Goal: Task Accomplishment & Management: Manage account settings

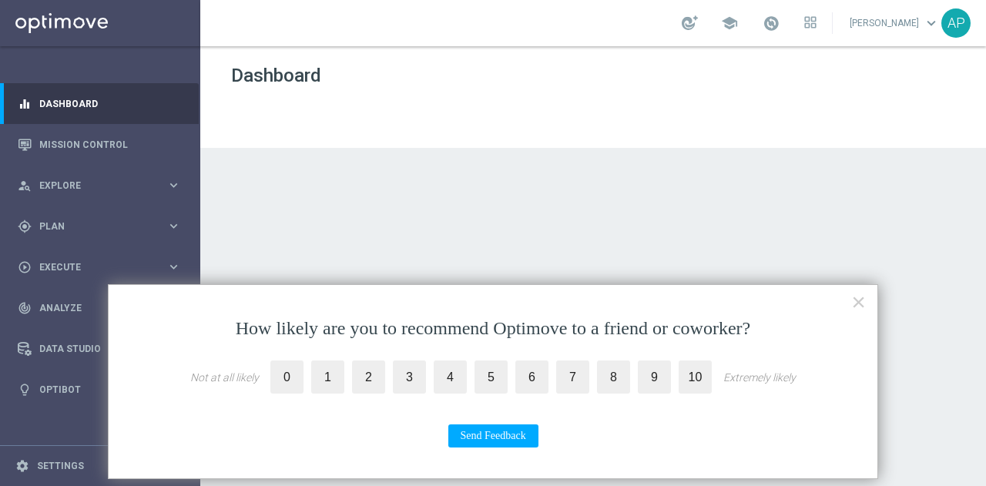
click at [853, 306] on button "×" at bounding box center [858, 302] width 15 height 25
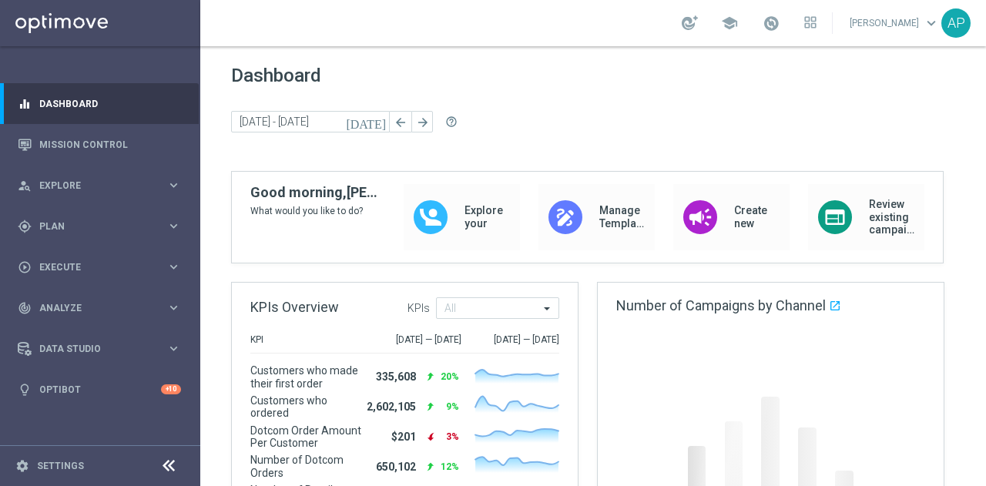
click at [115, 229] on span "Plan" at bounding box center [102, 226] width 127 height 9
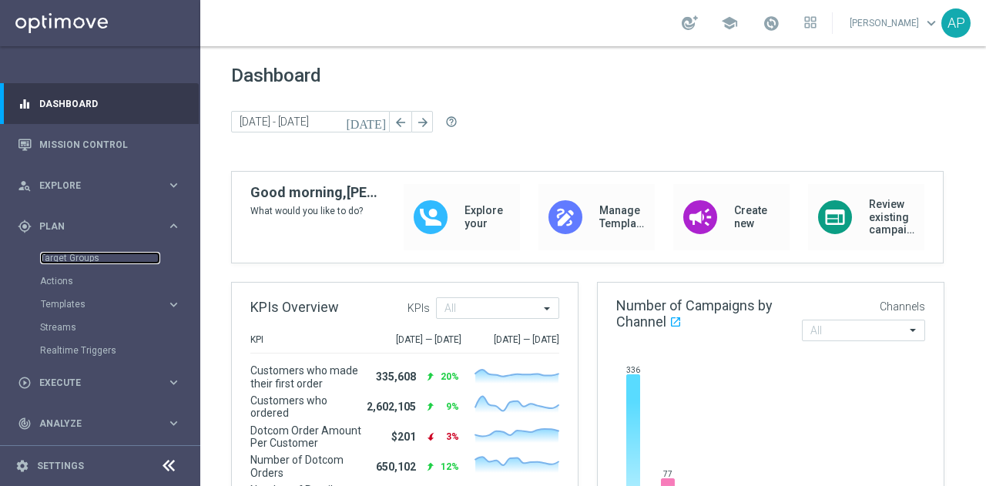
click at [92, 255] on link "Target Groups" at bounding box center [100, 258] width 120 height 12
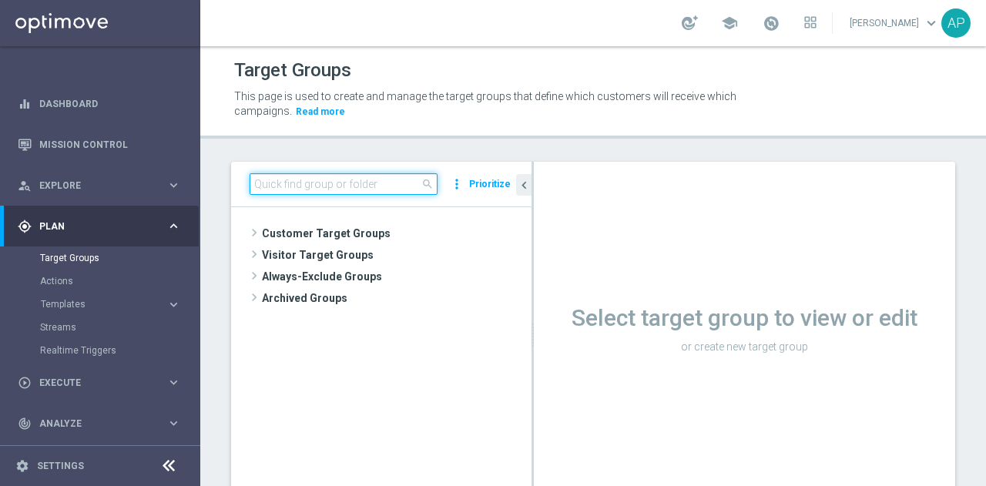
click at [328, 183] on input at bounding box center [344, 184] width 188 height 22
click at [274, 230] on span "Customer Target Groups" at bounding box center [397, 234] width 270 height 22
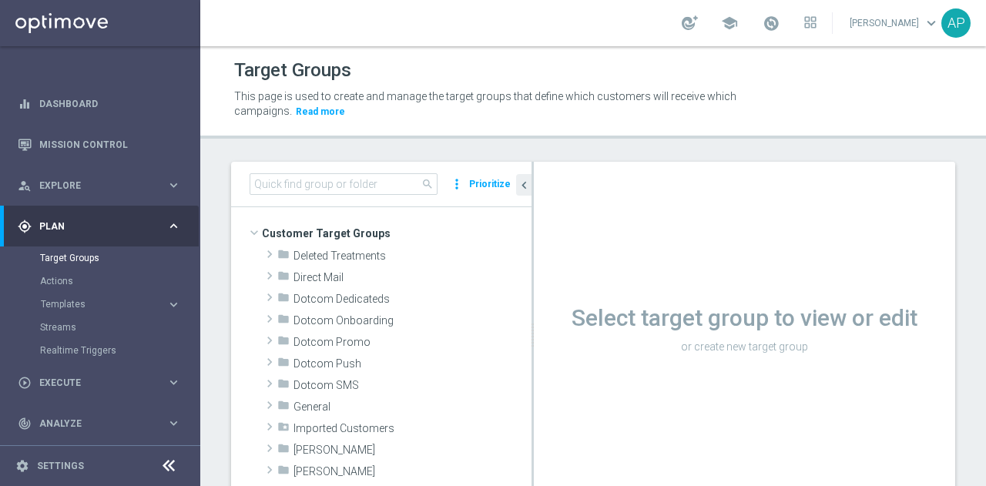
scroll to position [262, 0]
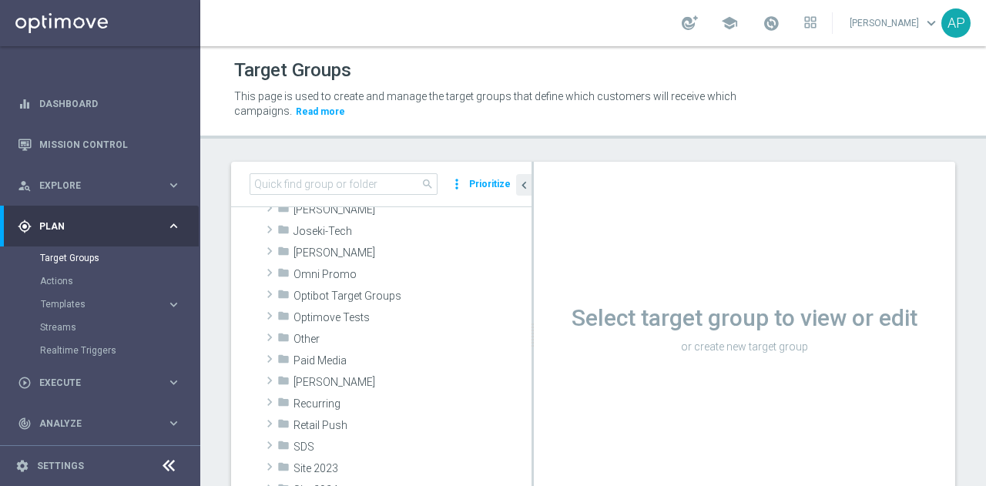
click at [303, 360] on span "Paid Media" at bounding box center [412, 360] width 238 height 13
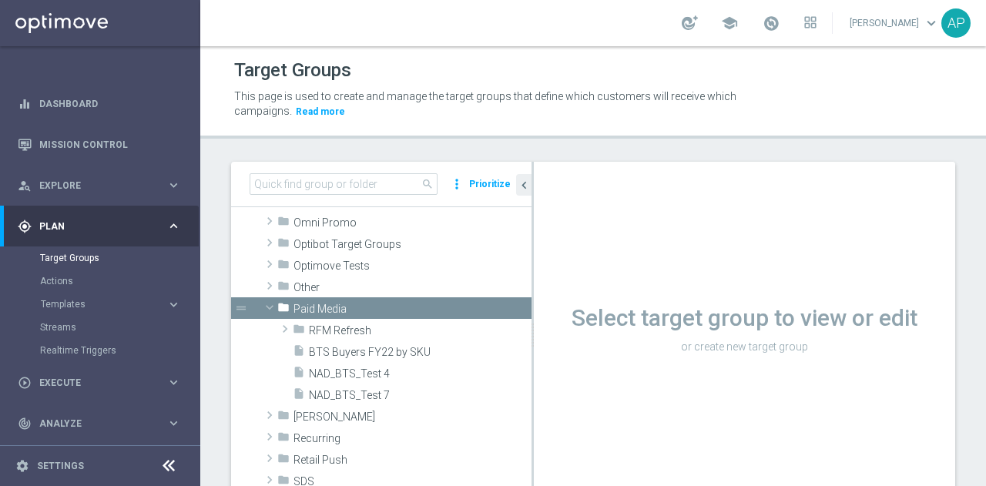
scroll to position [314, 0]
click at [330, 323] on span "RFM Refresh" at bounding box center [420, 329] width 223 height 13
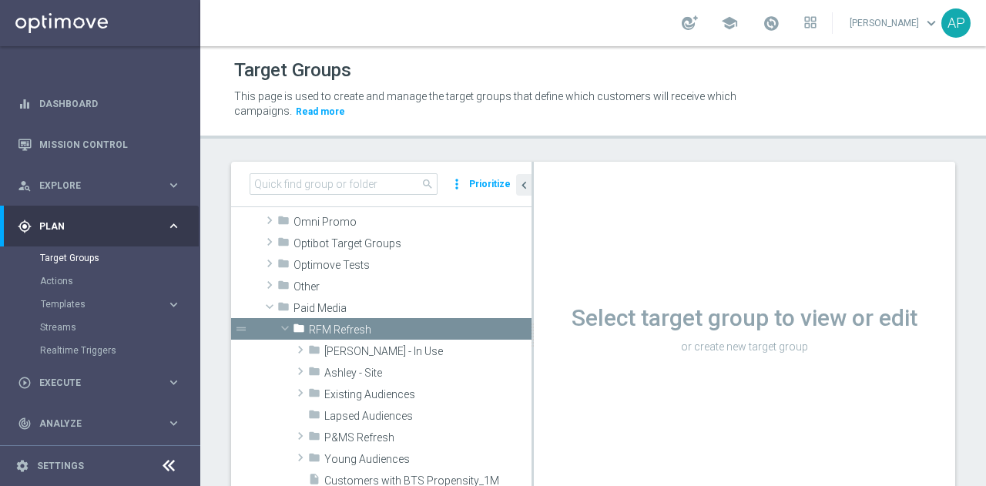
scroll to position [363, 0]
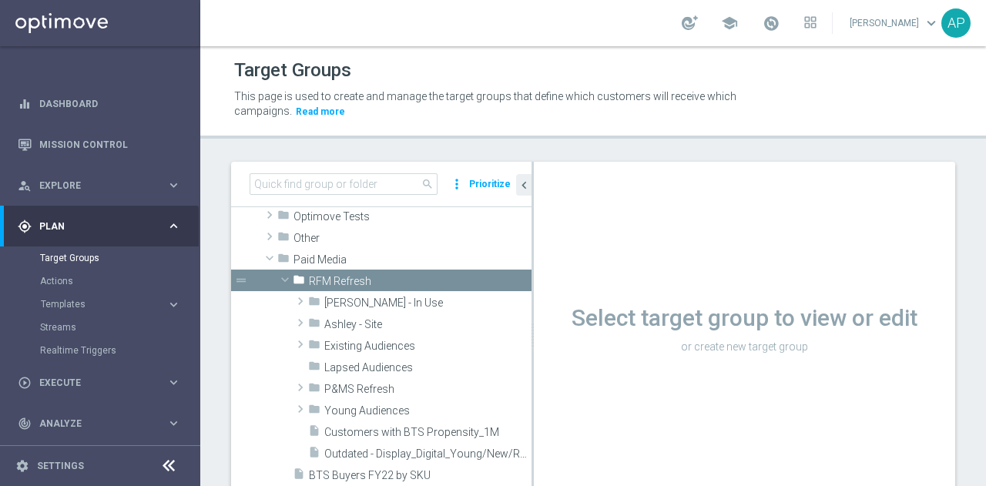
click at [356, 293] on div "folder Ashley - In Use" at bounding box center [419, 302] width 223 height 22
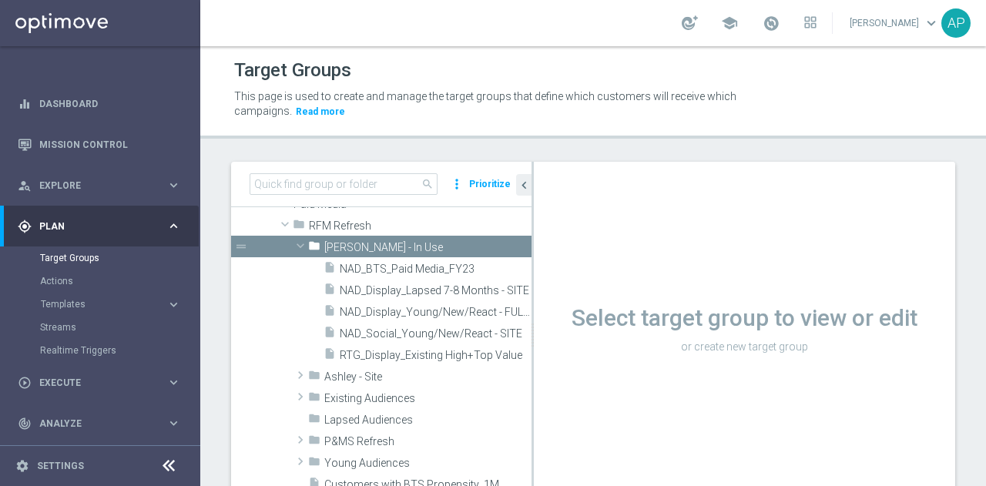
scroll to position [414, 0]
click at [327, 442] on span "P&MS Refresh" at bounding box center [427, 440] width 207 height 13
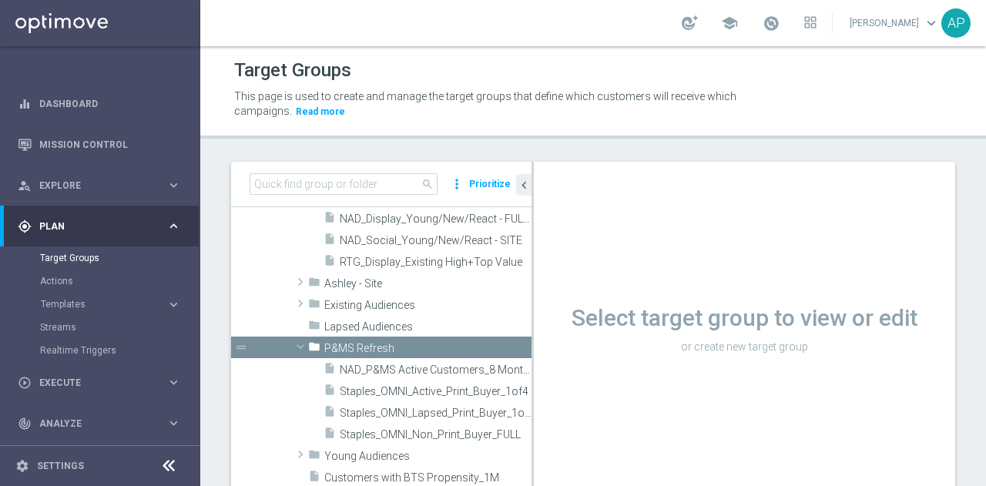
scroll to position [515, 0]
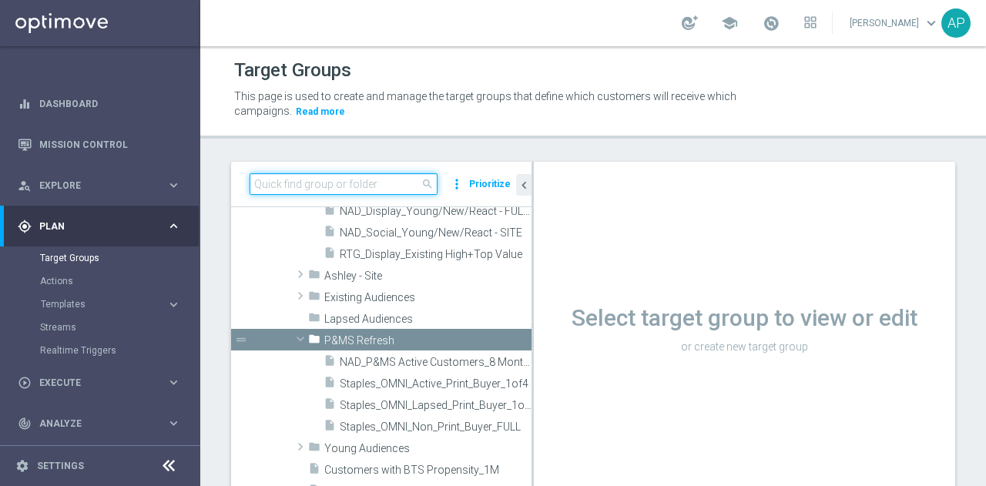
click at [332, 192] on input at bounding box center [344, 184] width 188 height 22
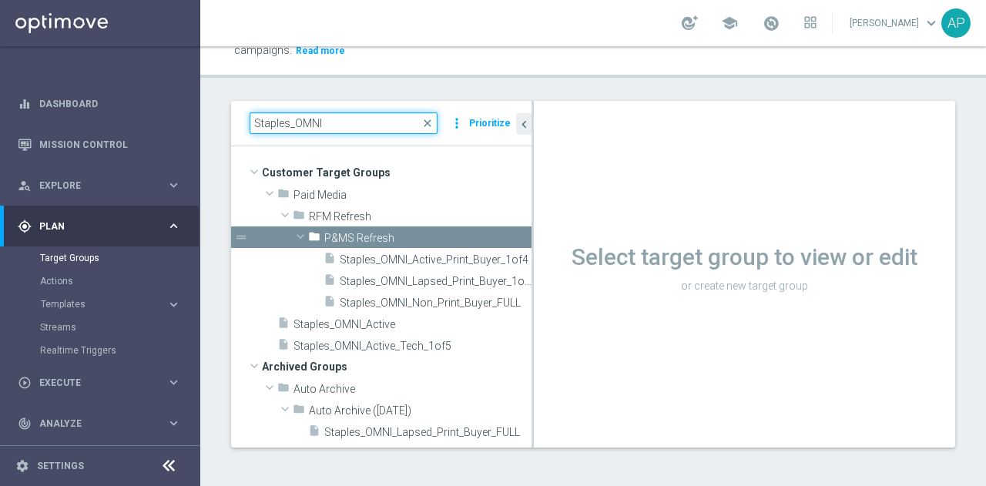
scroll to position [153, 0]
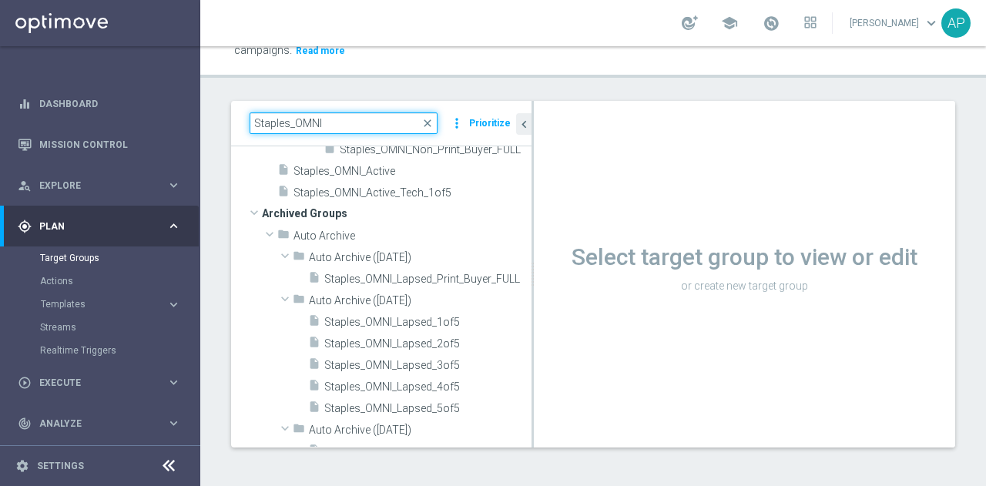
type input "Staples_OMNI"
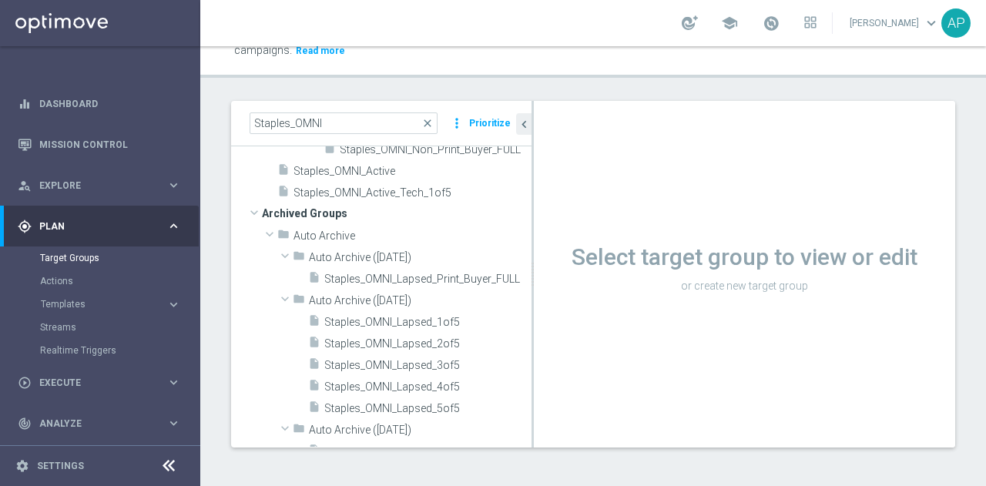
click at [384, 187] on span "Staples_OMNI_Active_Tech_1of5" at bounding box center [412, 192] width 238 height 13
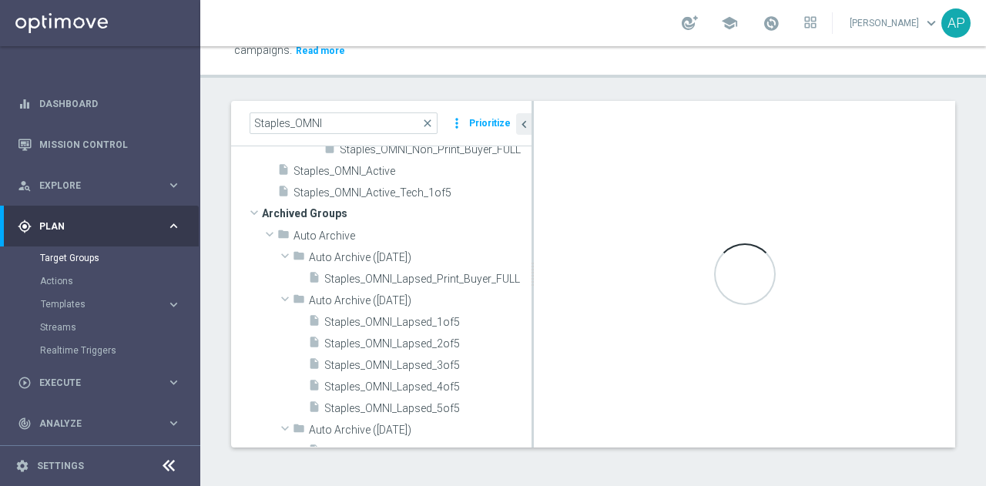
click at [363, 165] on span "Staples_OMNI_Active" at bounding box center [412, 171] width 238 height 13
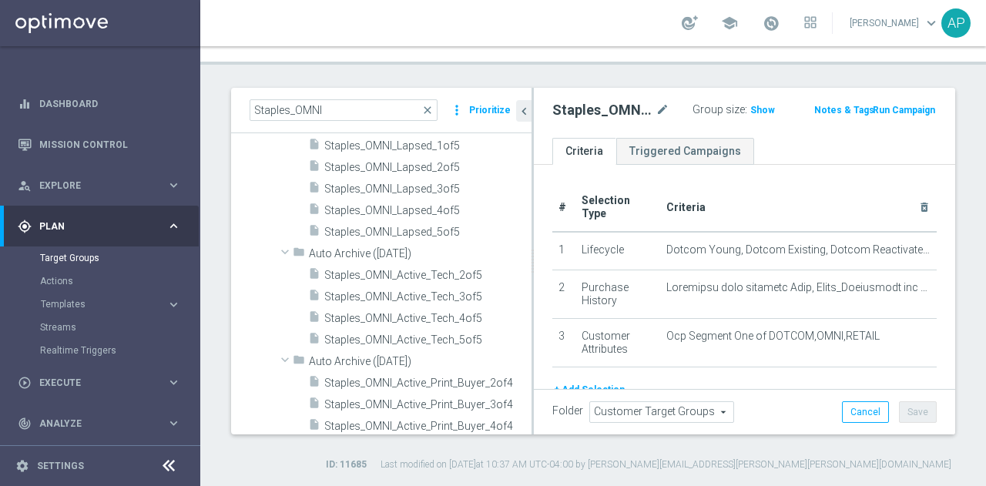
scroll to position [316, 0]
click at [422, 199] on div "insert_drive_file Staples_OMNI_Lapsed_4of5" at bounding box center [419, 210] width 223 height 22
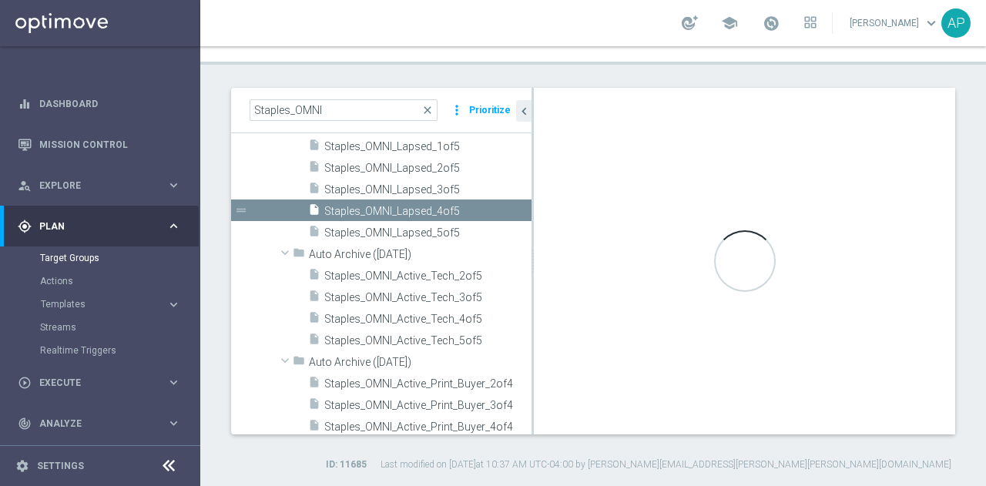
scroll to position [190, 0]
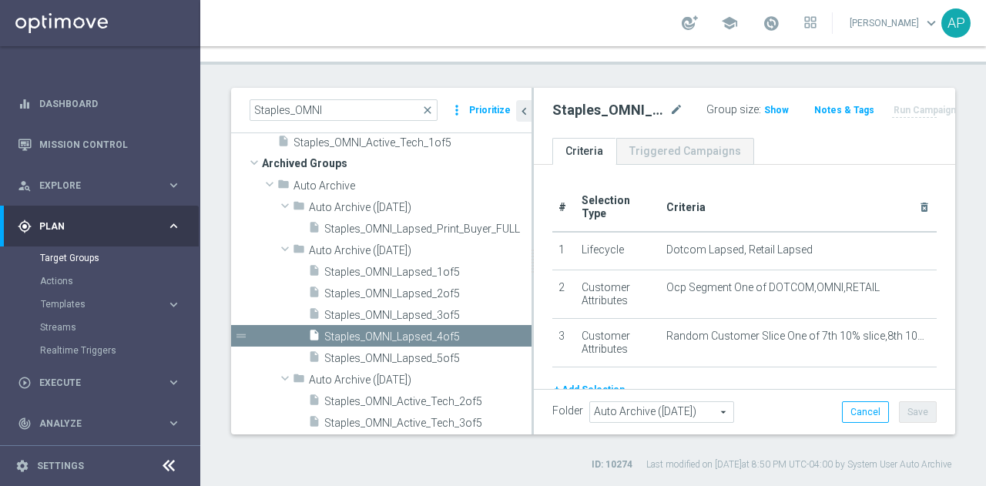
click at [414, 266] on span "Staples_OMNI_Lapsed_1of5" at bounding box center [427, 272] width 207 height 13
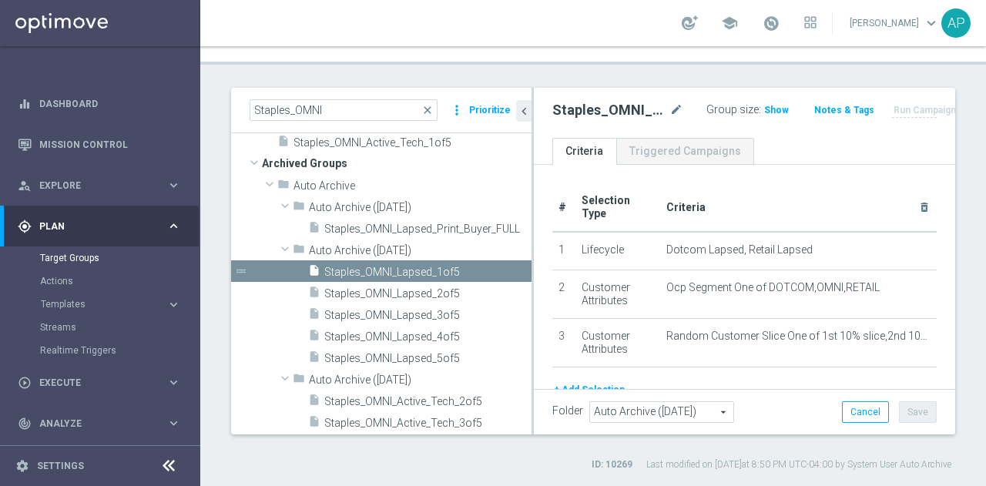
click at [414, 266] on span "Staples_OMNI_Lapsed_1of5" at bounding box center [427, 272] width 207 height 13
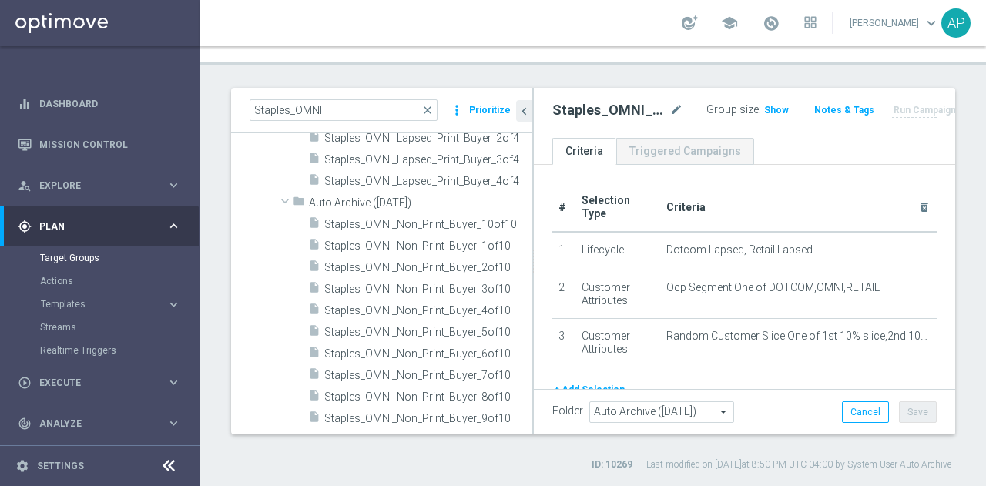
scroll to position [652, 0]
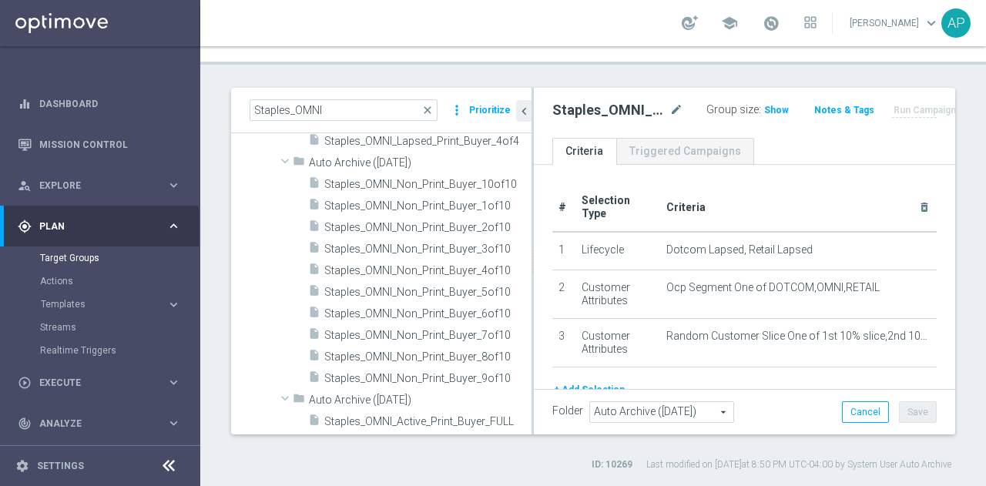
click at [451, 380] on span "Staples_OMNI_Non_Print_Buyer_9of10" at bounding box center [427, 378] width 207 height 13
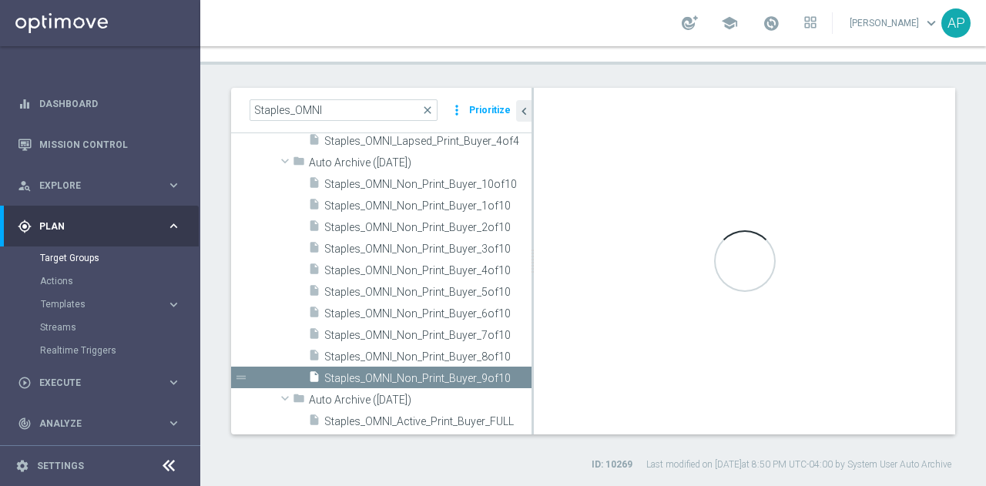
type input "Auto Archive (2025-07-16)"
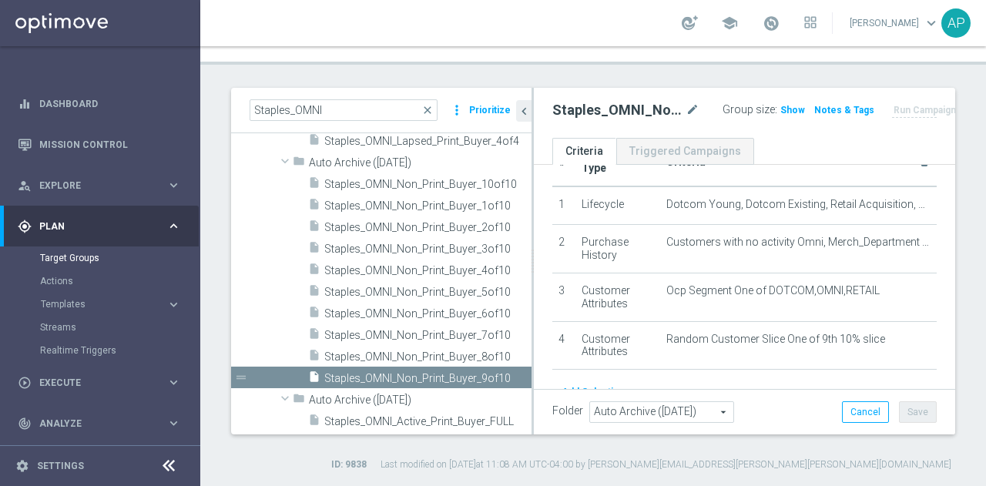
scroll to position [51, 0]
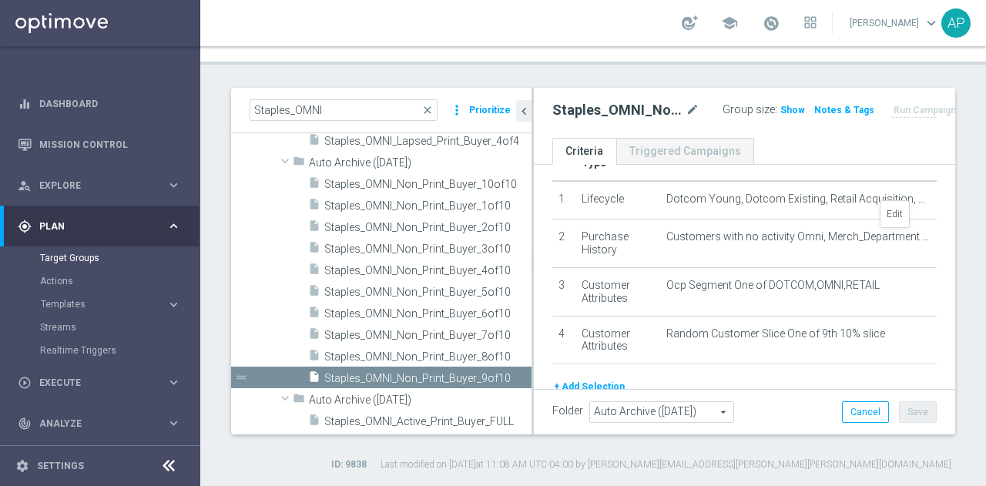
click at [0, 0] on icon "mode_edit" at bounding box center [0, 0] width 0 height 0
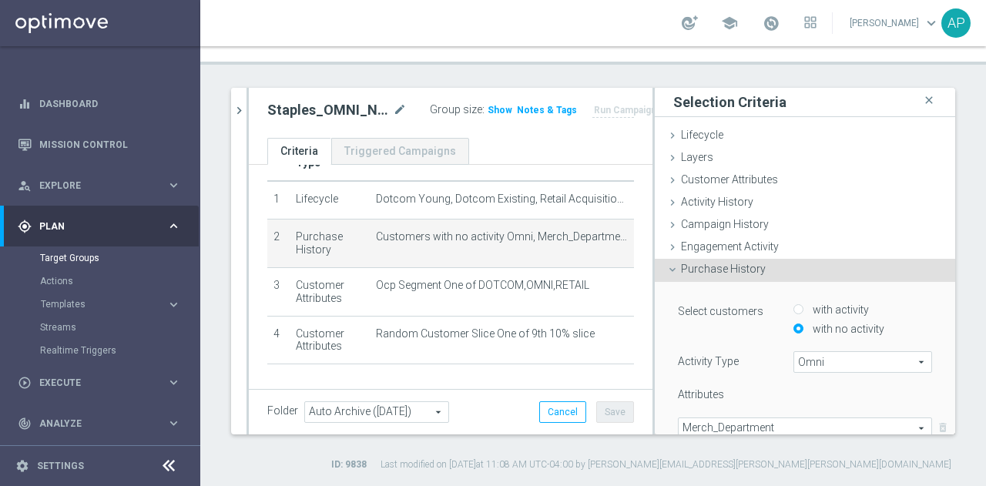
type input "Selected 10 of 91"
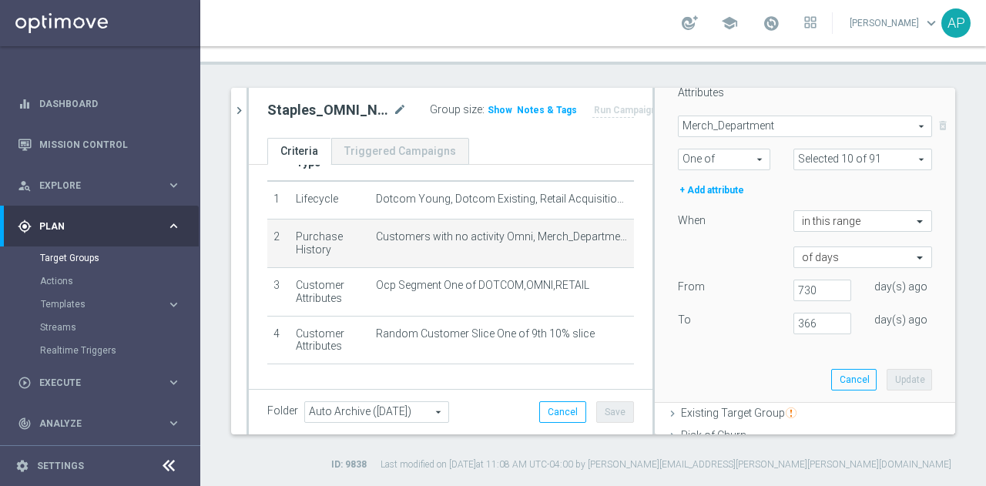
scroll to position [300, 0]
drag, startPoint x: 842, startPoint y: 373, endPoint x: 813, endPoint y: 373, distance: 28.5
click at [831, 373] on button "Cancel" at bounding box center [853, 381] width 45 height 22
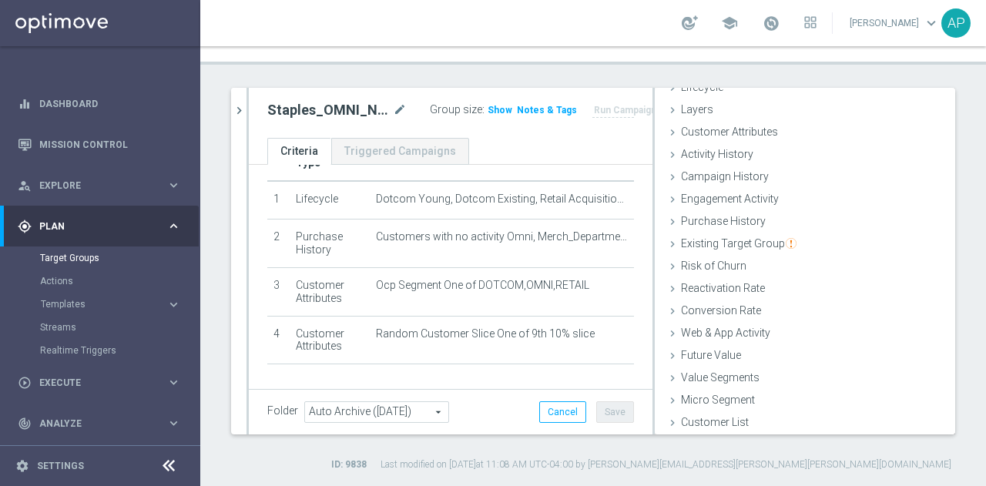
scroll to position [0, 0]
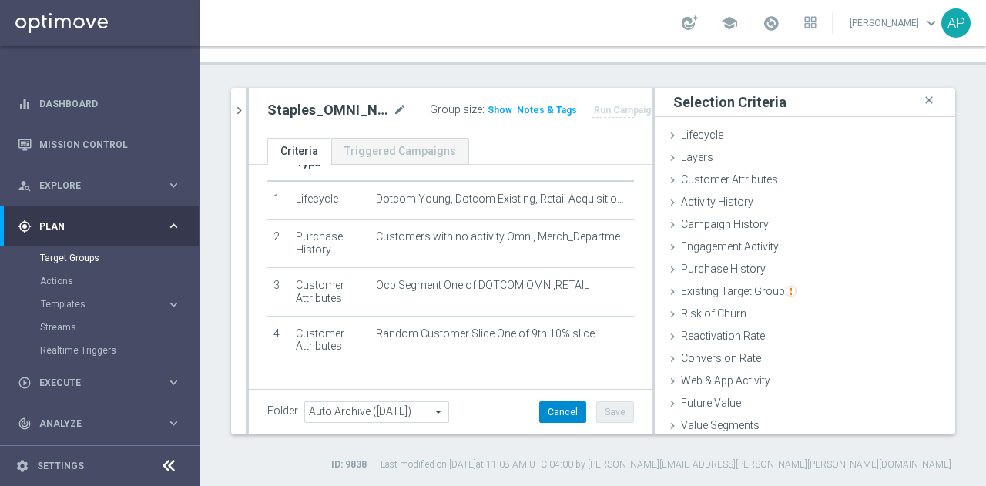
click at [551, 415] on button "Cancel" at bounding box center [562, 412] width 47 height 22
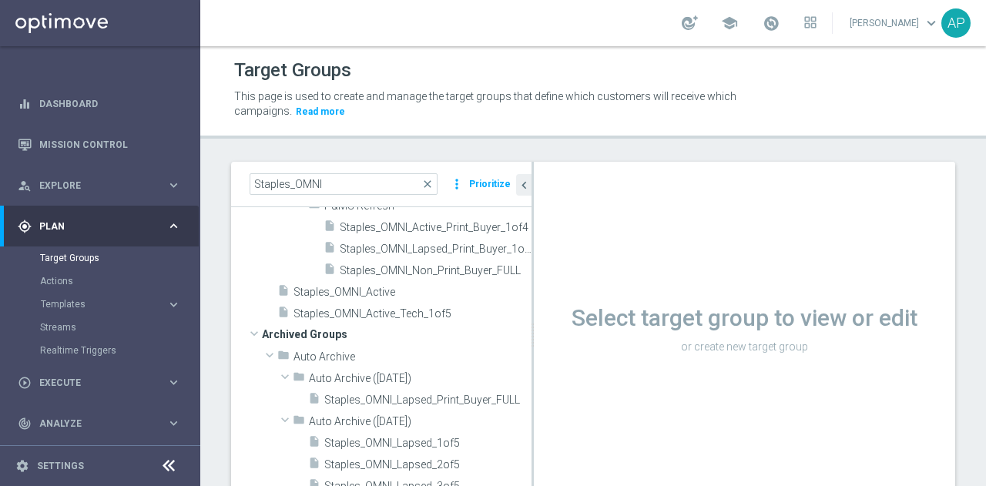
scroll to position [100, 0]
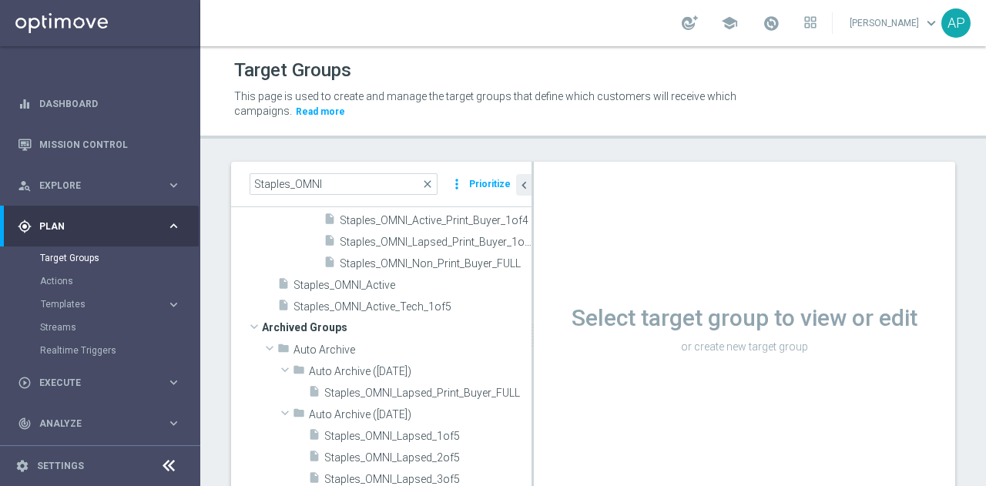
click at [483, 264] on span "Staples_OMNI_Non_Print_Buyer_FULL" at bounding box center [436, 263] width 192 height 13
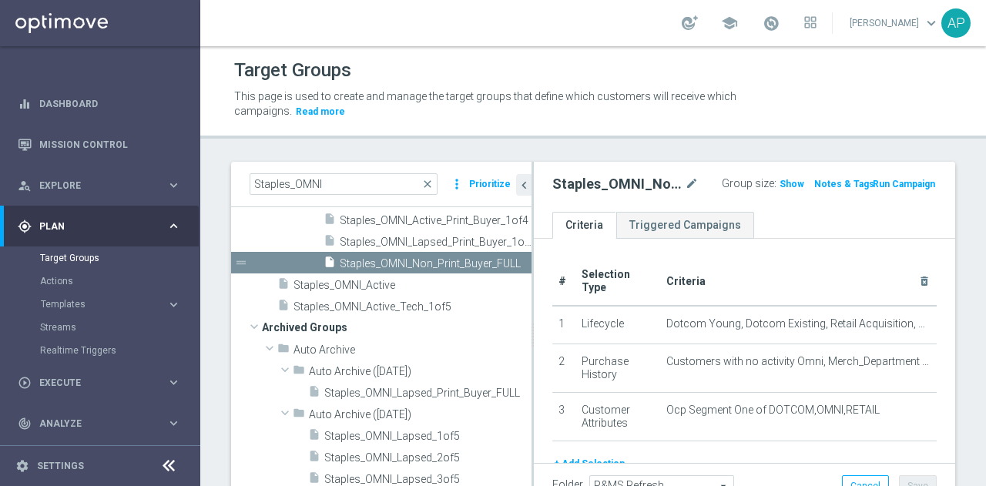
scroll to position [62, 0]
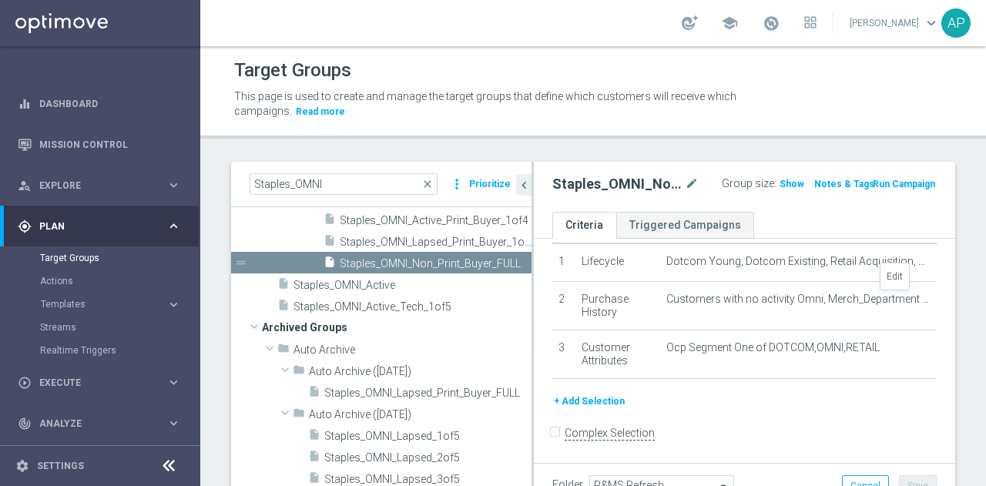
click at [0, 0] on icon "mode_edit" at bounding box center [0, 0] width 0 height 0
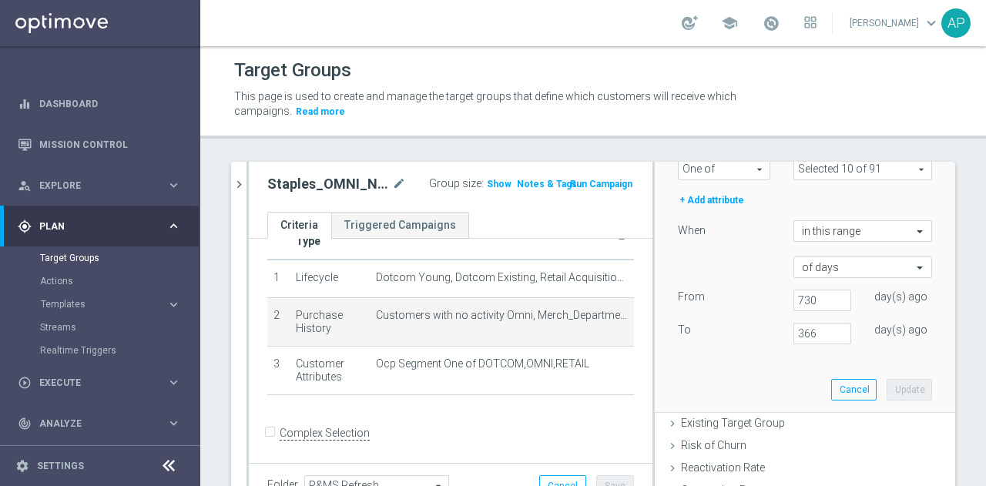
scroll to position [365, 0]
click at [831, 394] on button "Cancel" at bounding box center [853, 391] width 45 height 22
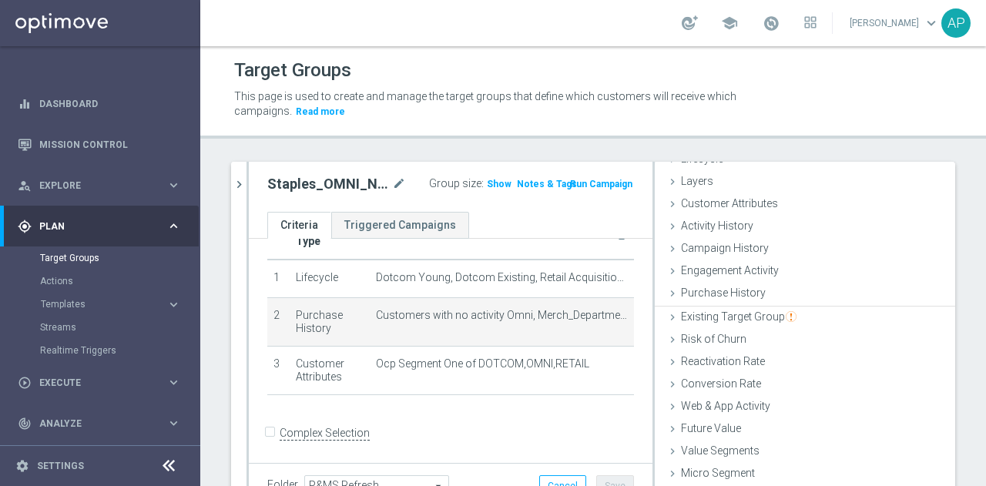
scroll to position [48, 0]
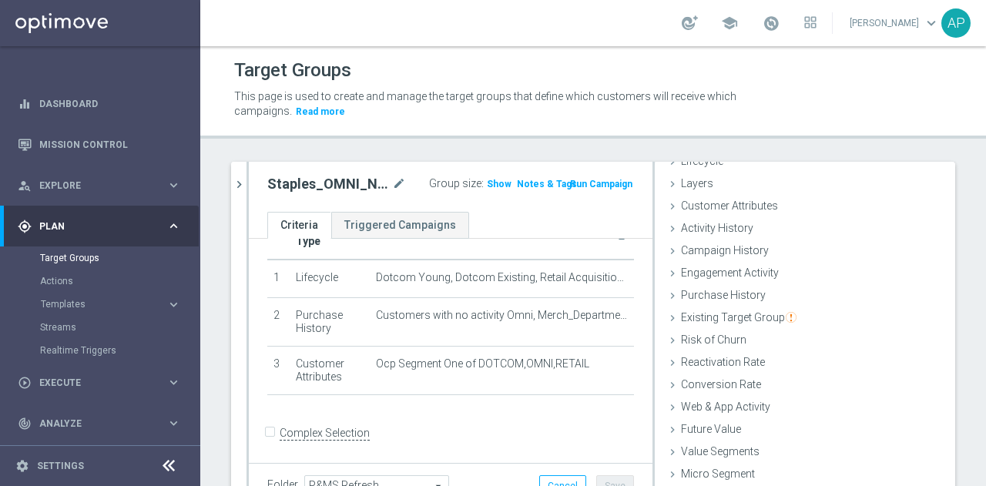
click at [237, 189] on icon "chevron_right" at bounding box center [239, 184] width 15 height 15
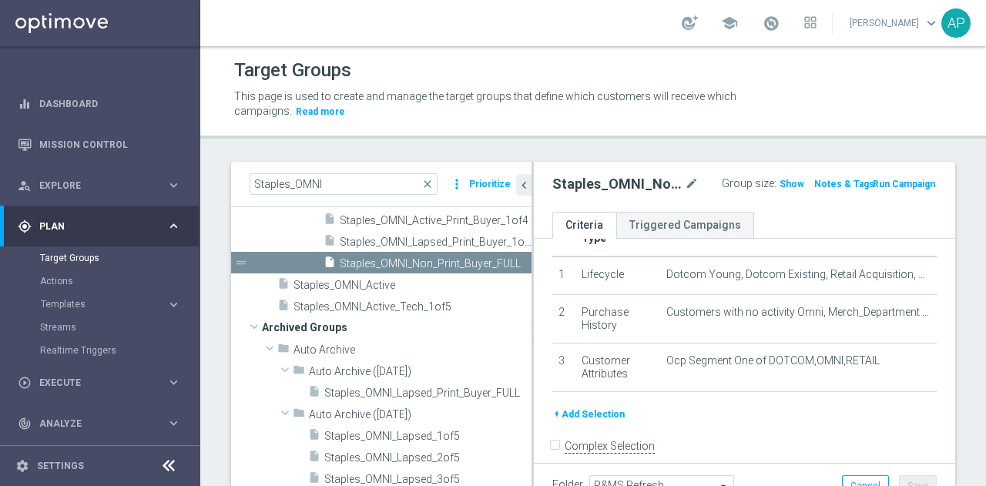
scroll to position [62, 0]
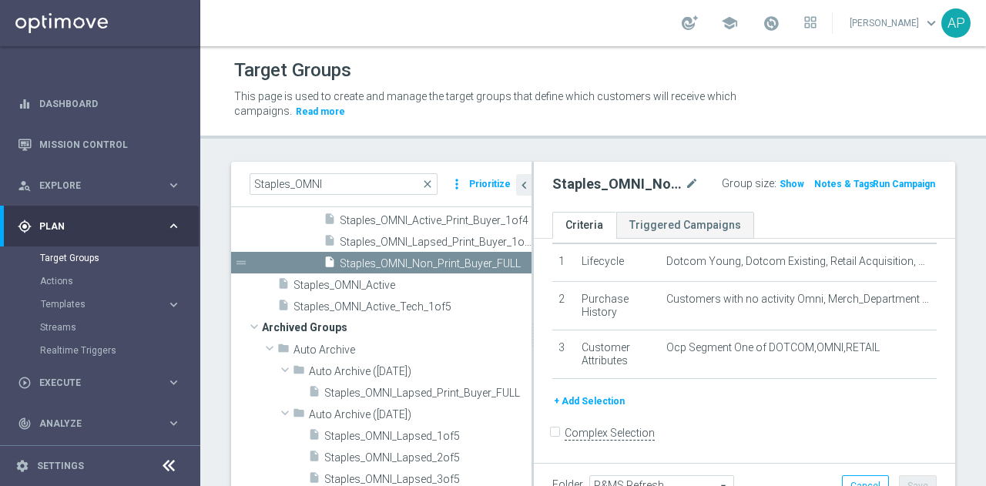
click at [498, 256] on div "drag_handle" at bounding box center [381, 263] width 300 height 22
click at [0, 0] on icon "content_copy" at bounding box center [0, 0] width 0 height 0
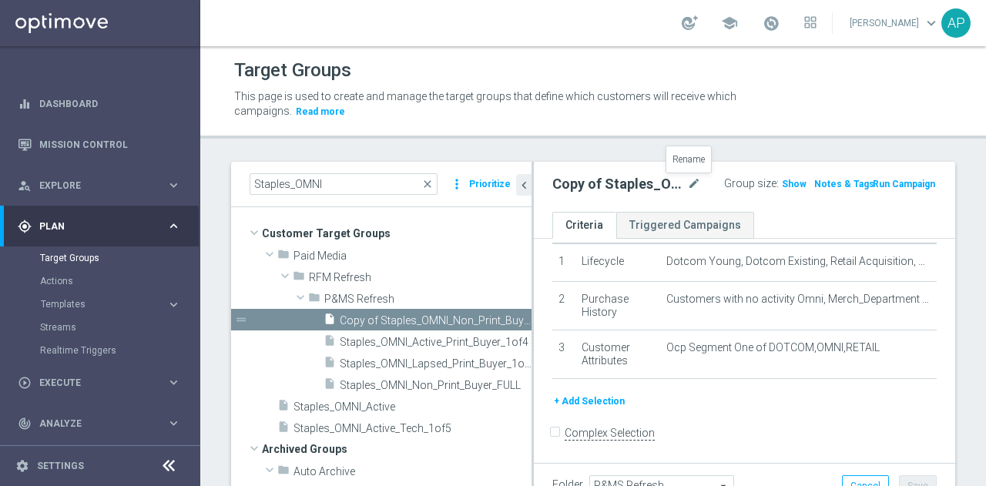
click at [687, 181] on icon "mode_edit" at bounding box center [694, 184] width 14 height 18
click at [600, 186] on input "Copy of Staples_OMNI_Non_Print_Buyer_FULL" at bounding box center [601, 186] width 99 height 22
drag, startPoint x: 556, startPoint y: 186, endPoint x: 528, endPoint y: 181, distance: 28.9
click at [528, 181] on as-split "Staples_OMNI close more_vert Prioritize Customer Target Groups library_add crea…" at bounding box center [593, 335] width 724 height 347
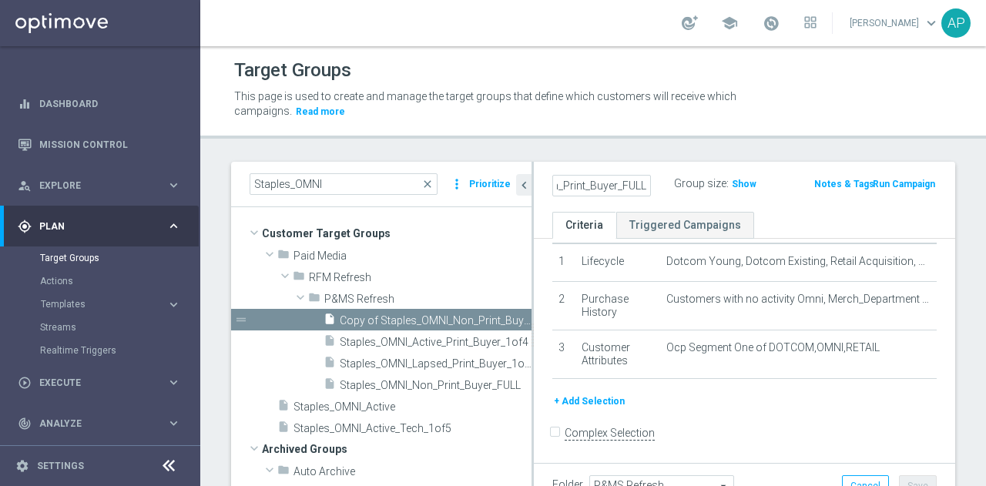
click at [557, 182] on input "Copy of Staples_OMNI_Non_Print_Buyer_FULL" at bounding box center [601, 186] width 99 height 22
drag, startPoint x: 592, startPoint y: 184, endPoint x: 515, endPoint y: 181, distance: 76.3
click at [515, 181] on as-split "Staples_OMNI close more_vert Prioritize Customer Target Groups library_add crea…" at bounding box center [593, 335] width 724 height 347
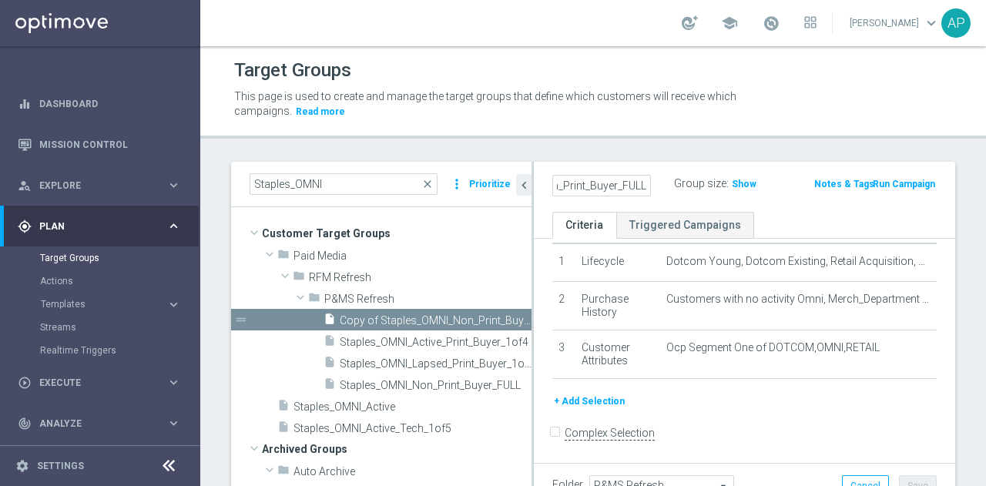
drag, startPoint x: 590, startPoint y: 184, endPoint x: 612, endPoint y: 186, distance: 21.7
click at [612, 186] on input "Staples_OMNI_Non_Print_Buyer_FULL" at bounding box center [601, 186] width 99 height 22
type input "Staples_OMNI_Non_Active_FULL"
click at [0, 0] on icon "mode_edit" at bounding box center [0, 0] width 0 height 0
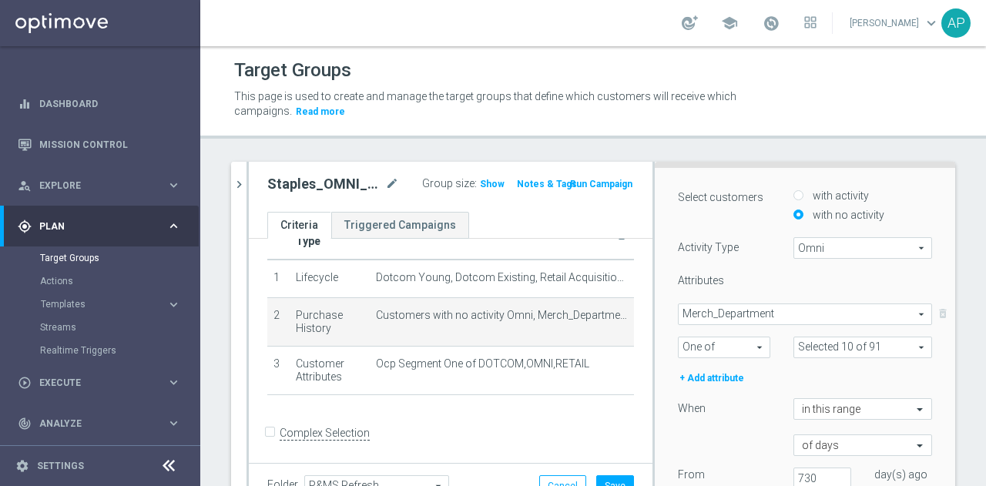
scroll to position [188, 0]
click at [743, 338] on span "One of" at bounding box center [724, 347] width 91 height 20
click at [782, 344] on div "Selected 10 of 91 arrow_drop_down search Show Selected 10 of 91 (All)" at bounding box center [863, 348] width 162 height 22
click at [794, 344] on span at bounding box center [862, 347] width 137 height 20
click at [799, 374] on div "Show Selected" at bounding box center [835, 376] width 72 height 19
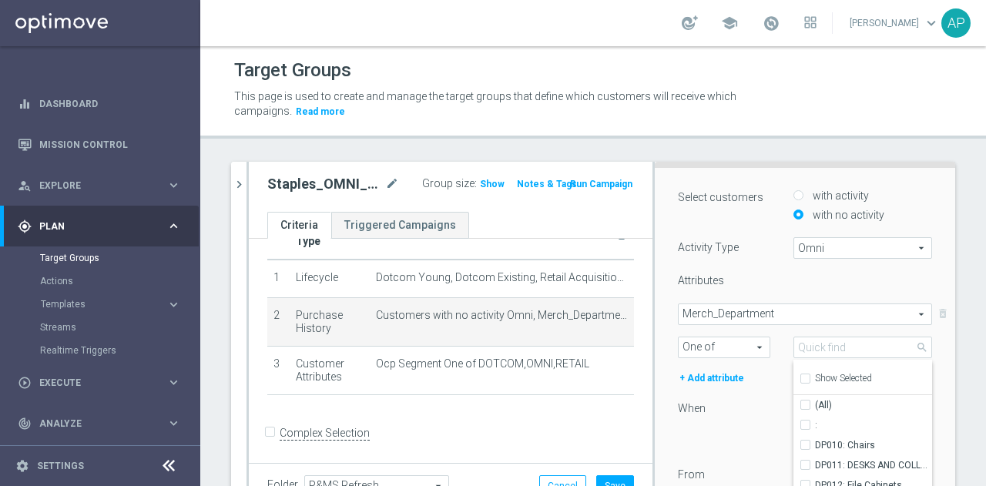
click at [815, 374] on label "Show Selected" at bounding box center [843, 380] width 57 height 14
click at [799, 376] on input "Show Selected" at bounding box center [804, 381] width 10 height 10
checkbox input "true"
click at [915, 330] on div "Select customers with activity with no activity Activity Type Omni Omni arrow_d…" at bounding box center [804, 379] width 277 height 422
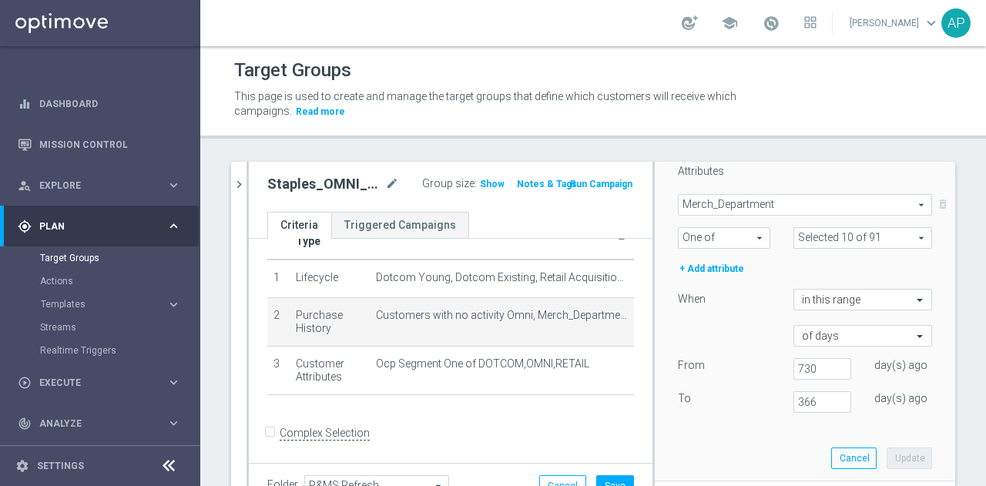
scroll to position [323, 0]
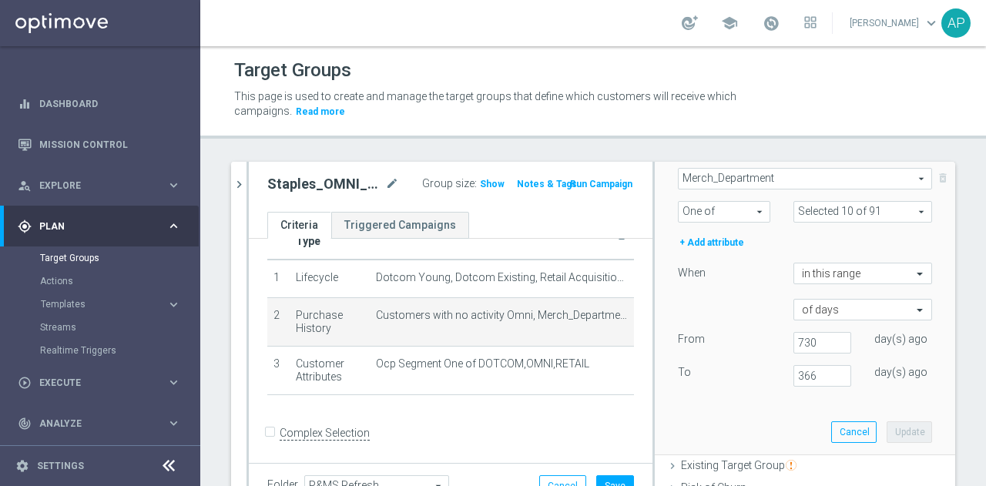
click at [858, 211] on span at bounding box center [862, 212] width 137 height 20
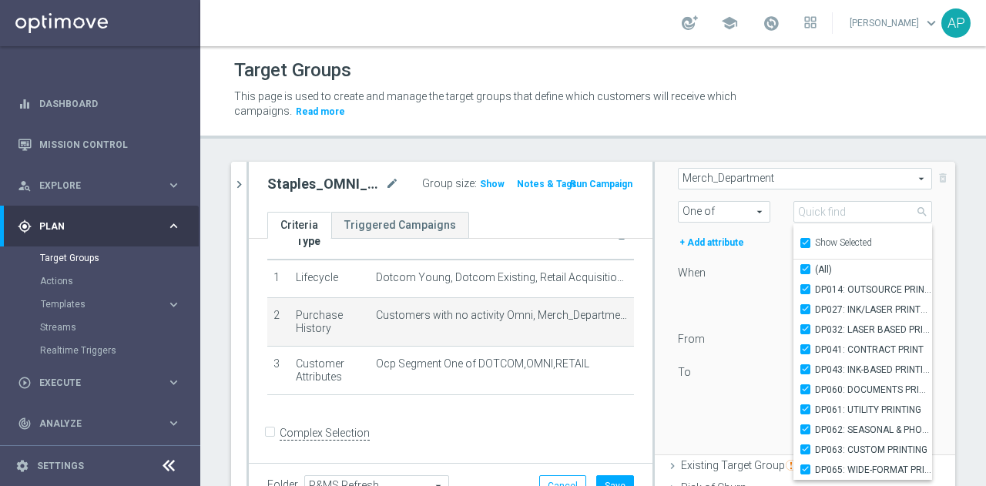
click at [924, 236] on div "Select customers with activity with no activity Activity Type Omni Omni arrow_d…" at bounding box center [805, 244] width 300 height 424
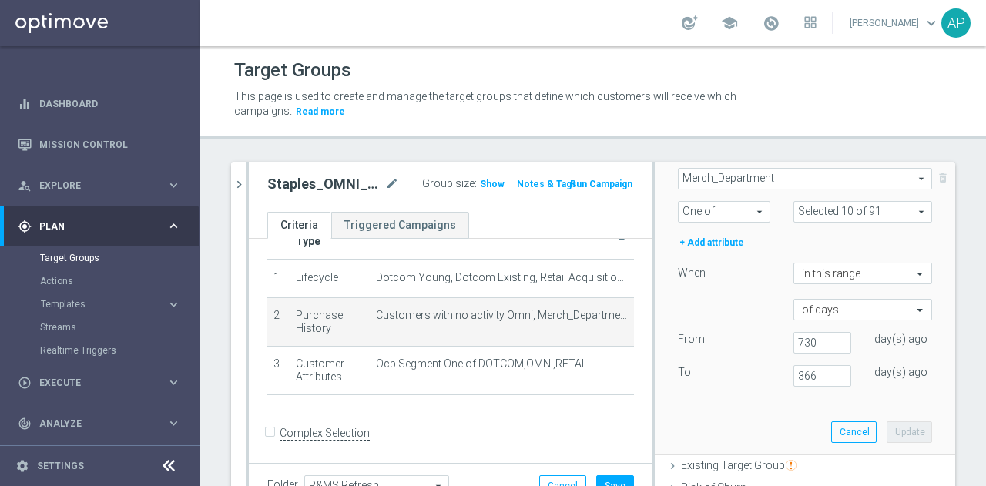
click at [856, 202] on span at bounding box center [862, 212] width 137 height 20
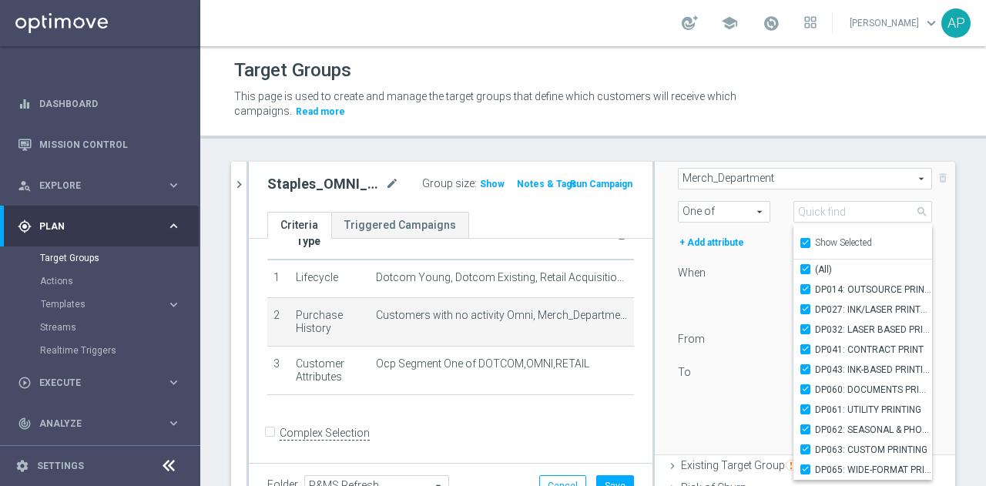
click at [815, 243] on span "Show Selected" at bounding box center [843, 242] width 57 height 11
click at [807, 243] on input "Show Selected" at bounding box center [804, 245] width 10 height 10
checkbox input "false"
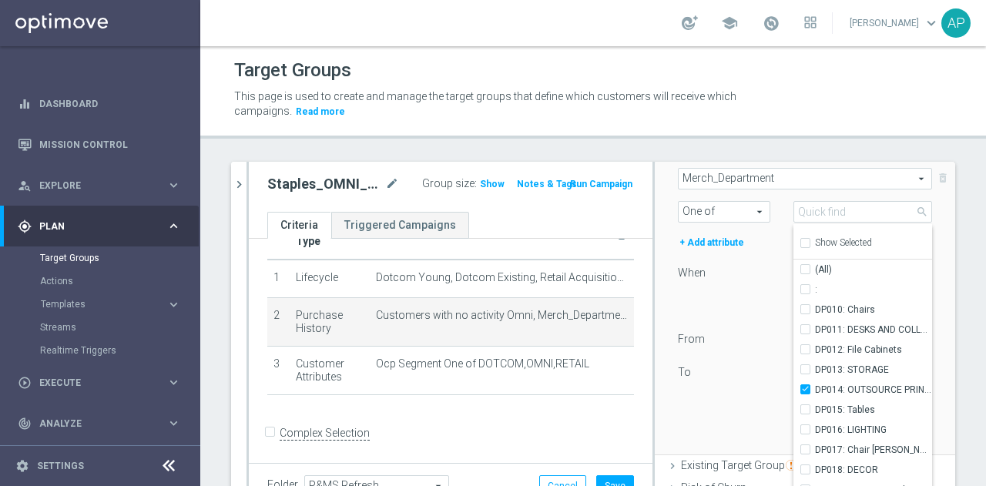
click at [805, 267] on input "(All)" at bounding box center [810, 269] width 10 height 10
checkbox input "true"
type input "Selected 91 of 91"
checkbox input "true"
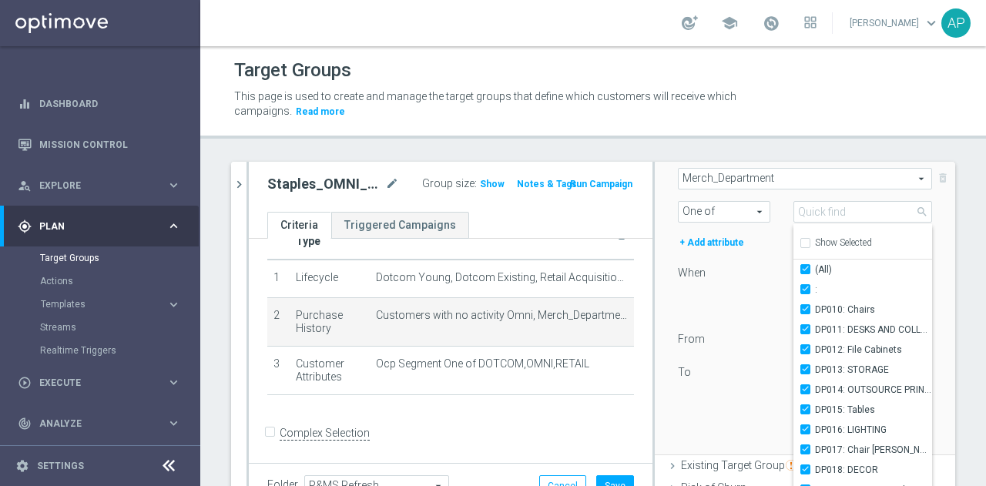
checkbox input "true"
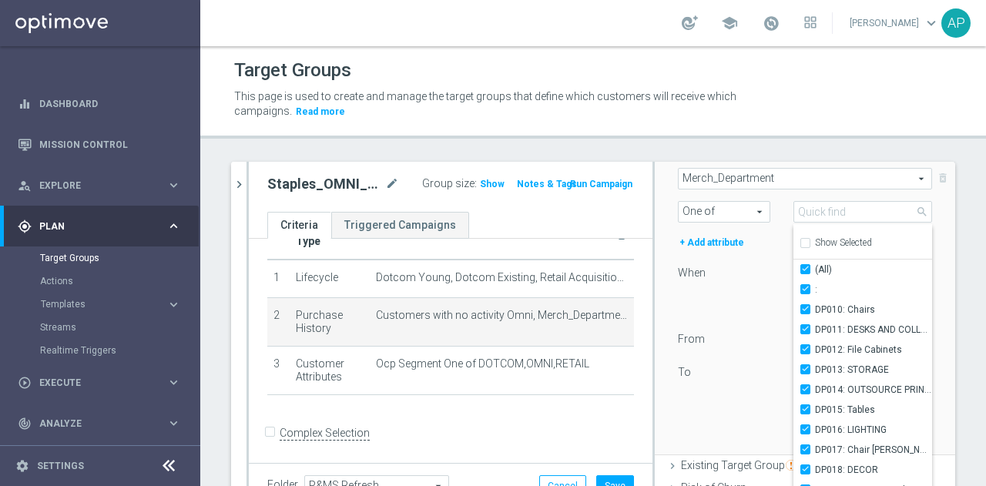
checkbox input "true"
click at [927, 251] on div "Select customers with activity with no activity Activity Type Omni Omni arrow_d…" at bounding box center [805, 244] width 300 height 424
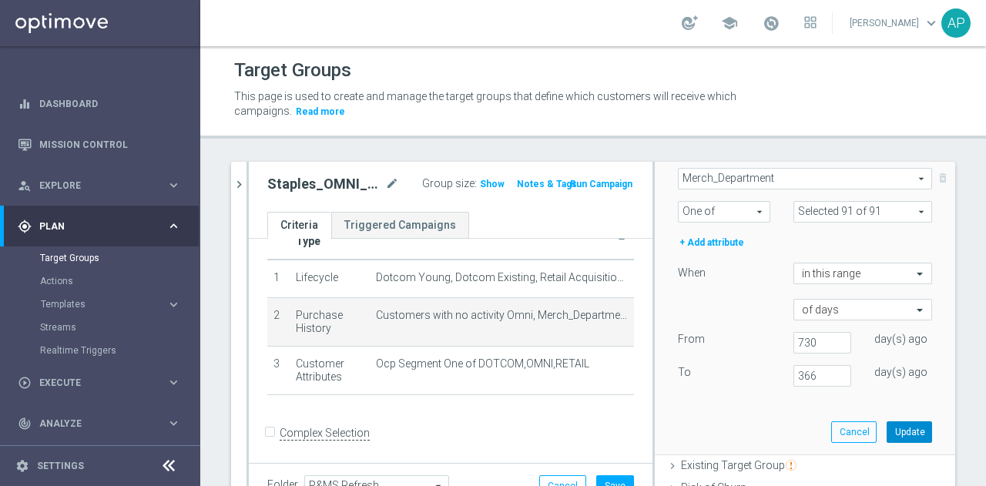
click at [888, 422] on button "Update" at bounding box center [909, 432] width 45 height 22
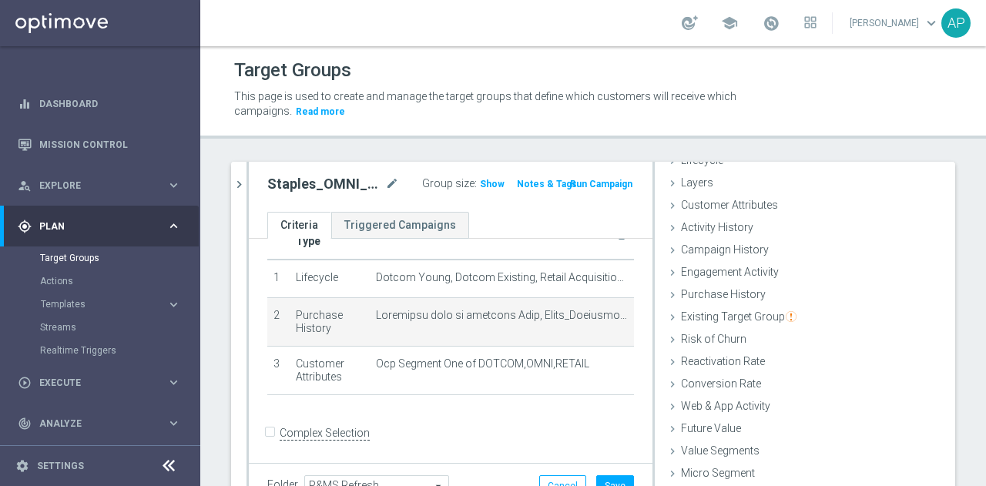
scroll to position [48, 0]
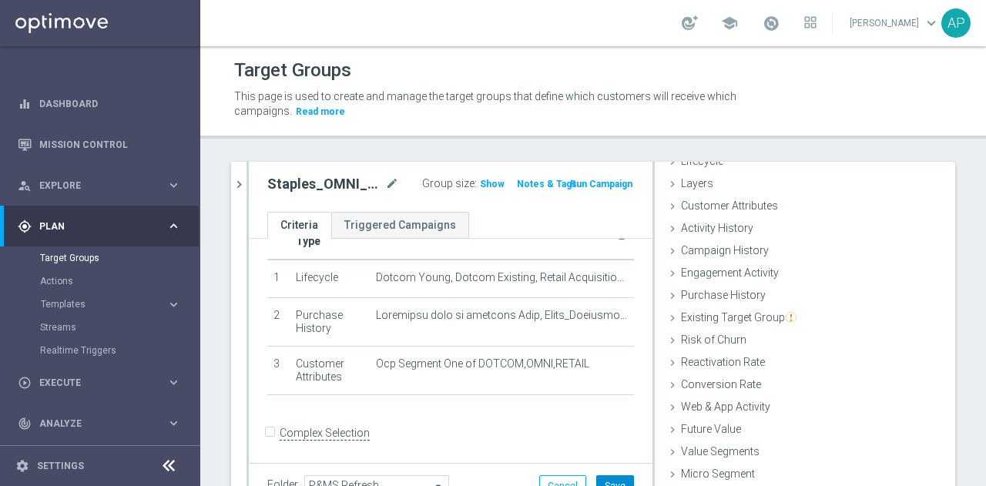
click at [607, 478] on button "Save" at bounding box center [615, 486] width 38 height 22
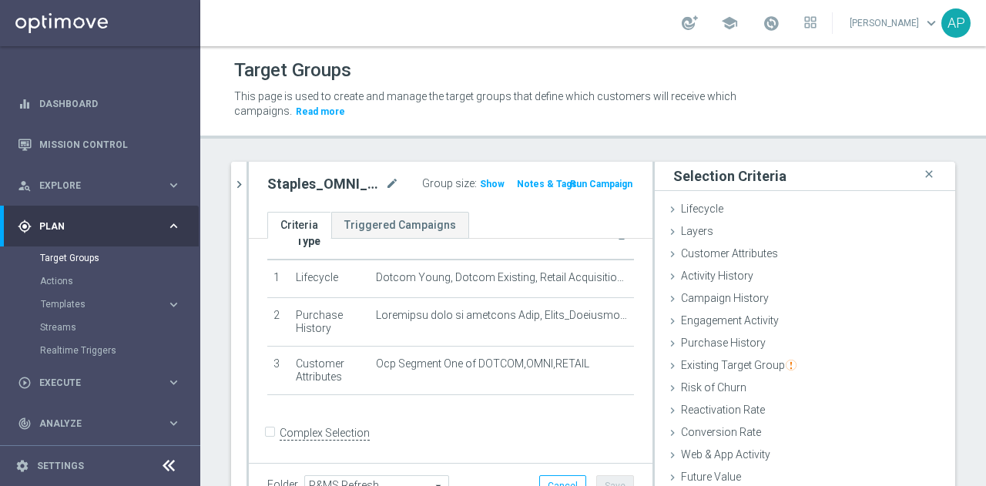
click at [921, 170] on icon "close" at bounding box center [928, 174] width 15 height 21
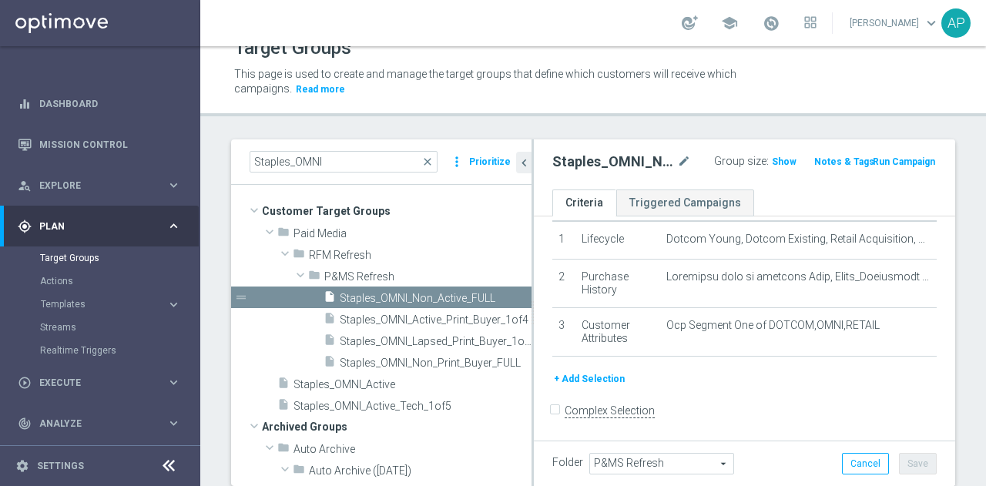
scroll to position [22, 0]
click at [773, 166] on span "Show" at bounding box center [784, 161] width 25 height 11
click at [744, 404] on form "Complex Selection Invalid Expression" at bounding box center [744, 427] width 384 height 57
click at [869, 468] on button "Cancel" at bounding box center [865, 464] width 47 height 22
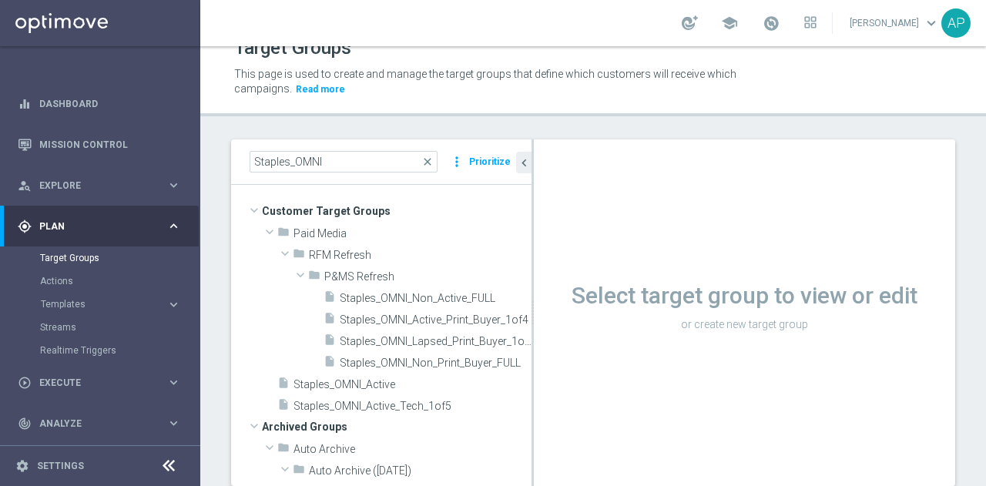
click at [431, 387] on span "Staples_OMNI_Active" at bounding box center [412, 384] width 238 height 13
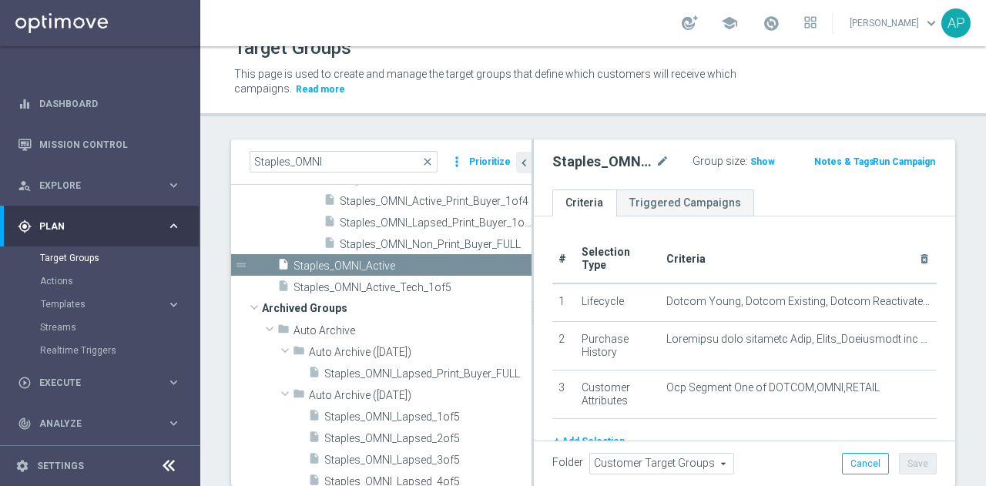
scroll to position [120, 0]
click at [656, 158] on icon "mode_edit" at bounding box center [662, 162] width 14 height 18
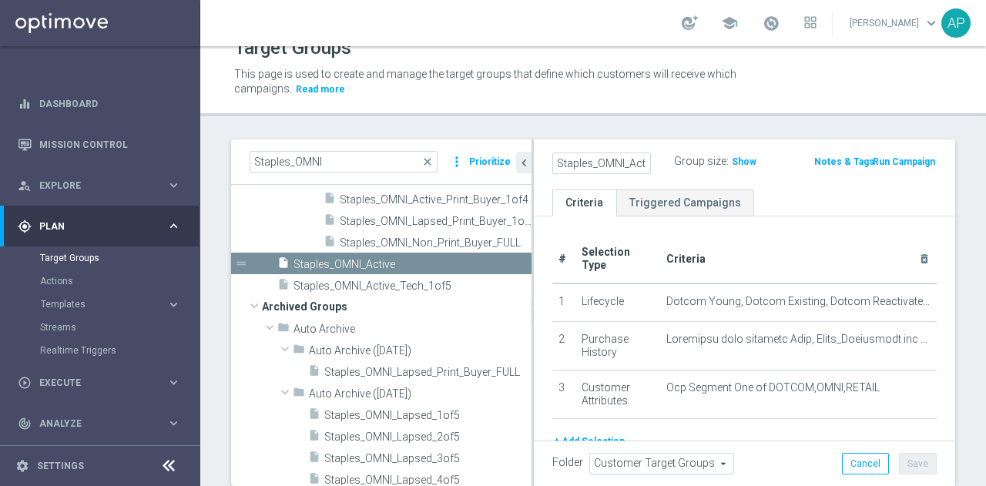
scroll to position [0, 18]
click at [632, 161] on input "Staples_OMNI_Active" at bounding box center [601, 164] width 99 height 22
type input "Staples_OMNI_Active_FULL"
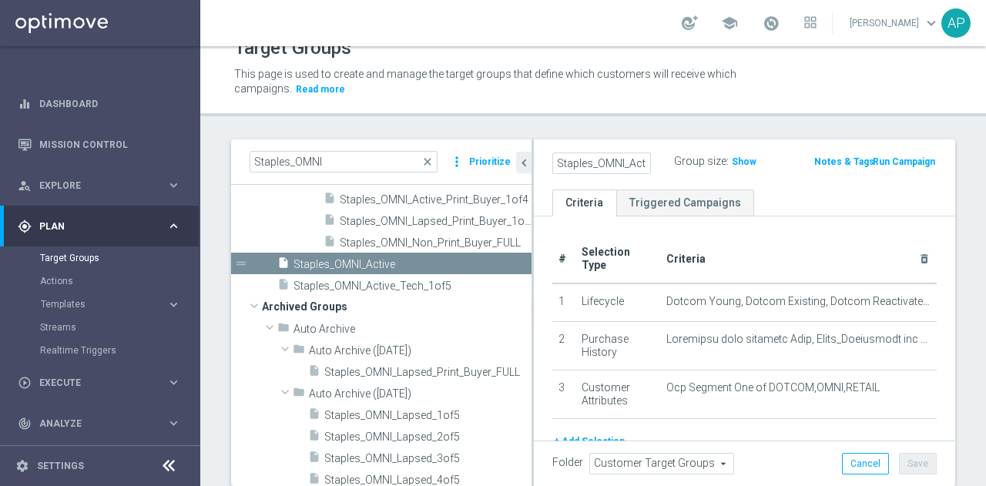
click at [802, 206] on ul "Criteria Triggered Campaigns" at bounding box center [744, 202] width 421 height 27
click at [907, 467] on button "Save" at bounding box center [918, 464] width 38 height 22
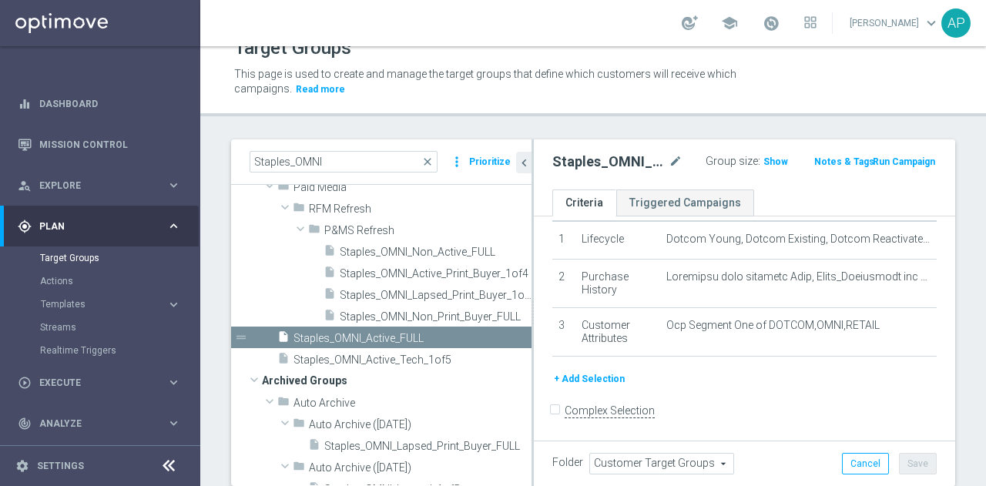
scroll to position [44, 0]
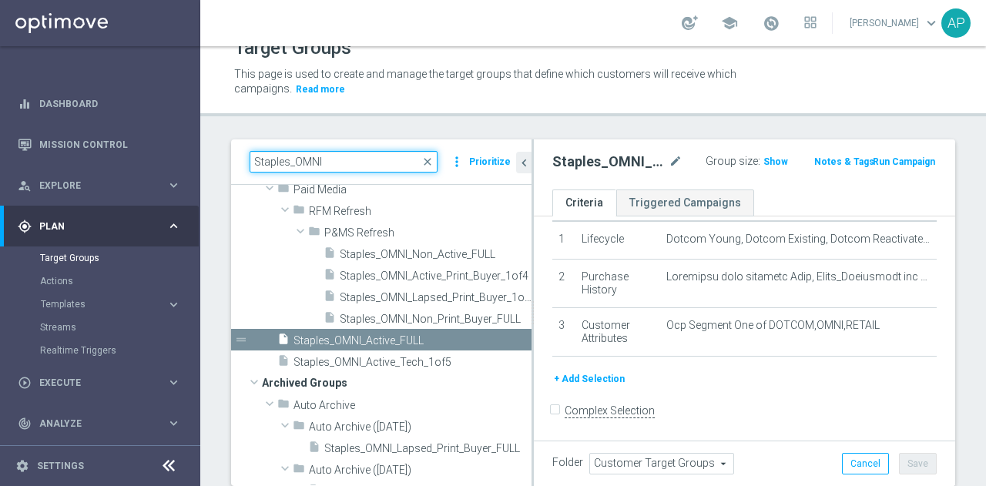
click at [353, 164] on input "Staples_OMNI" at bounding box center [344, 162] width 188 height 22
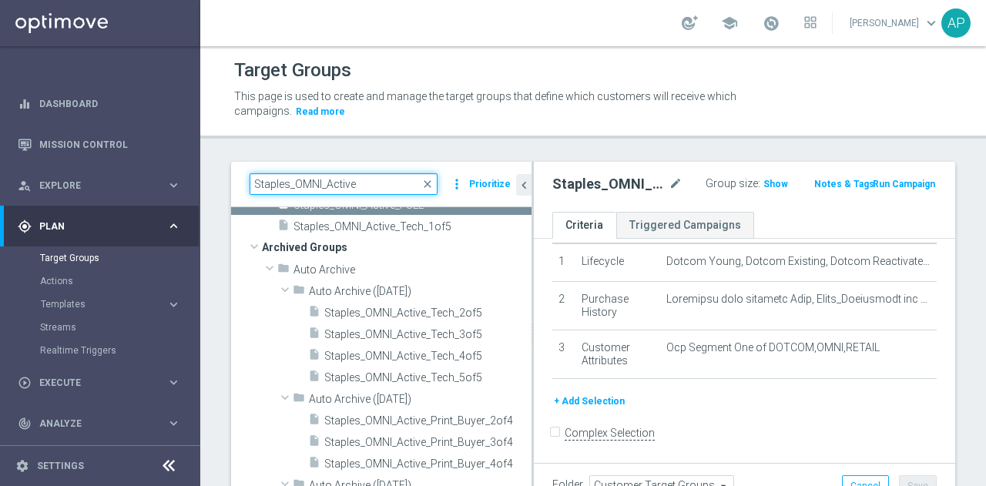
scroll to position [149, 0]
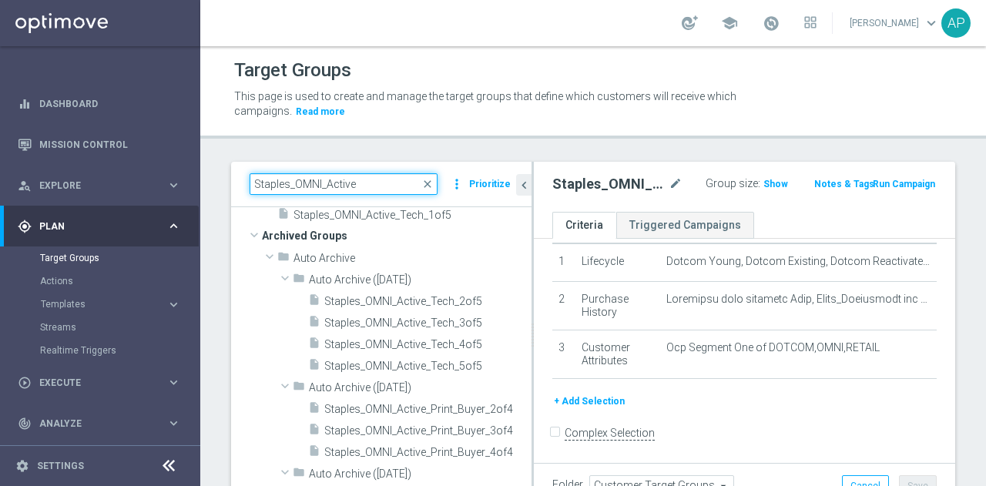
type input "Staples_OMNI_Active"
click at [417, 301] on span "Staples_OMNI_Active_Tech_2of5" at bounding box center [427, 301] width 207 height 13
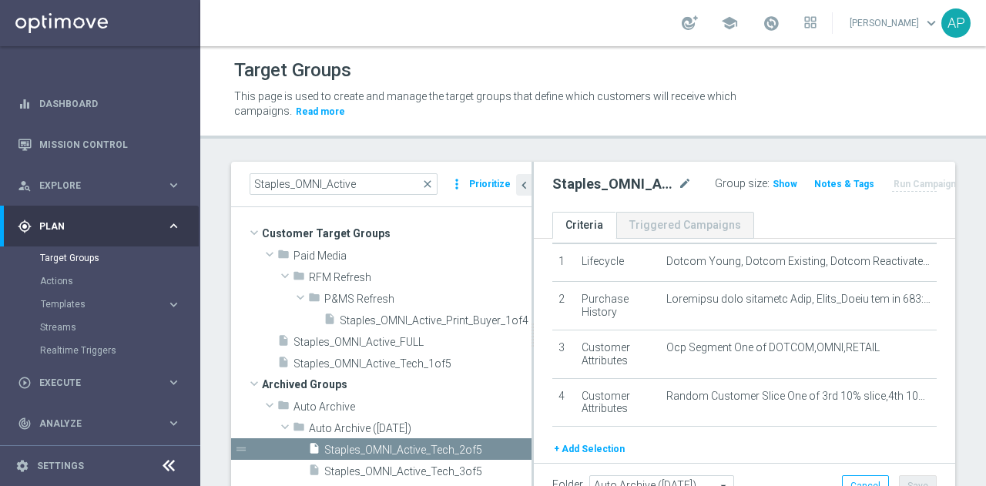
click at [270, 250] on span at bounding box center [269, 253] width 18 height 15
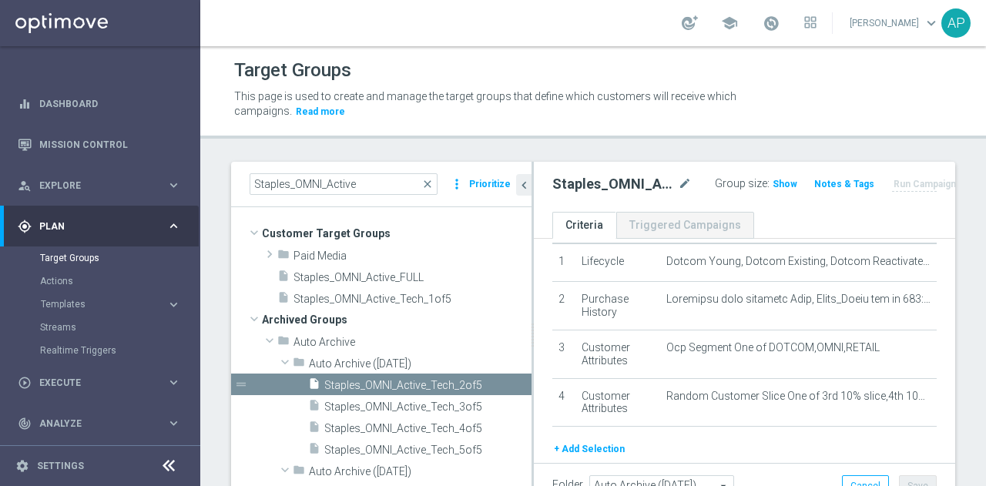
click at [270, 250] on span at bounding box center [269, 254] width 15 height 18
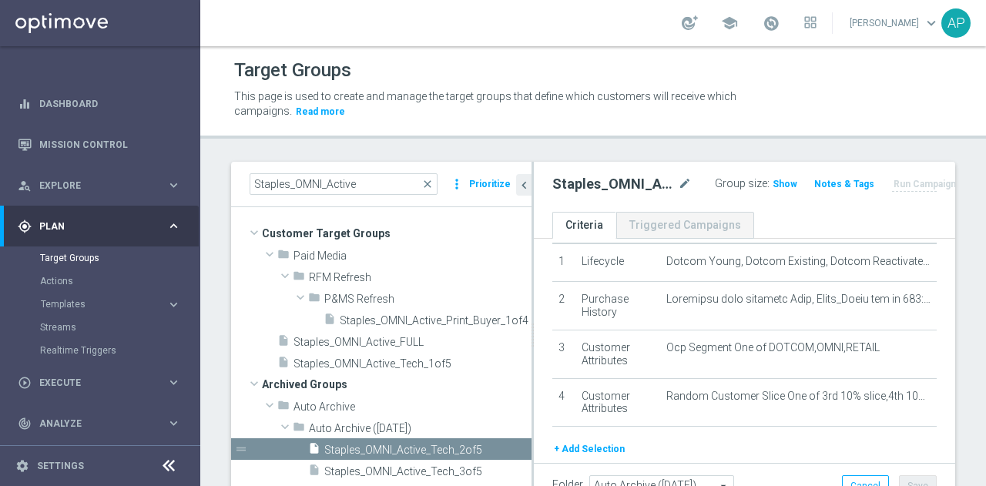
click at [370, 336] on span "Staples_OMNI_Active_FULL" at bounding box center [412, 342] width 238 height 13
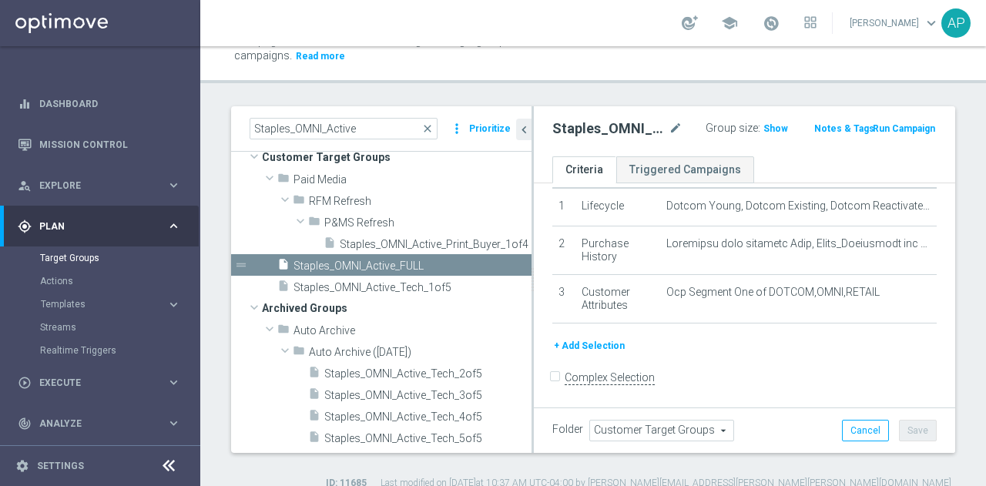
scroll to position [52, 0]
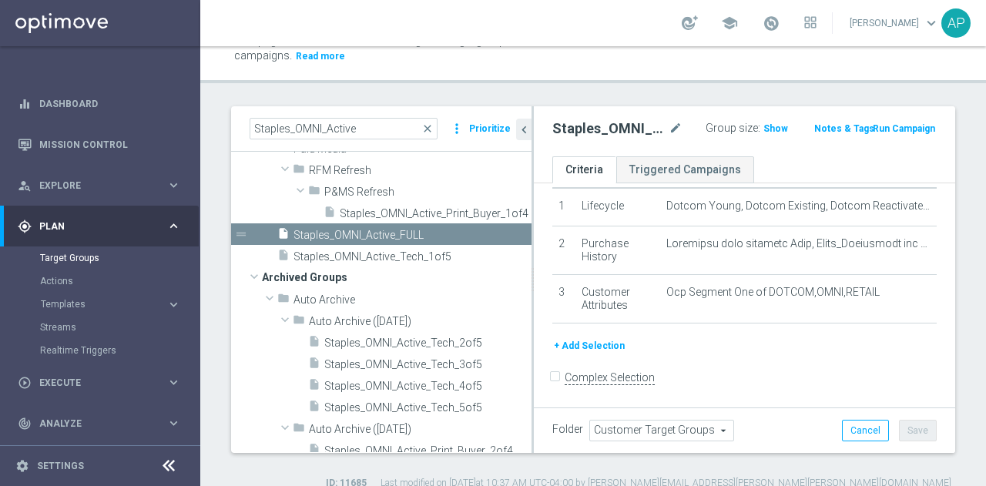
click at [421, 240] on span "Staples_OMNI_Active_FULL" at bounding box center [412, 235] width 238 height 13
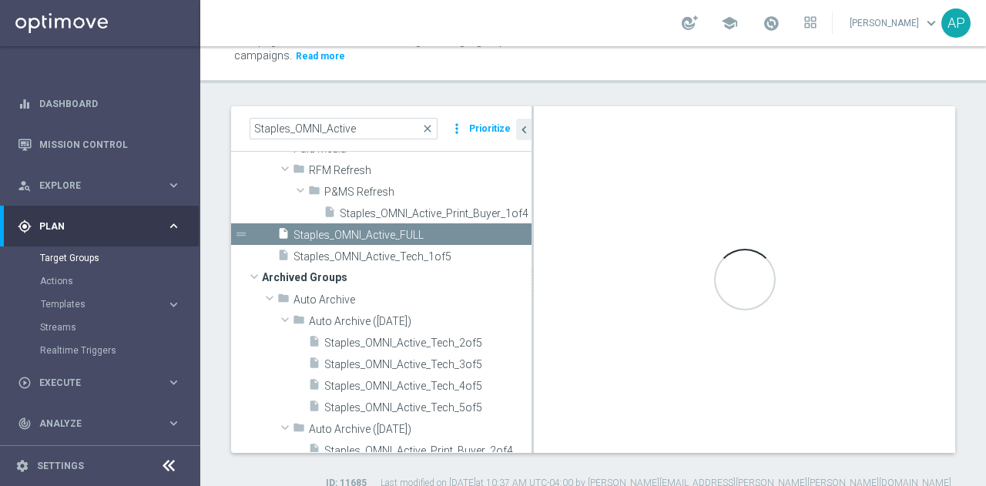
click at [423, 250] on span "Staples_OMNI_Active_Tech_1of5" at bounding box center [412, 256] width 238 height 13
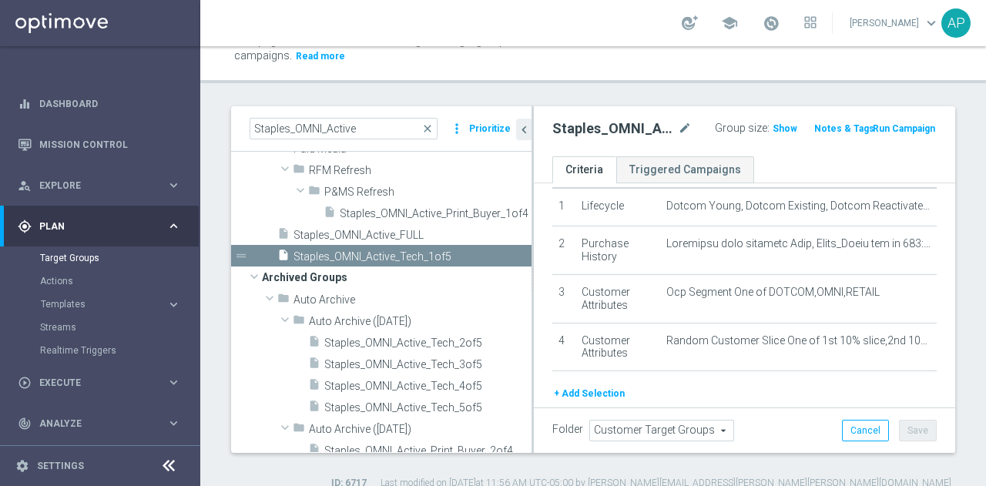
click at [773, 126] on span "Show" at bounding box center [785, 128] width 25 height 11
click at [756, 138] on span "800,819" at bounding box center [738, 145] width 38 height 15
click at [454, 343] on span "Staples_OMNI_Active_Tech_2of5" at bounding box center [427, 343] width 207 height 13
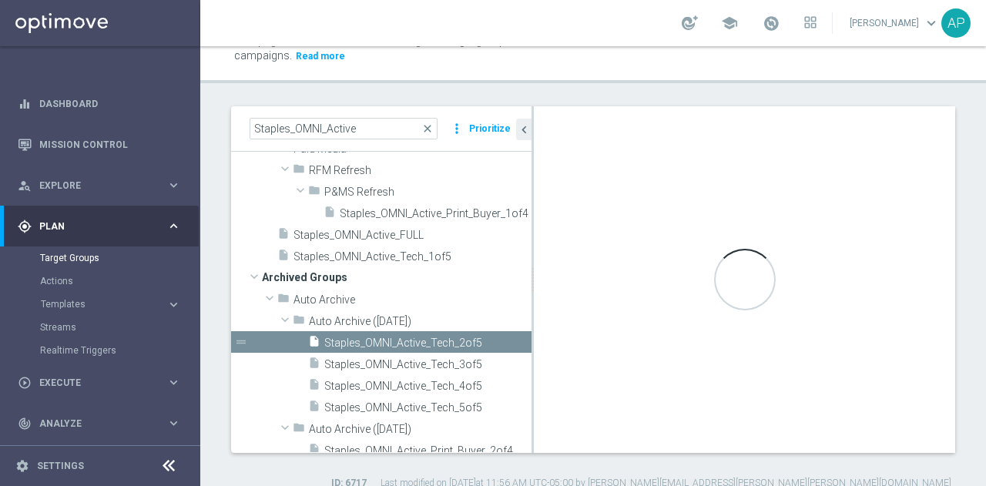
type input "Auto Archive (2025-05-28)"
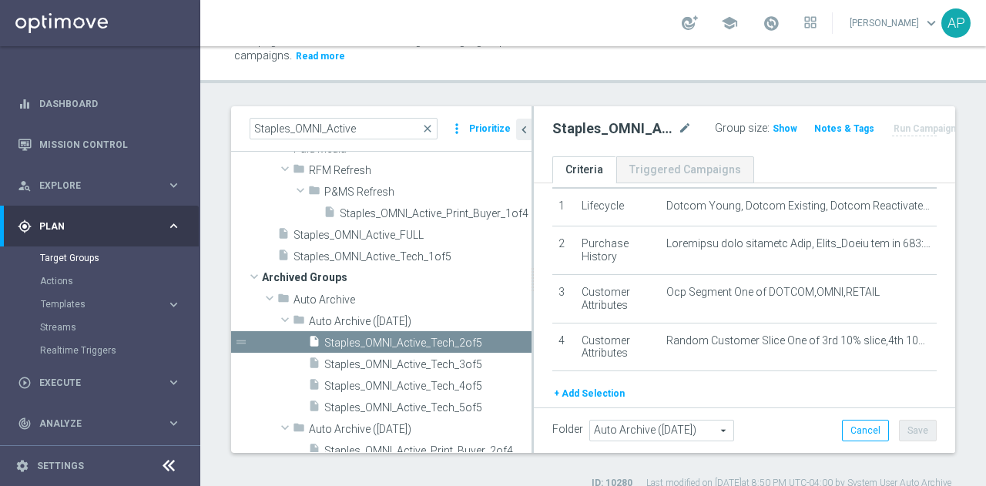
click at [773, 132] on span "Show" at bounding box center [785, 128] width 25 height 11
click at [759, 138] on span "800,002" at bounding box center [739, 144] width 40 height 12
click at [775, 155] on div "Staples_OMNI_Active_Tech_2of5 mode_edit Group size : 800,002 Notes & Tags Run C…" at bounding box center [744, 131] width 421 height 50
click at [759, 138] on span "800,002" at bounding box center [739, 144] width 40 height 12
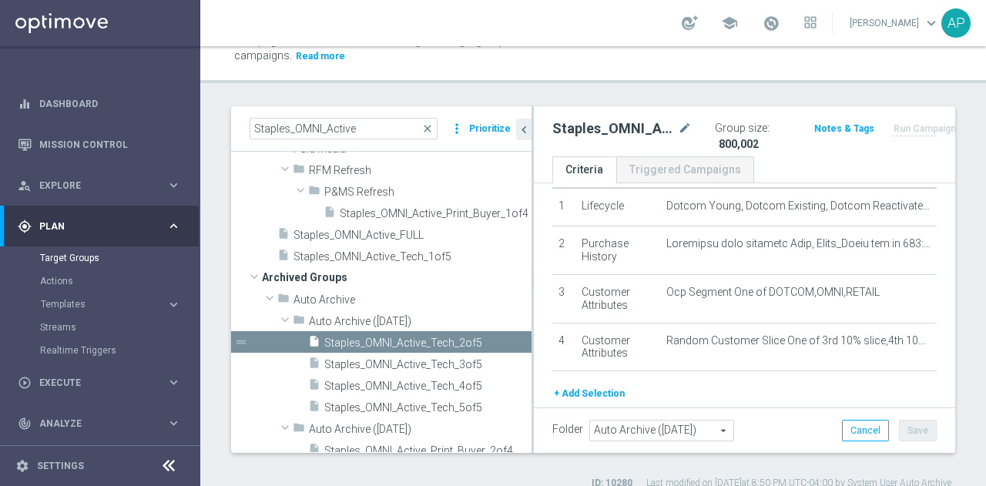
click at [444, 358] on span "Staples_OMNI_Active_Tech_3of5" at bounding box center [427, 364] width 207 height 13
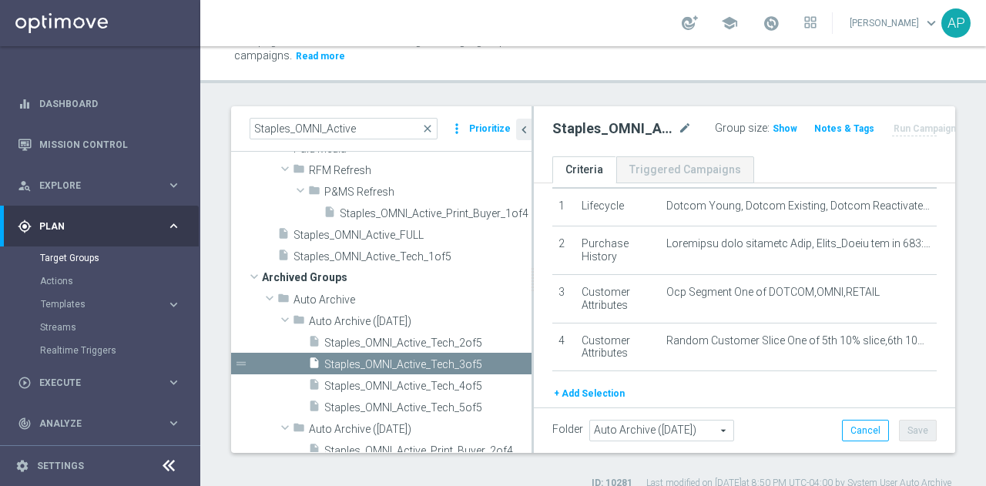
click at [439, 343] on span "Staples_OMNI_Active_Tech_2of5" at bounding box center [427, 343] width 207 height 13
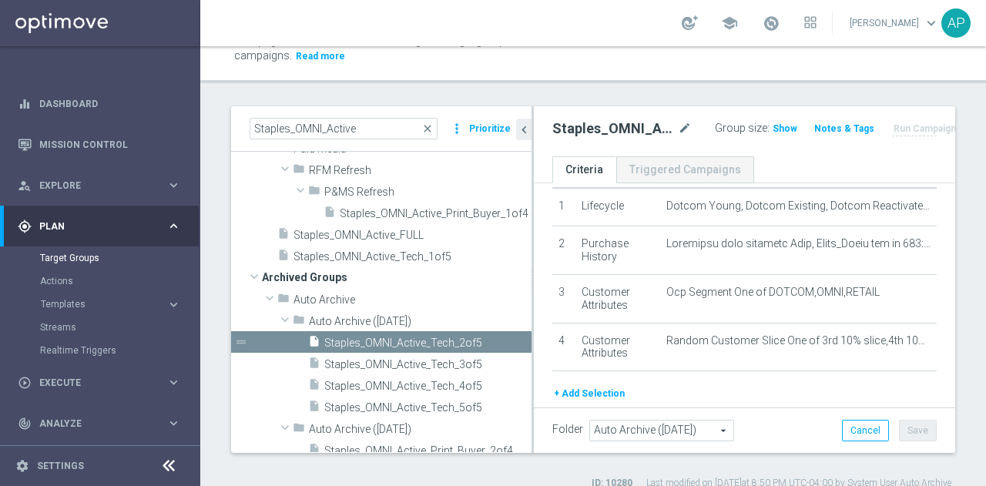
click at [773, 130] on span "Show" at bounding box center [785, 128] width 25 height 11
click at [759, 138] on span "800,002" at bounding box center [739, 144] width 40 height 12
click at [861, 432] on button "Cancel" at bounding box center [865, 431] width 47 height 22
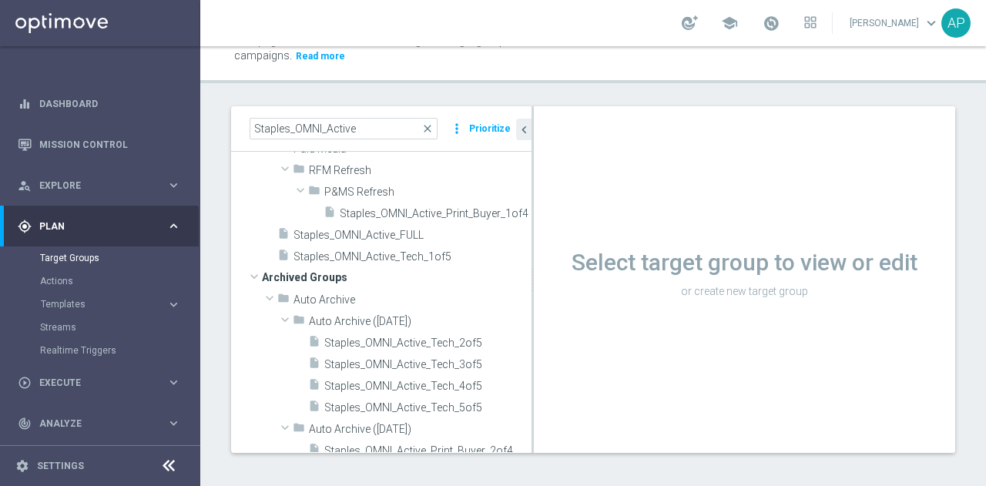
click at [388, 347] on span "Staples_OMNI_Active_Tech_2of5" at bounding box center [427, 343] width 207 height 13
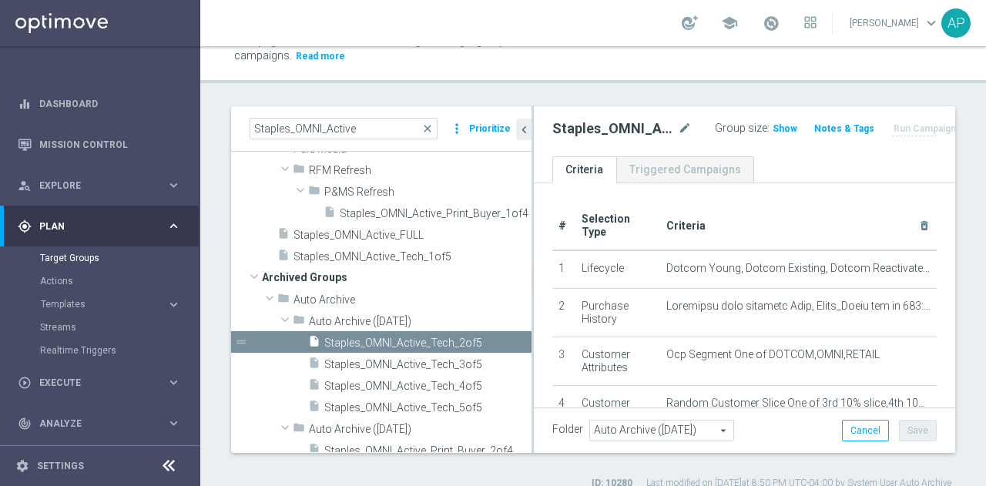
click at [778, 129] on span "Show" at bounding box center [785, 128] width 25 height 11
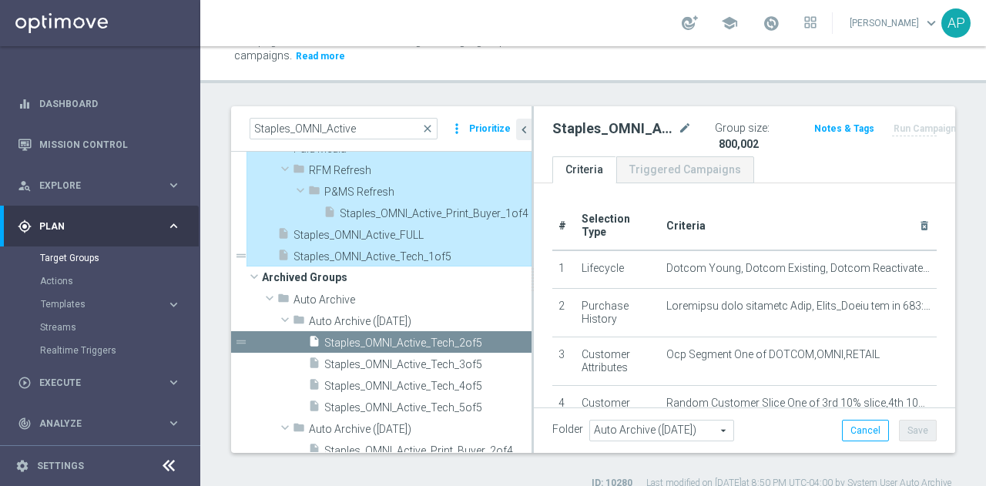
type input "Customer Target Groups"
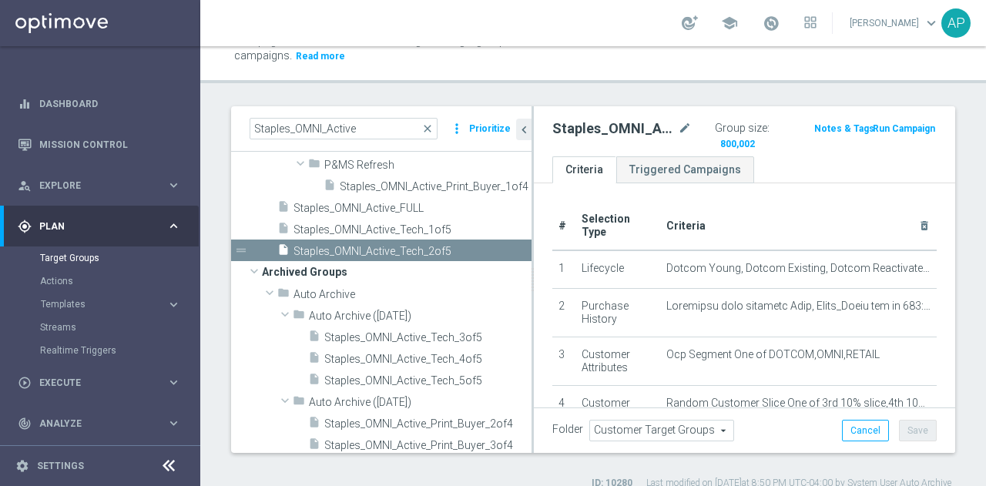
scroll to position [50, 0]
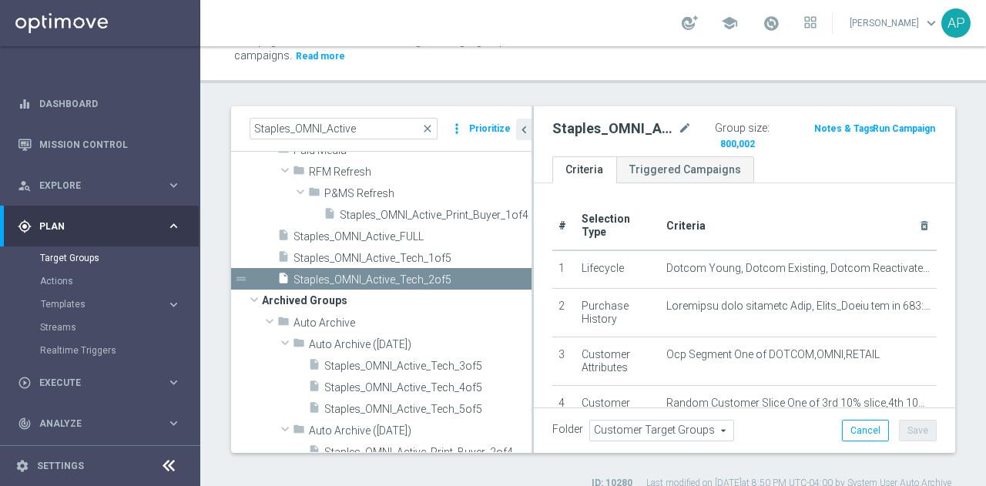
click at [430, 277] on span "Staples_OMNI_Active_Tech_2of5" at bounding box center [412, 279] width 238 height 13
click at [773, 130] on span "Show" at bounding box center [785, 128] width 25 height 11
click at [756, 138] on span "800,002" at bounding box center [738, 145] width 38 height 15
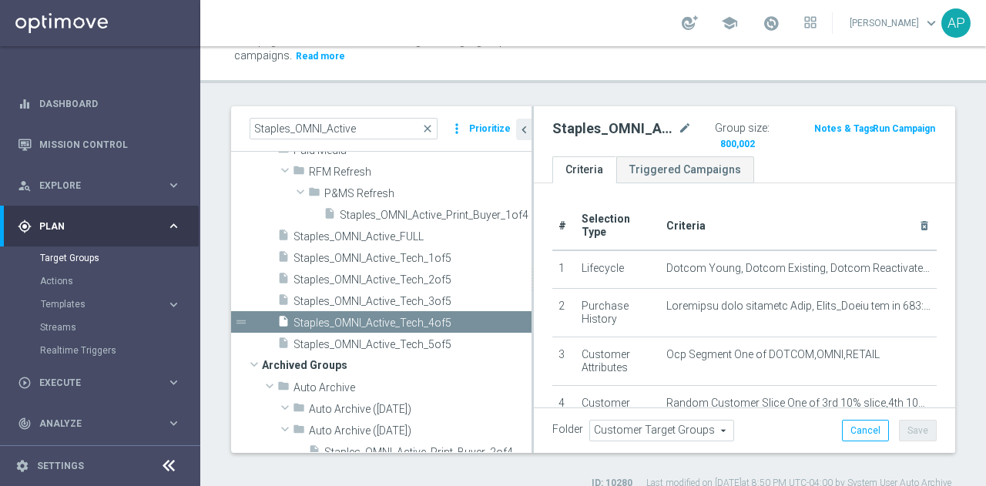
click at [428, 297] on span "Staples_OMNI_Active_Tech_3of5" at bounding box center [412, 301] width 238 height 13
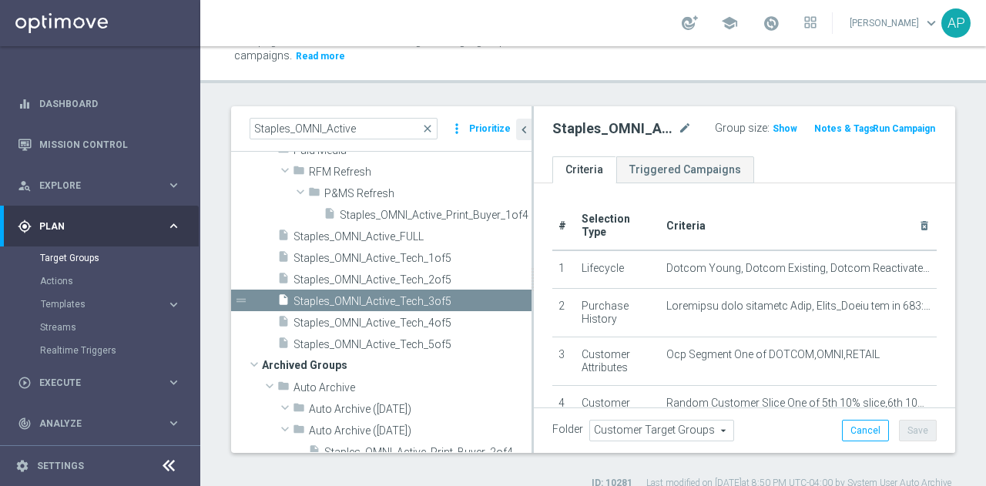
click at [773, 130] on span "Show" at bounding box center [785, 128] width 25 height 11
click at [756, 138] on span "801,076" at bounding box center [738, 145] width 38 height 15
click at [369, 320] on span "Staples_OMNI_Active_Tech_4of5" at bounding box center [412, 323] width 238 height 13
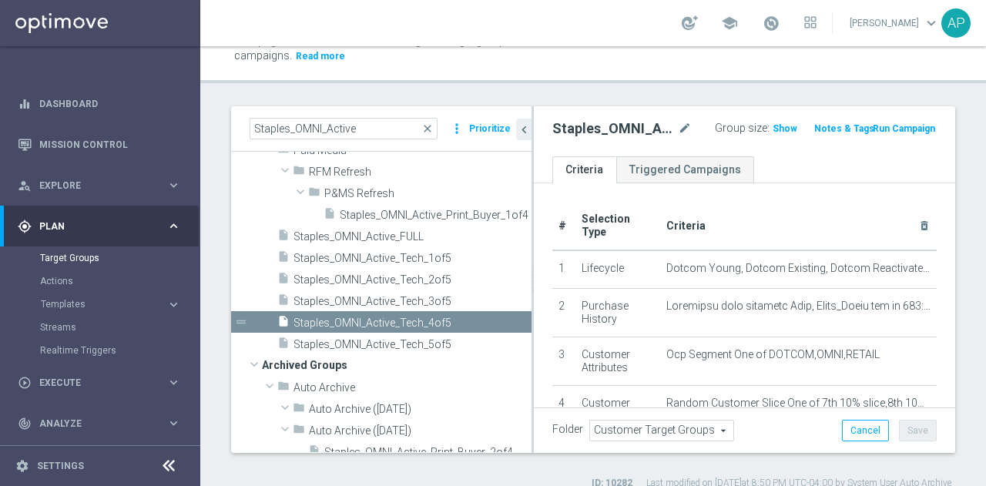
click at [779, 129] on span "Show" at bounding box center [785, 128] width 25 height 11
click at [756, 138] on span "800,457" at bounding box center [738, 145] width 38 height 15
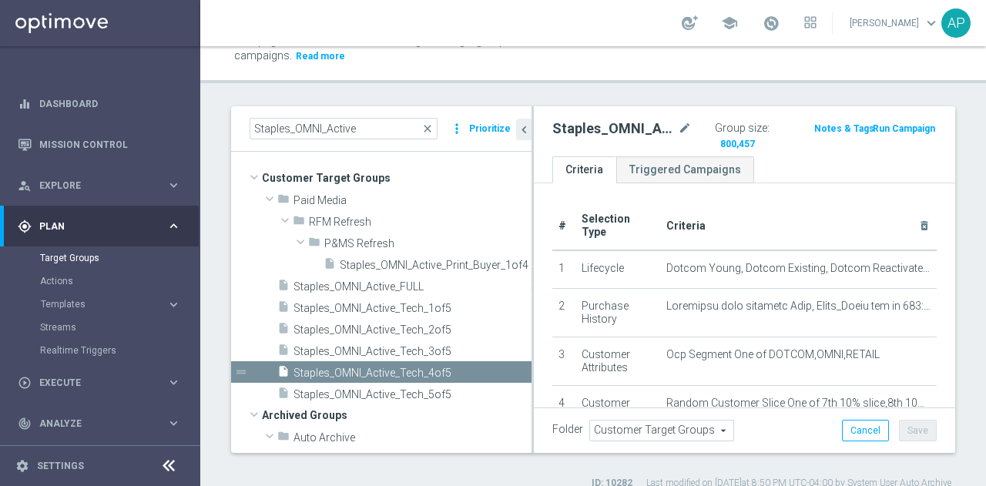
click at [133, 218] on div "gps_fixed Plan keyboard_arrow_right" at bounding box center [99, 226] width 199 height 41
click at [82, 223] on span "Plan" at bounding box center [102, 226] width 127 height 9
click at [69, 264] on div "Target Groups" at bounding box center [119, 257] width 159 height 23
click at [62, 258] on link "Target Groups" at bounding box center [100, 258] width 120 height 12
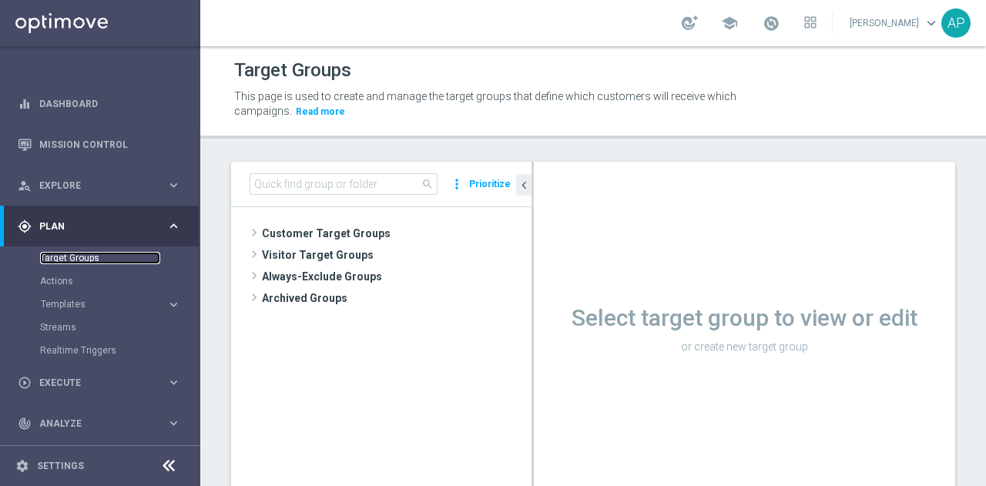
scroll to position [21, 0]
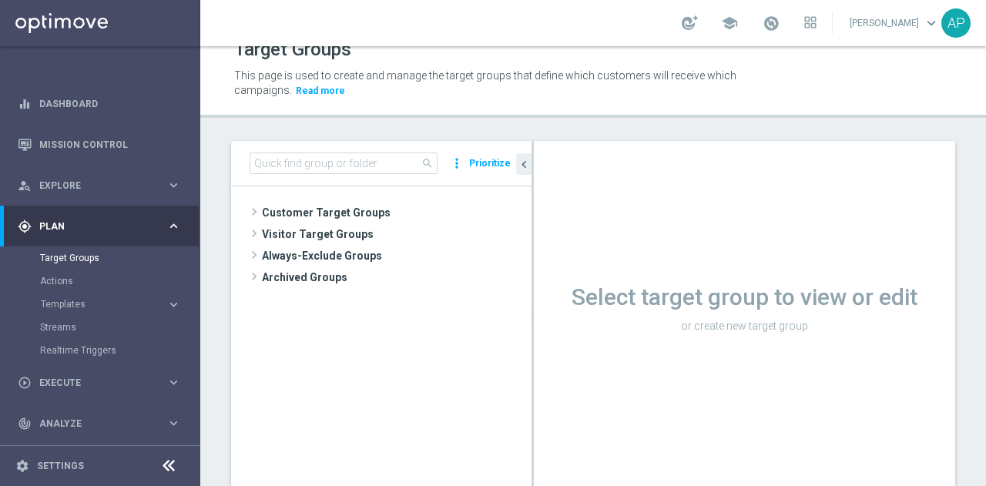
click at [263, 210] on span "Customer Target Groups" at bounding box center [397, 213] width 270 height 22
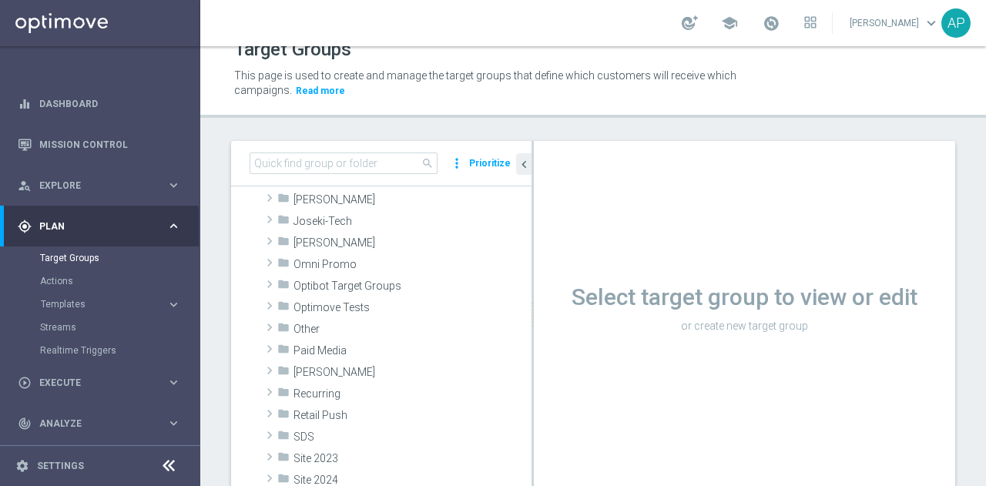
scroll to position [253, 0]
click at [289, 349] on icon "folder" at bounding box center [283, 350] width 12 height 18
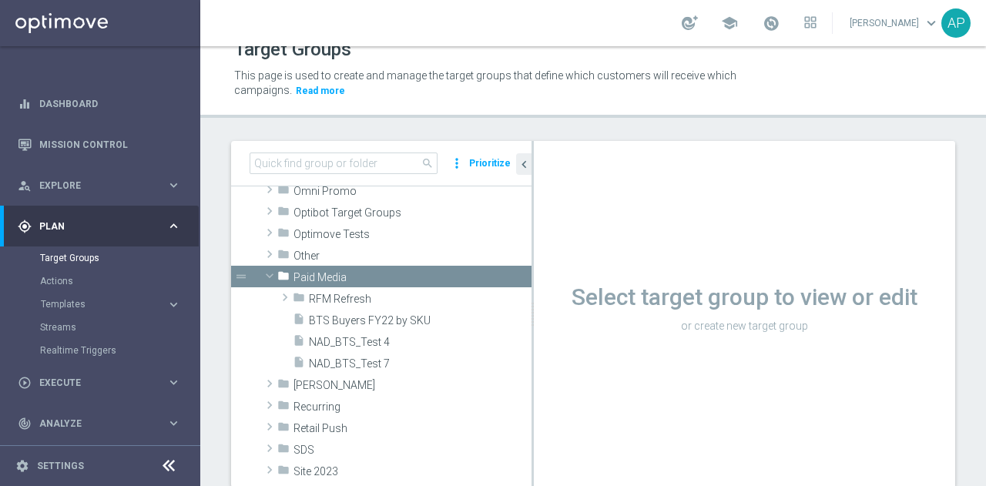
scroll to position [330, 0]
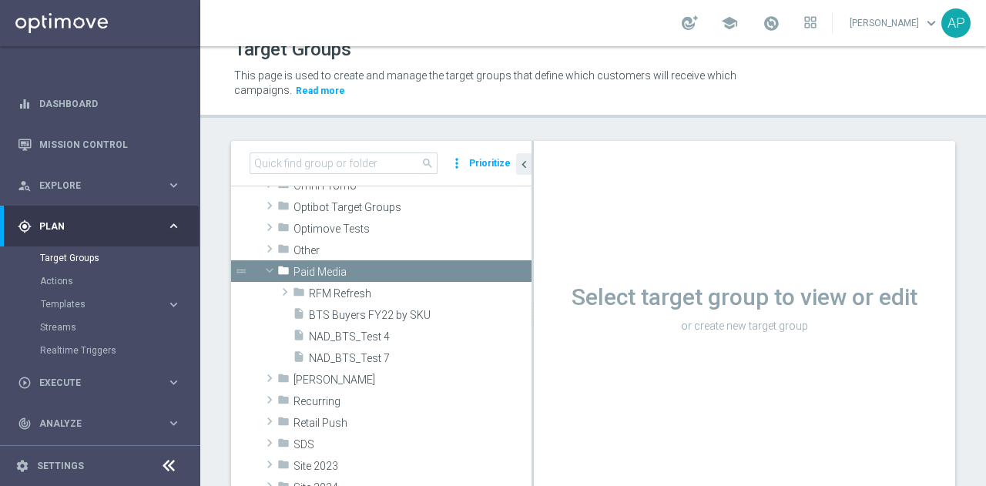
click at [326, 295] on span "RFM Refresh" at bounding box center [420, 293] width 223 height 13
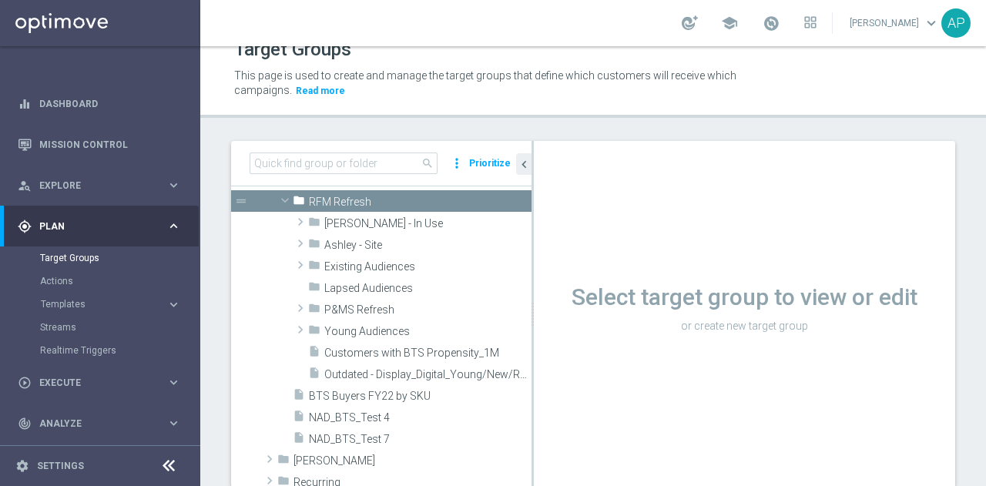
scroll to position [417, 0]
click at [320, 220] on div "folder Ashley - In Use" at bounding box center [419, 222] width 223 height 22
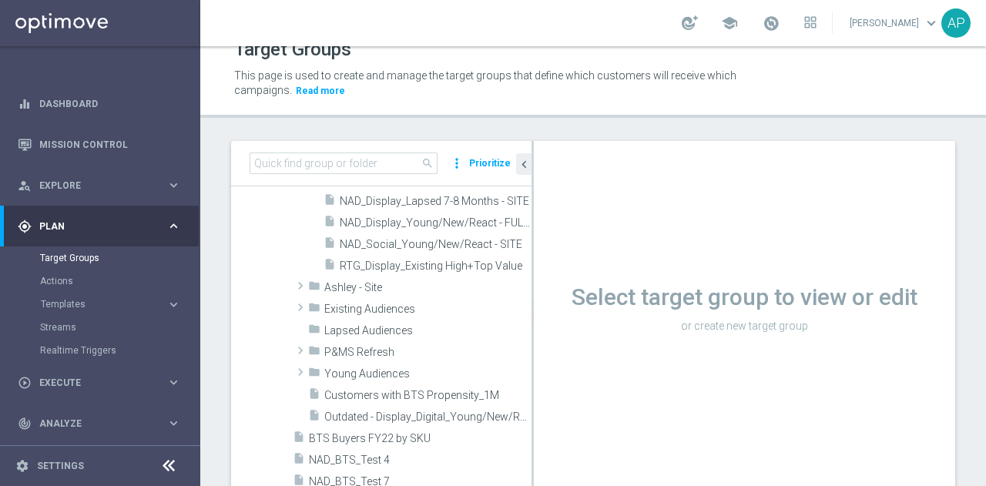
scroll to position [485, 0]
click at [339, 283] on span "Ashley - Site" at bounding box center [427, 284] width 207 height 13
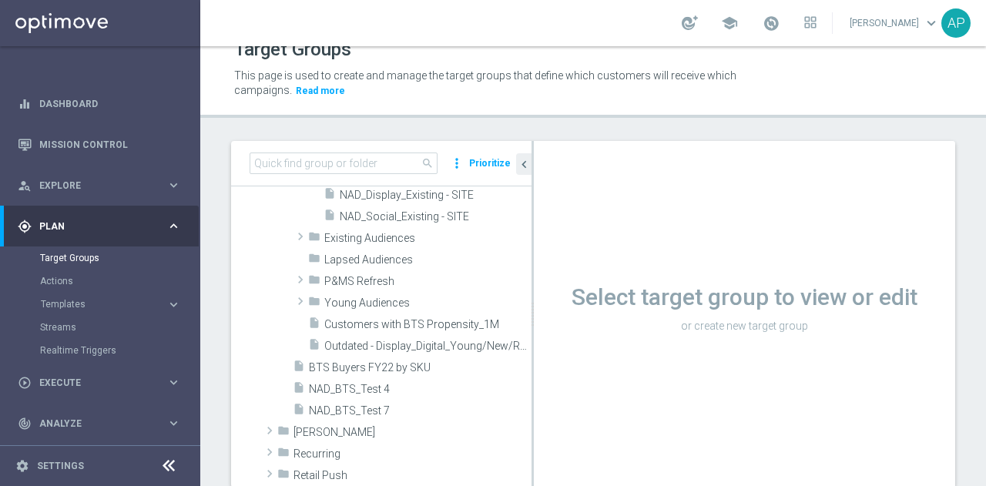
scroll to position [595, 0]
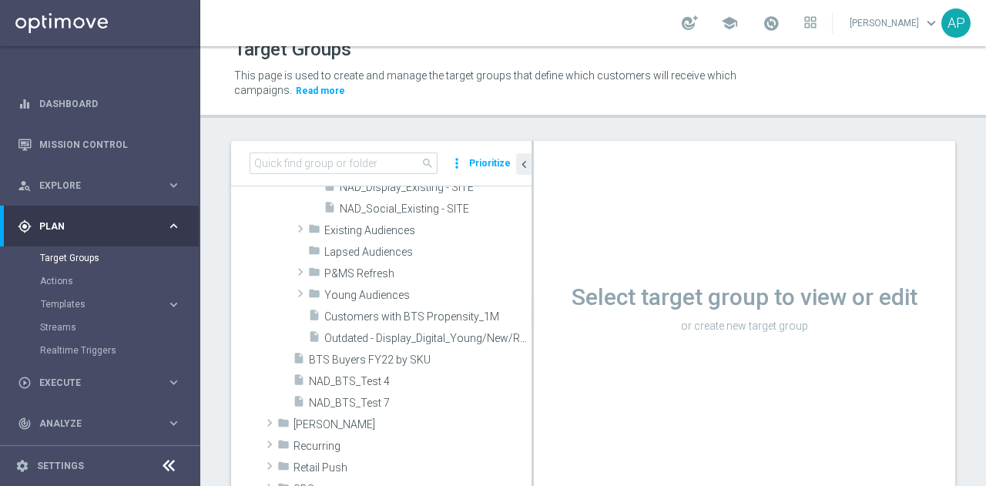
click at [344, 290] on span "Young Audiences" at bounding box center [427, 295] width 207 height 13
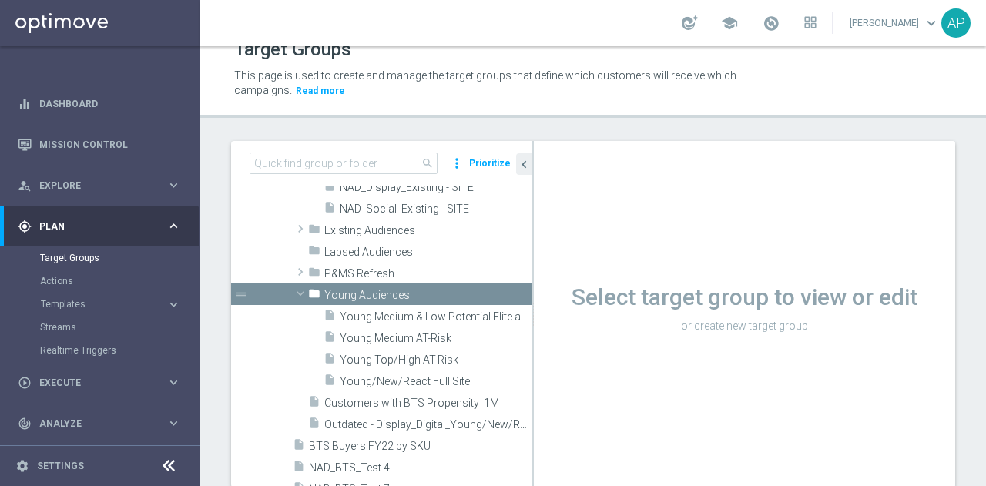
click at [344, 263] on div "folder P&MS Refresh" at bounding box center [419, 273] width 223 height 22
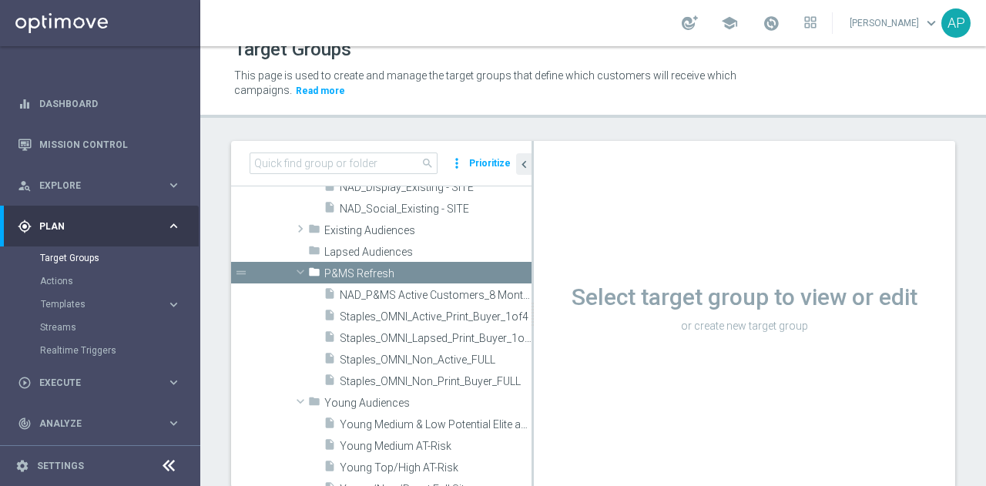
click at [347, 227] on span "Existing Audiences" at bounding box center [427, 230] width 207 height 13
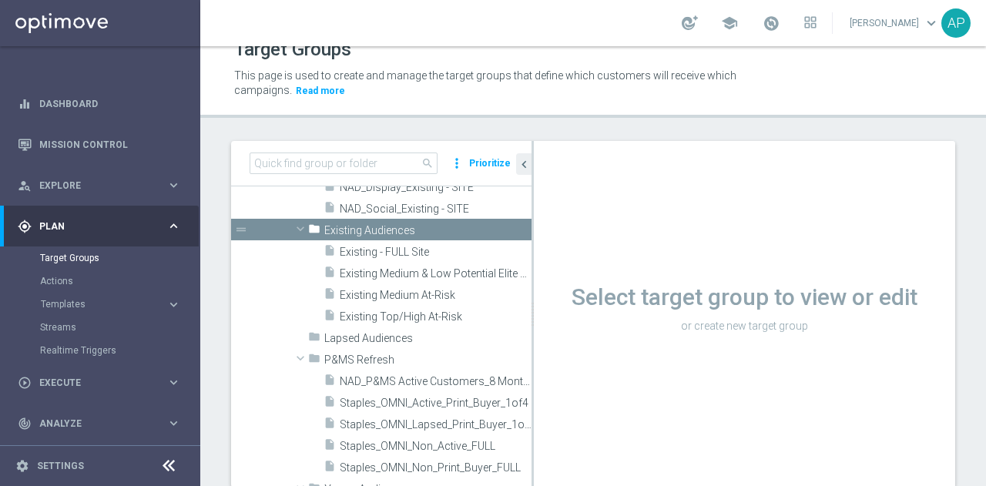
click at [331, 344] on div "folder Lapsed Audiences" at bounding box center [419, 338] width 223 height 22
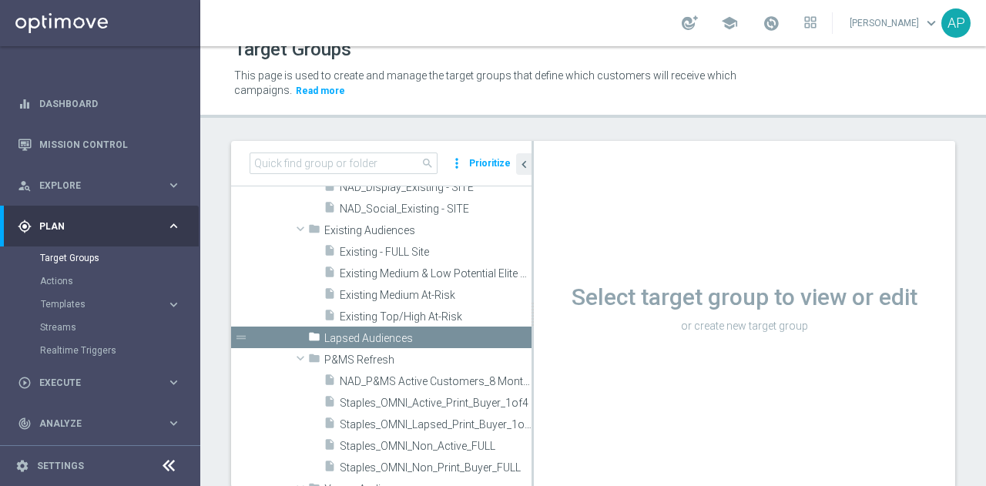
click at [281, 343] on div "drag_handle" at bounding box center [381, 338] width 300 height 22
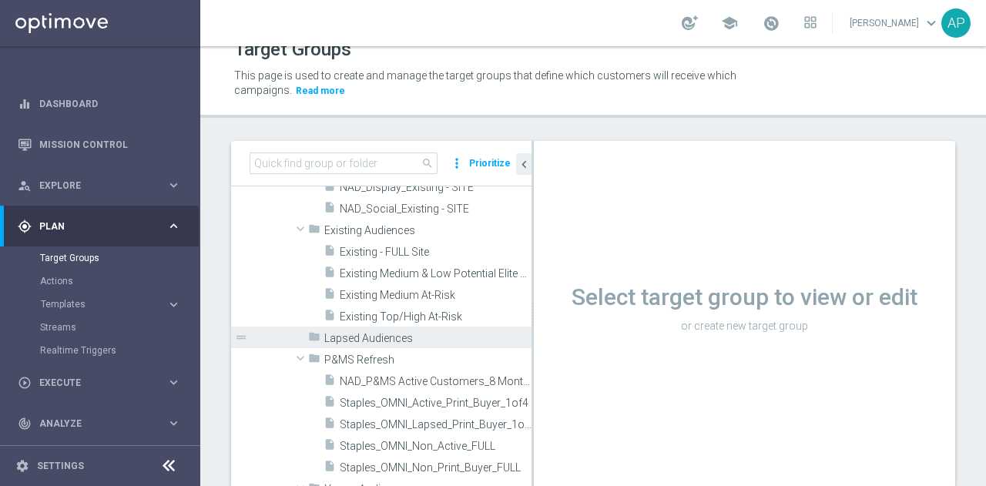
click at [297, 330] on span at bounding box center [300, 334] width 15 height 8
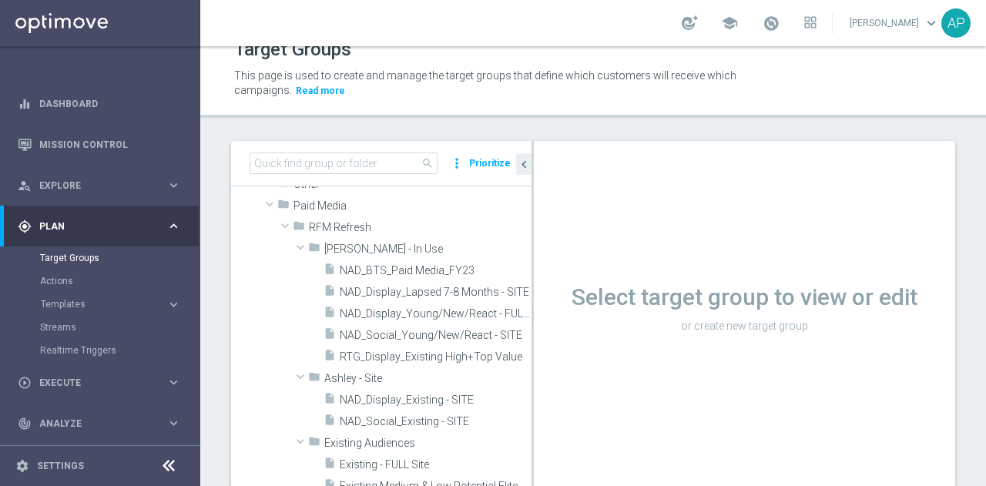
scroll to position [356, 0]
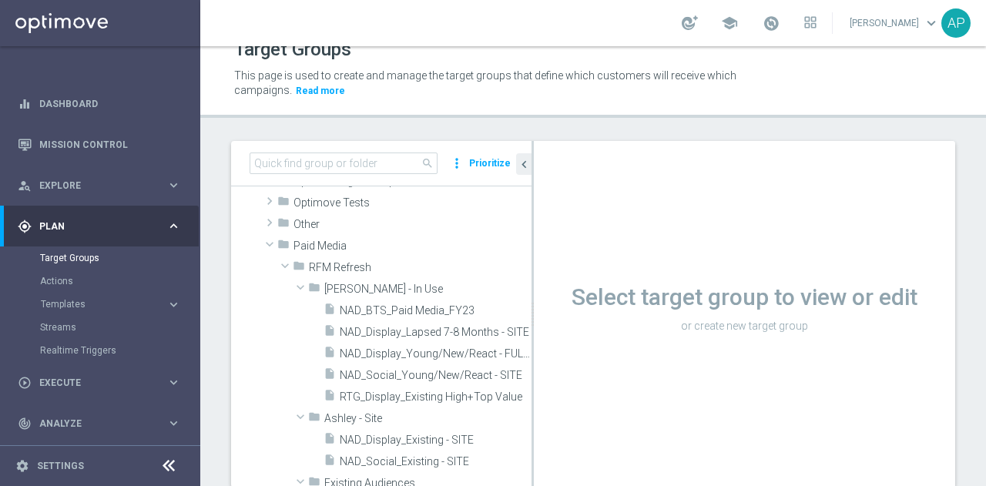
click at [272, 242] on span at bounding box center [269, 243] width 18 height 15
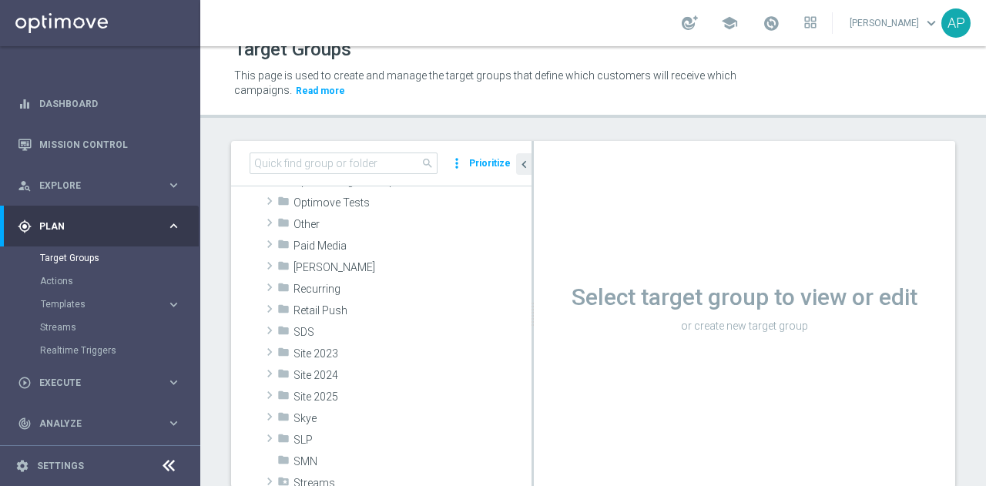
click at [272, 242] on span at bounding box center [269, 244] width 15 height 18
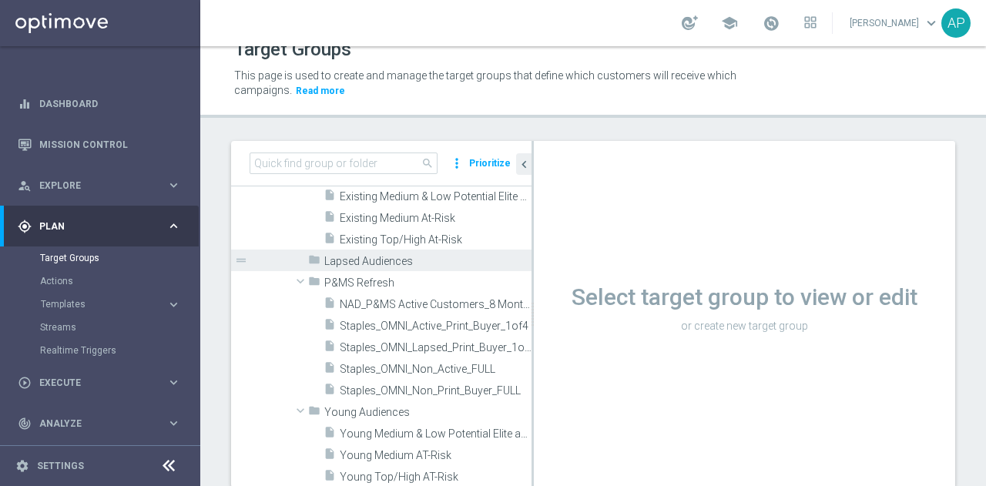
scroll to position [657, 0]
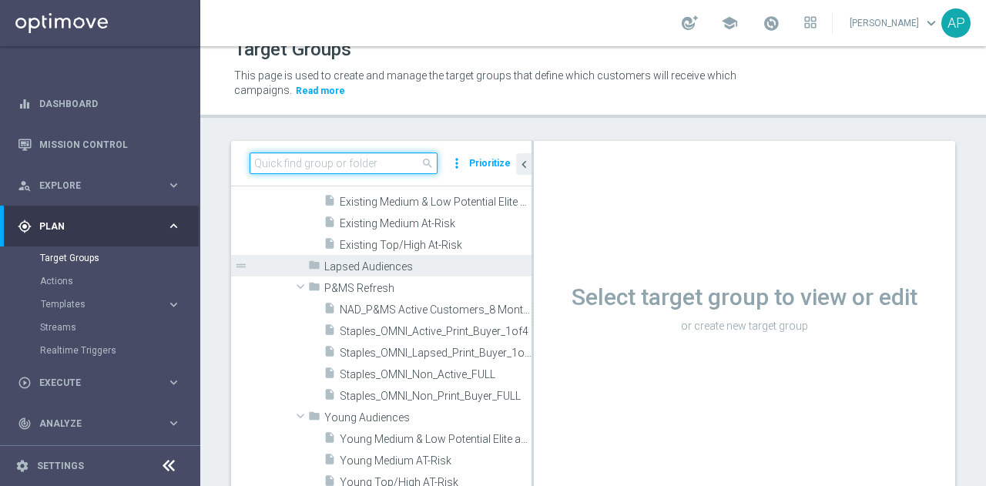
click at [330, 164] on input at bounding box center [344, 164] width 188 height 22
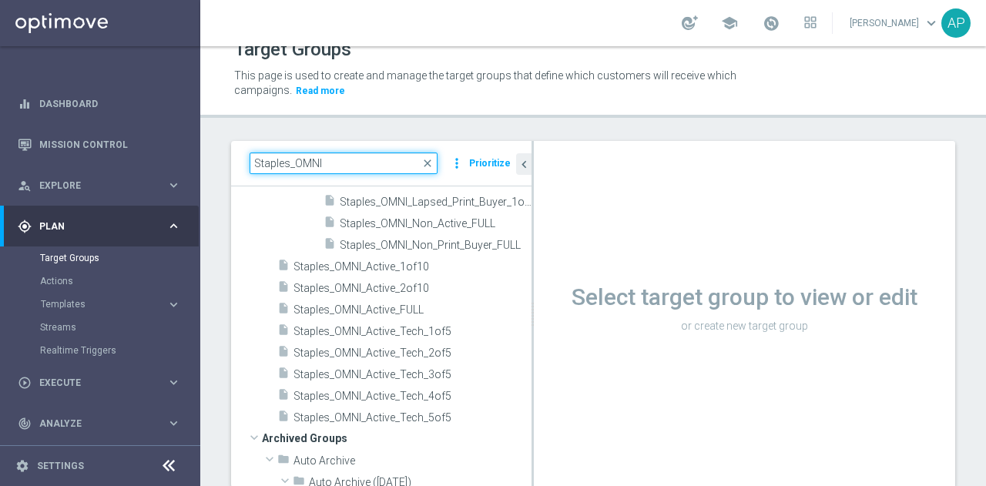
scroll to position [119, 0]
type input "Staples_OMNI"
click at [96, 262] on link "Target Groups" at bounding box center [100, 258] width 120 height 12
click at [77, 256] on link "Target Groups" at bounding box center [100, 258] width 120 height 12
click at [77, 275] on link "Actions" at bounding box center [100, 281] width 120 height 12
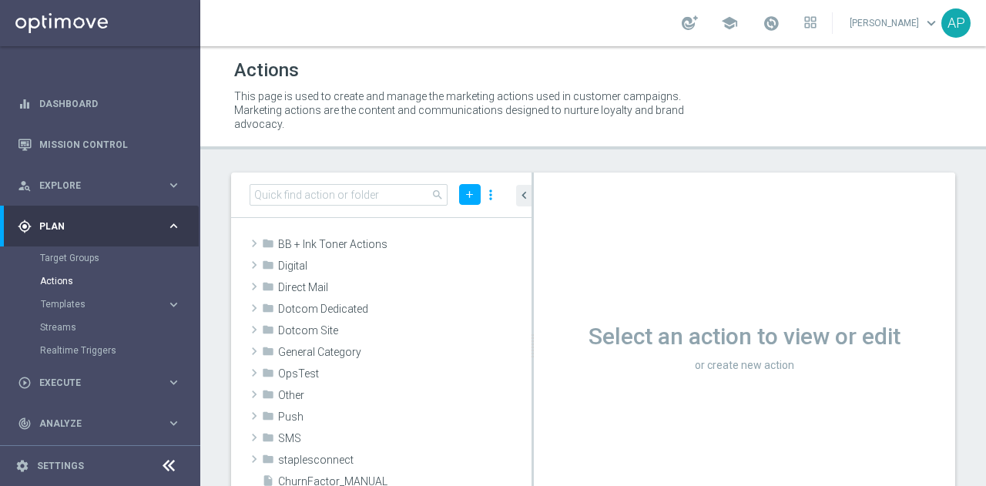
click at [62, 249] on div "Target Groups" at bounding box center [119, 257] width 159 height 23
click at [101, 250] on div "Target Groups" at bounding box center [119, 257] width 159 height 23
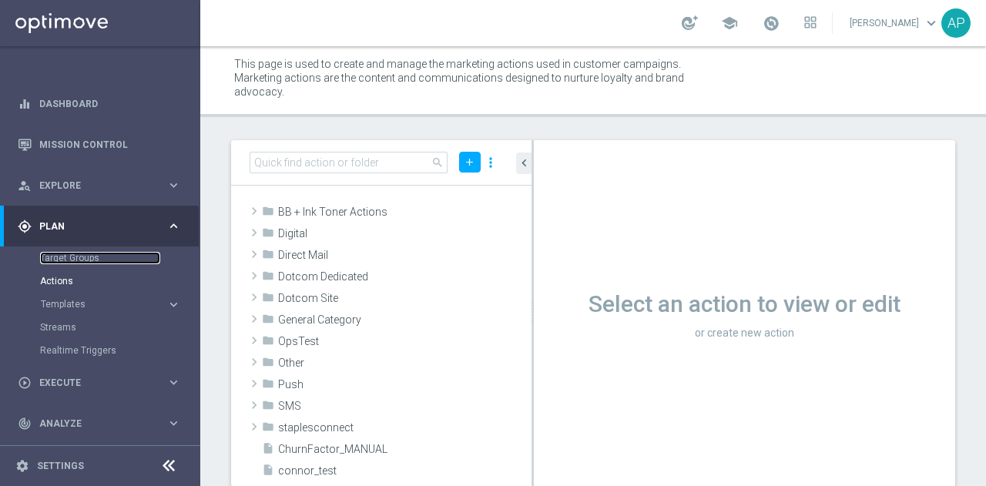
click at [92, 258] on link "Target Groups" at bounding box center [100, 258] width 120 height 12
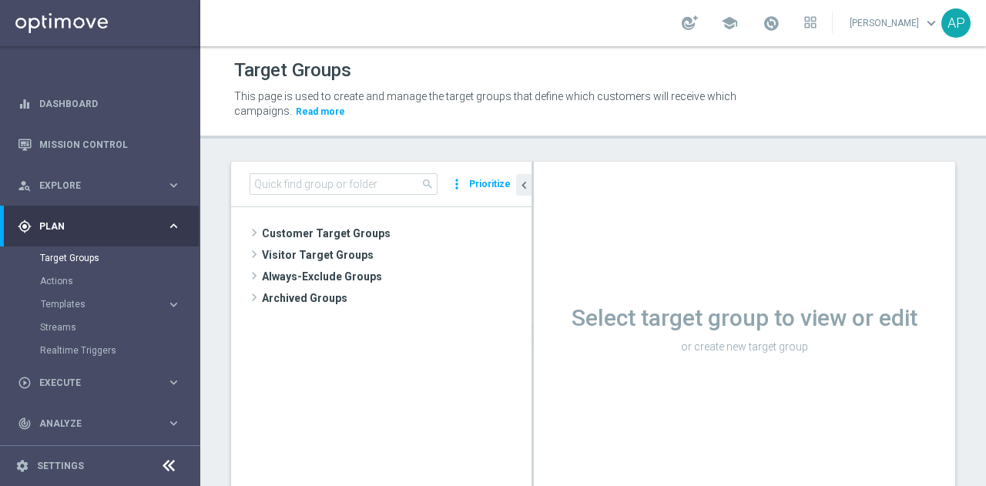
click at [306, 229] on span "Customer Target Groups" at bounding box center [397, 234] width 270 height 22
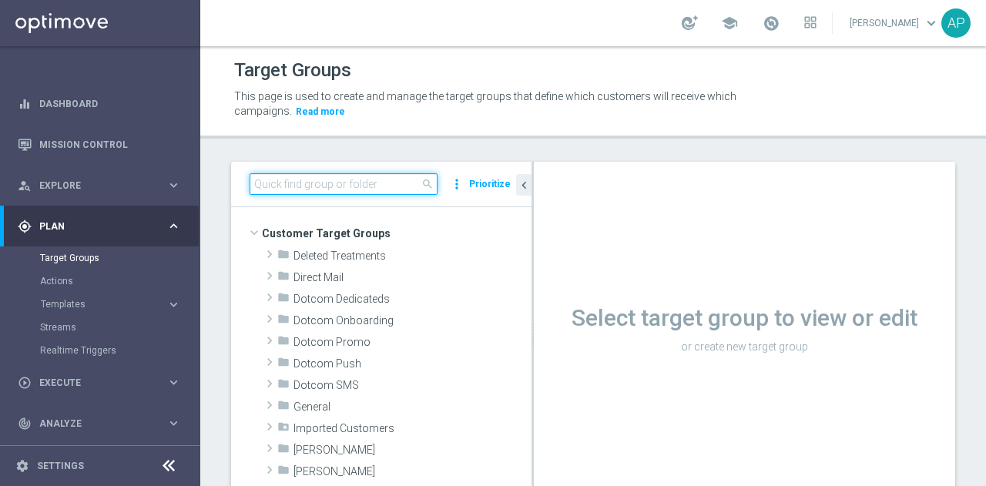
click at [296, 186] on input at bounding box center [344, 184] width 188 height 22
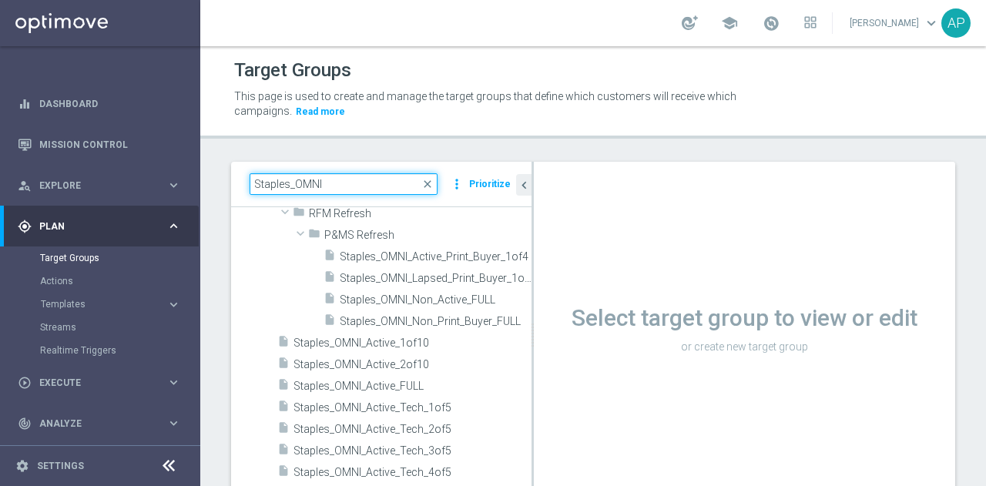
scroll to position [41, 0]
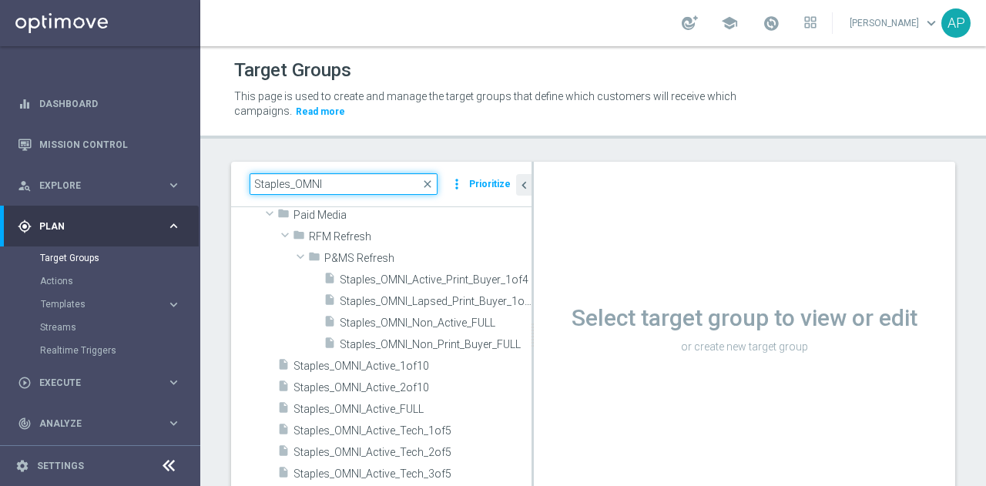
type input "Staples_OMNI"
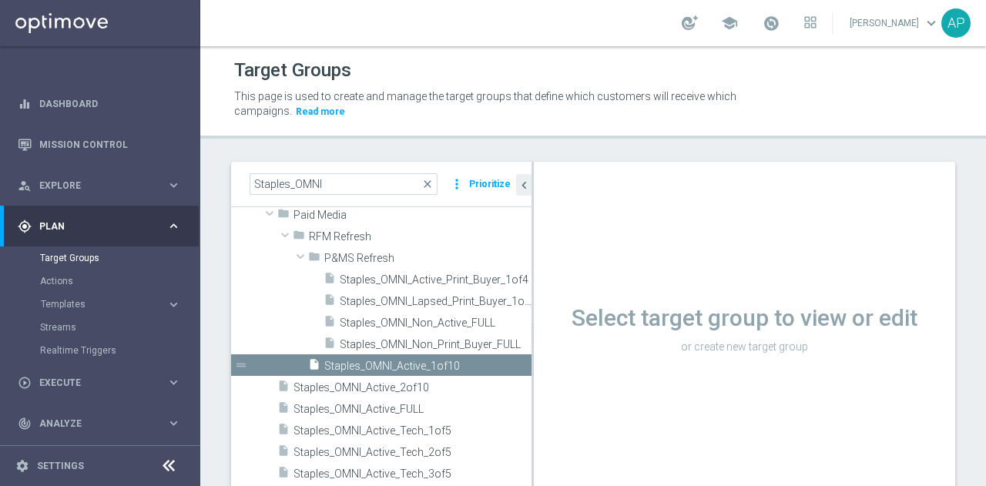
click at [309, 259] on icon "folder" at bounding box center [314, 259] width 12 height 18
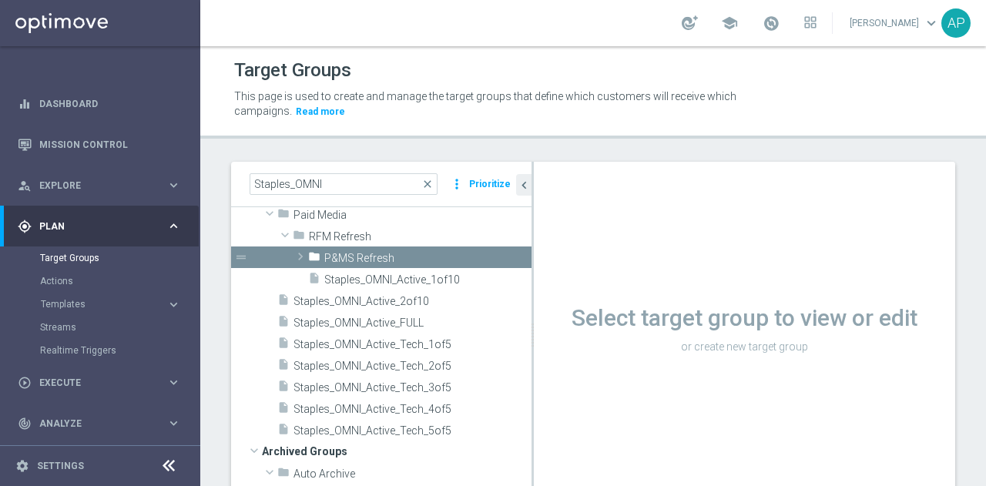
click at [290, 230] on span at bounding box center [285, 234] width 18 height 15
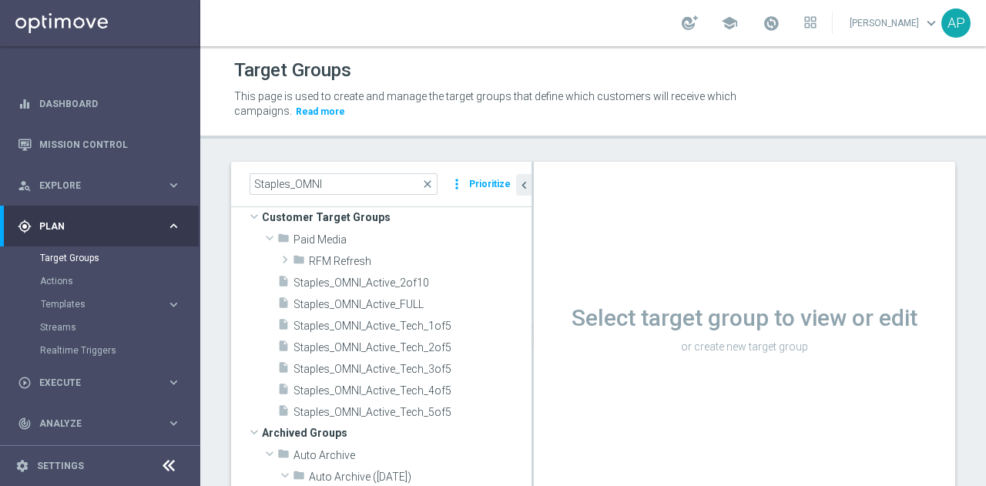
scroll to position [0, 0]
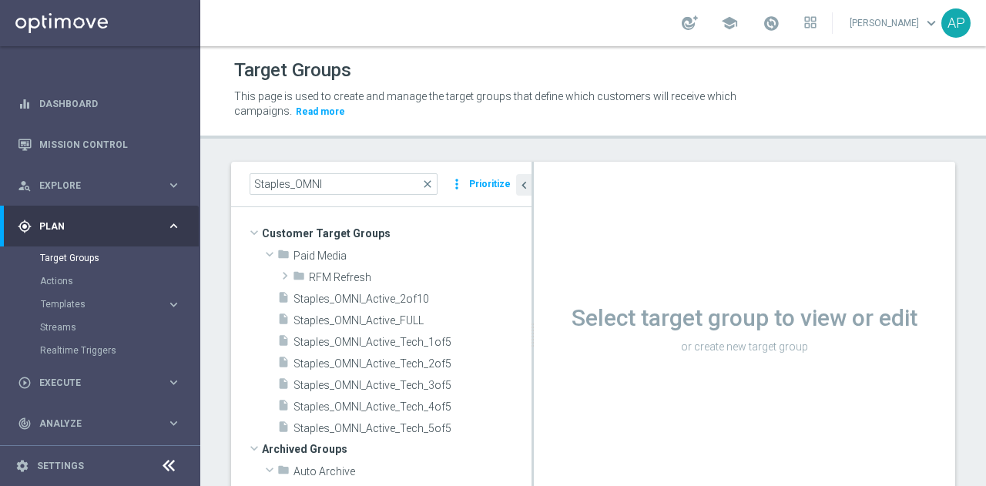
click at [312, 301] on span "Staples_OMNI_Active_2of10" at bounding box center [412, 299] width 238 height 13
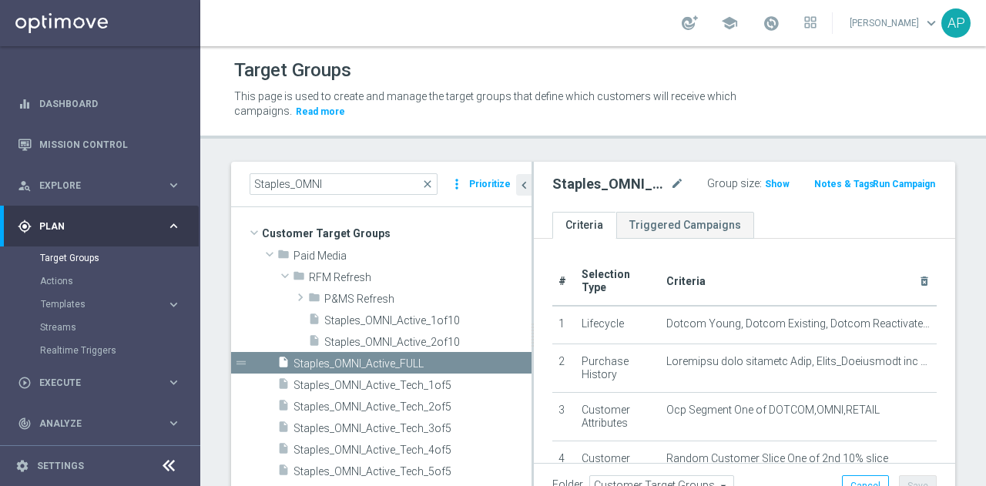
drag, startPoint x: 341, startPoint y: 360, endPoint x: 300, endPoint y: 310, distance: 64.6
click at [282, 273] on span at bounding box center [285, 275] width 18 height 15
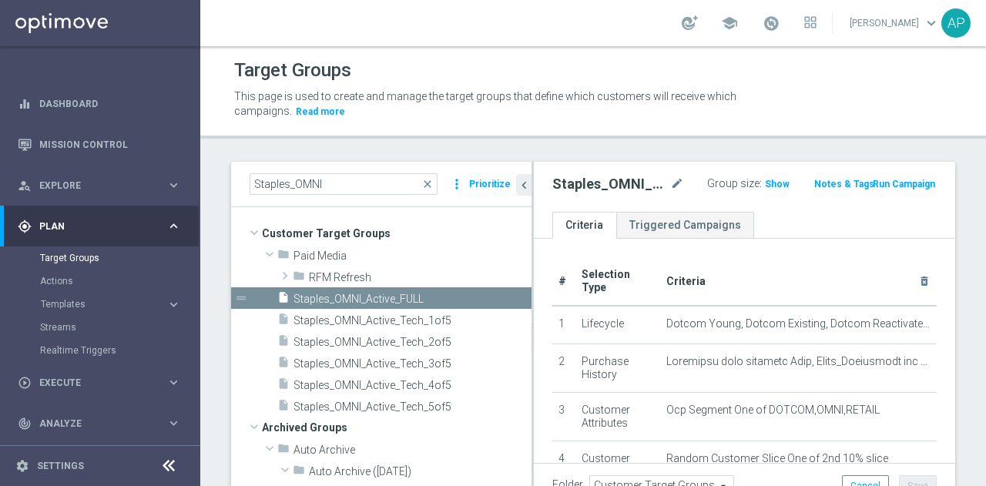
click at [282, 273] on span at bounding box center [284, 275] width 15 height 18
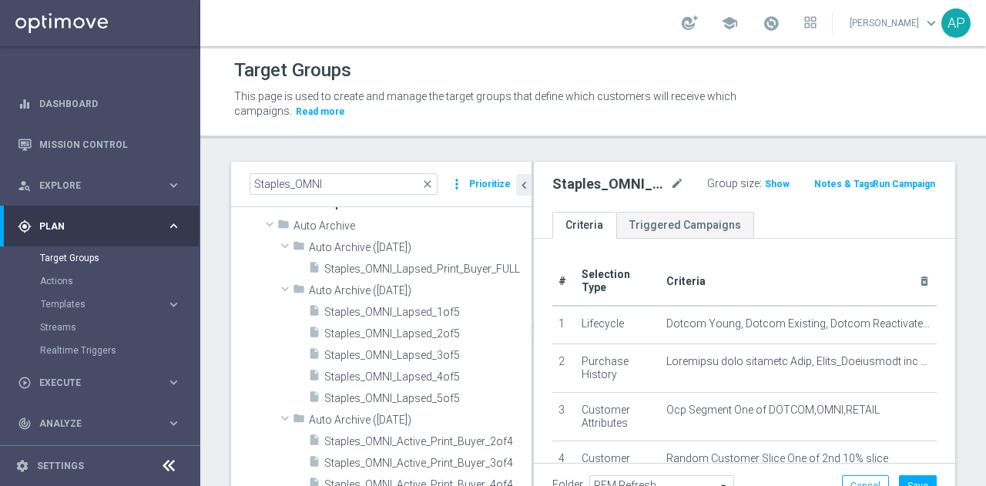
scroll to position [266, 0]
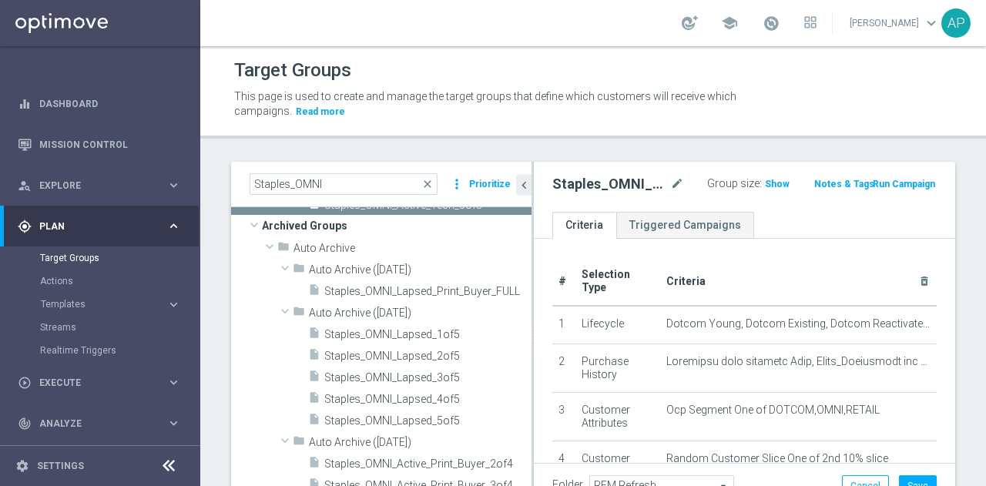
drag, startPoint x: 422, startPoint y: 364, endPoint x: 311, endPoint y: 412, distance: 120.8
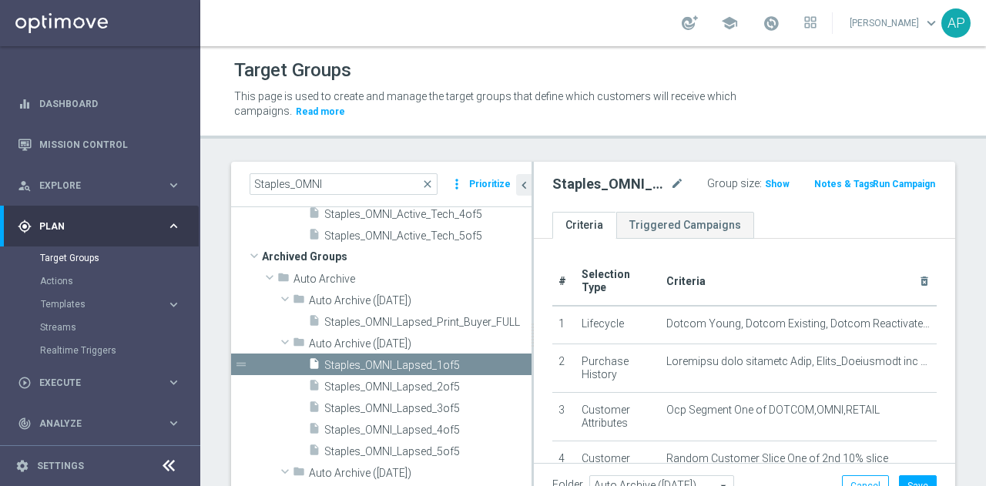
scroll to position [236, 0]
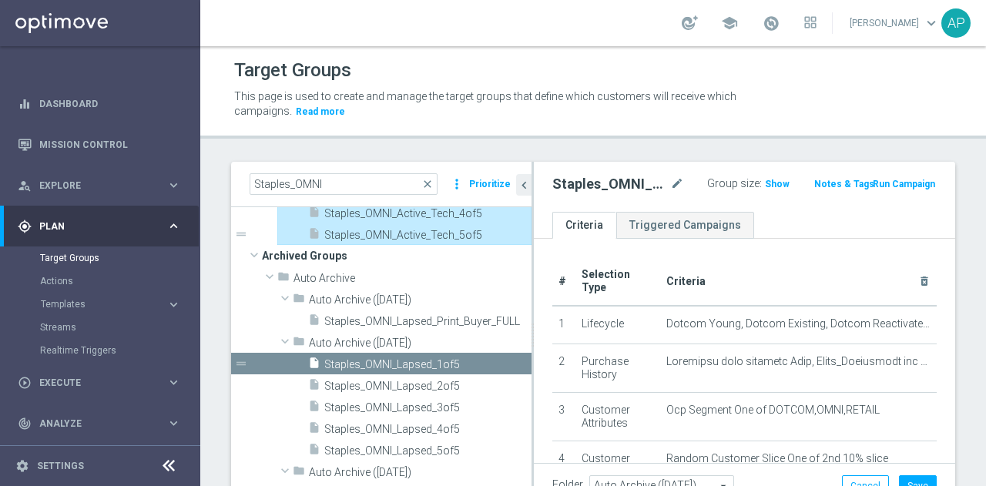
type input "RFM Refresh"
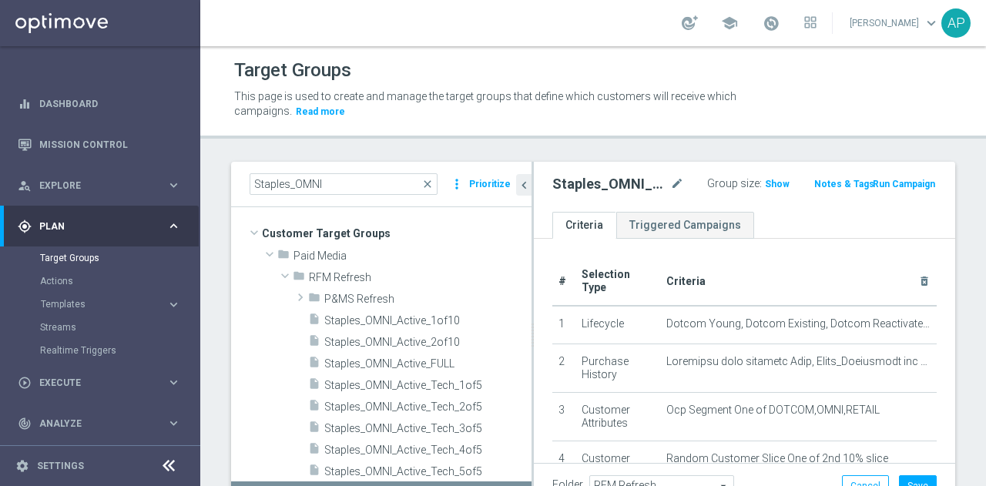
scroll to position [0, 0]
click at [767, 187] on span "Show" at bounding box center [777, 184] width 25 height 11
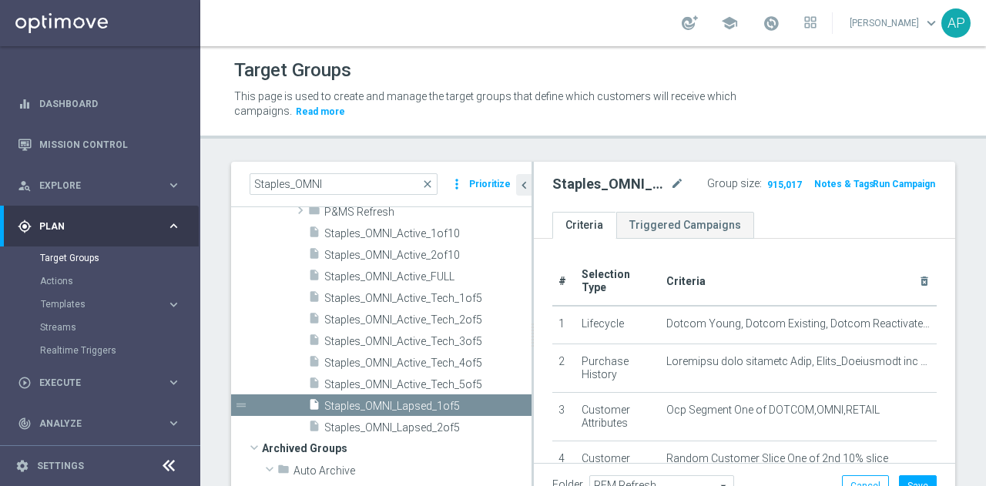
scroll to position [86, 0]
click at [454, 277] on span "Staples_OMNI_Active_FULL" at bounding box center [427, 277] width 207 height 13
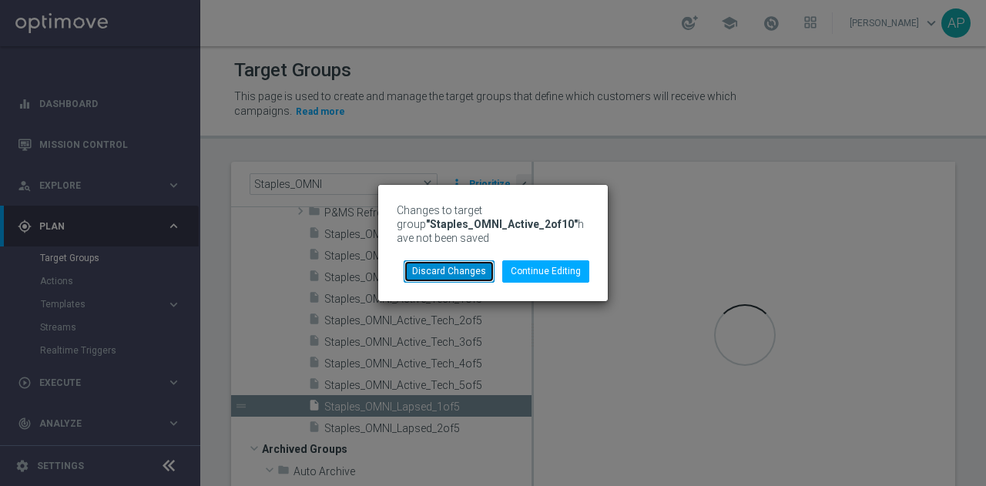
click at [473, 278] on button "Discard Changes" at bounding box center [449, 271] width 91 height 22
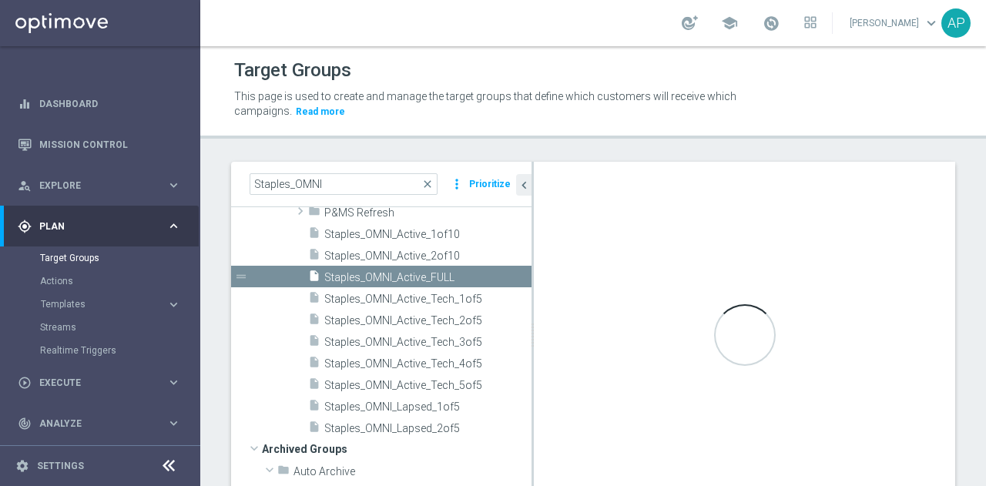
scroll to position [20, 0]
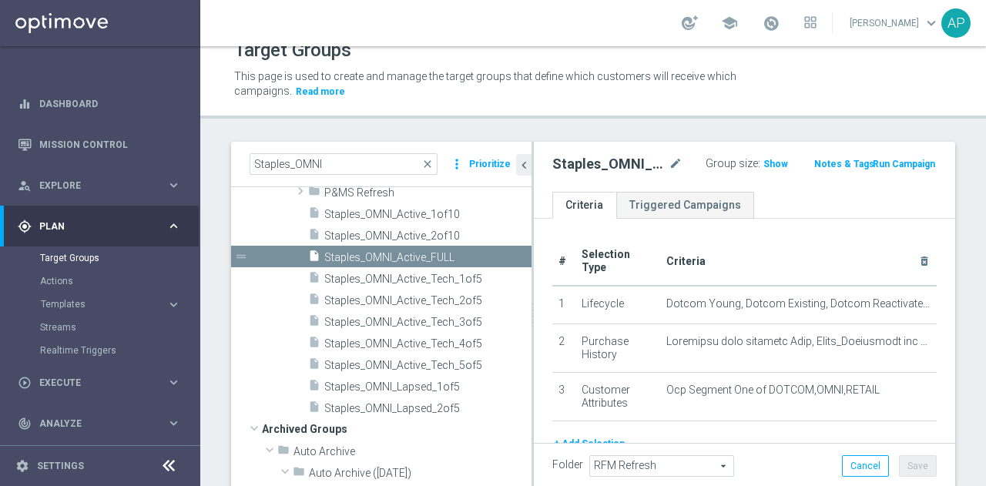
click at [468, 360] on span "Staples_OMNI_Active_Tech_5of5" at bounding box center [427, 365] width 207 height 13
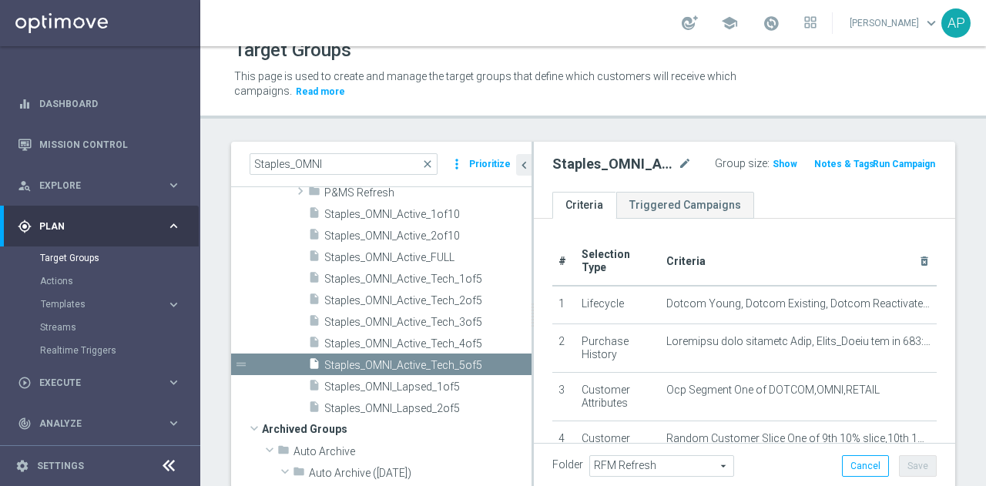
scroll to position [37, 0]
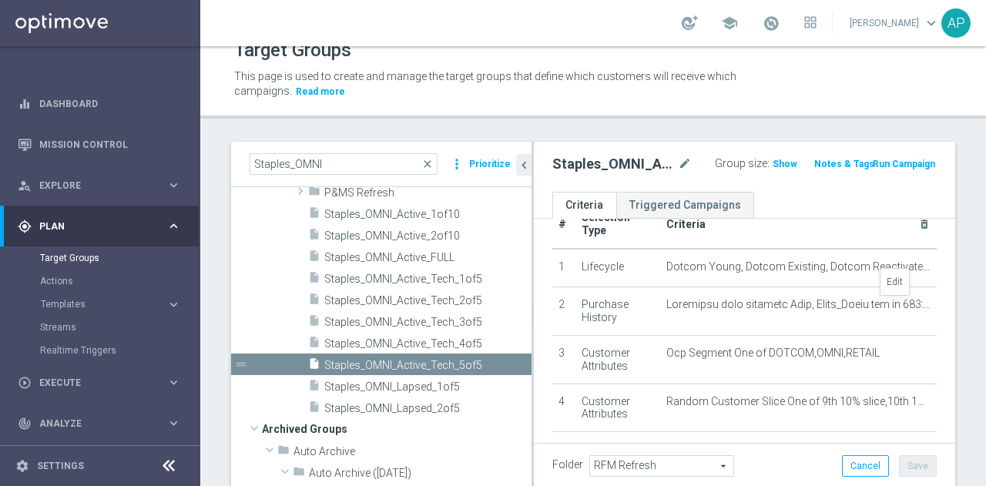
click at [0, 0] on icon "mode_edit" at bounding box center [0, 0] width 0 height 0
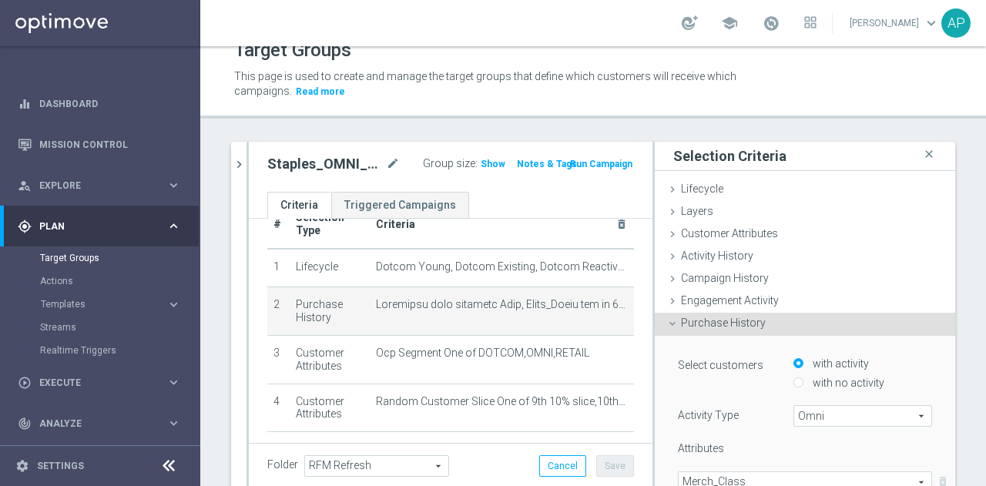
type input "Selected 80 of 883"
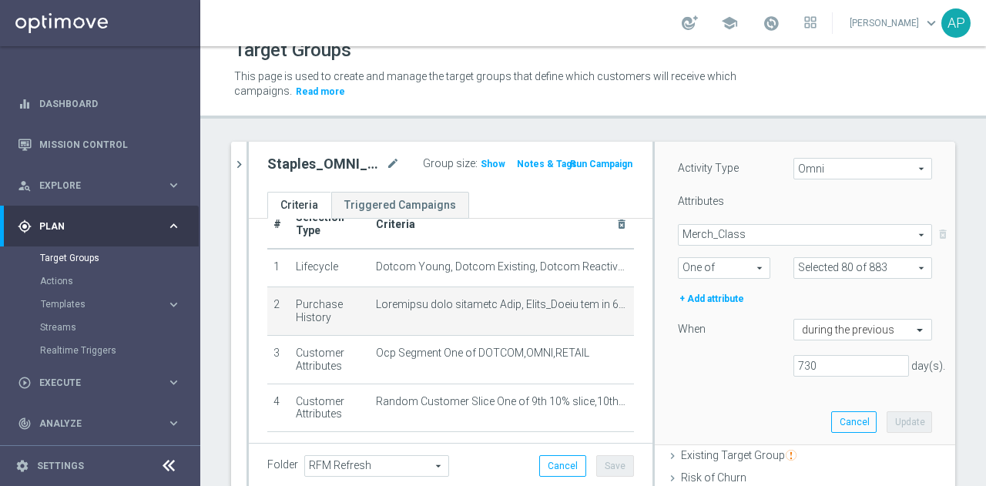
scroll to position [246, 0]
click at [831, 424] on button "Cancel" at bounding box center [853, 423] width 45 height 22
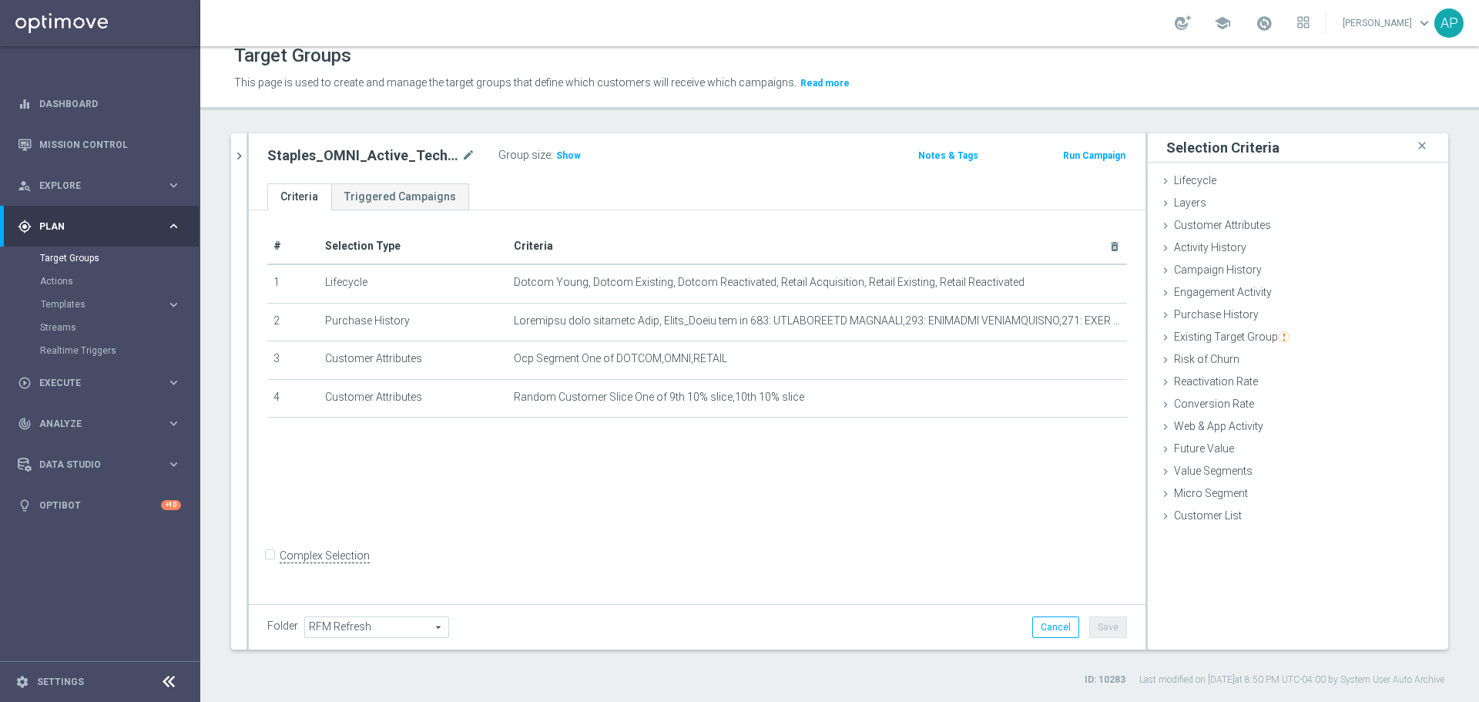
scroll to position [0, 0]
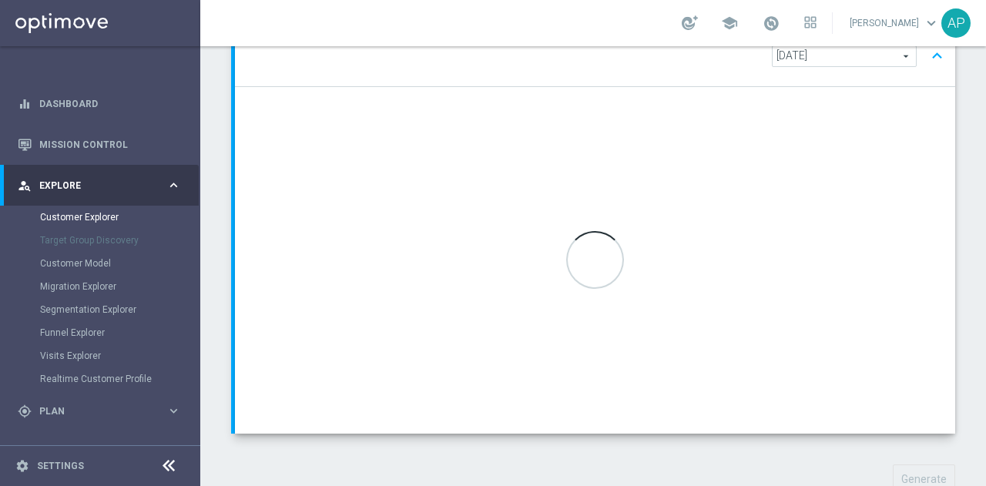
scroll to position [184, 0]
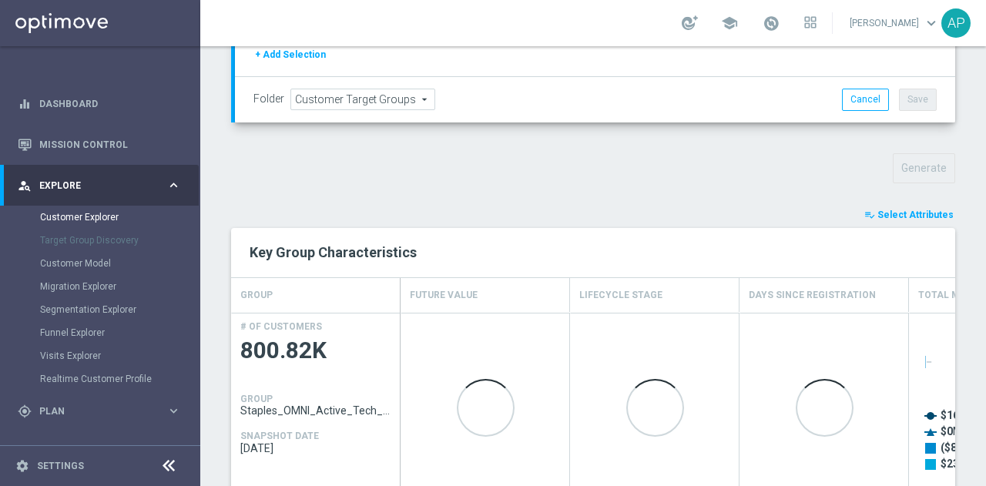
scroll to position [579, 0]
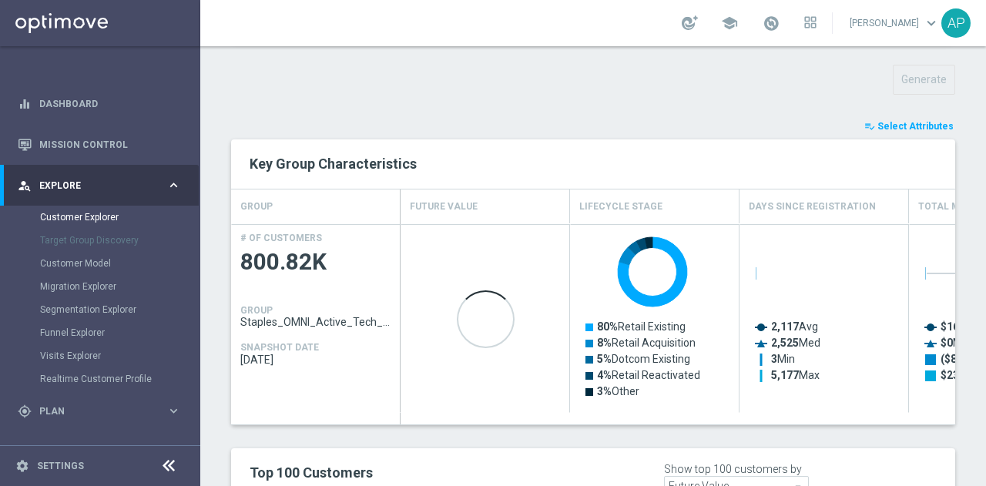
click at [893, 121] on span "Select Attributes" at bounding box center [915, 126] width 76 height 11
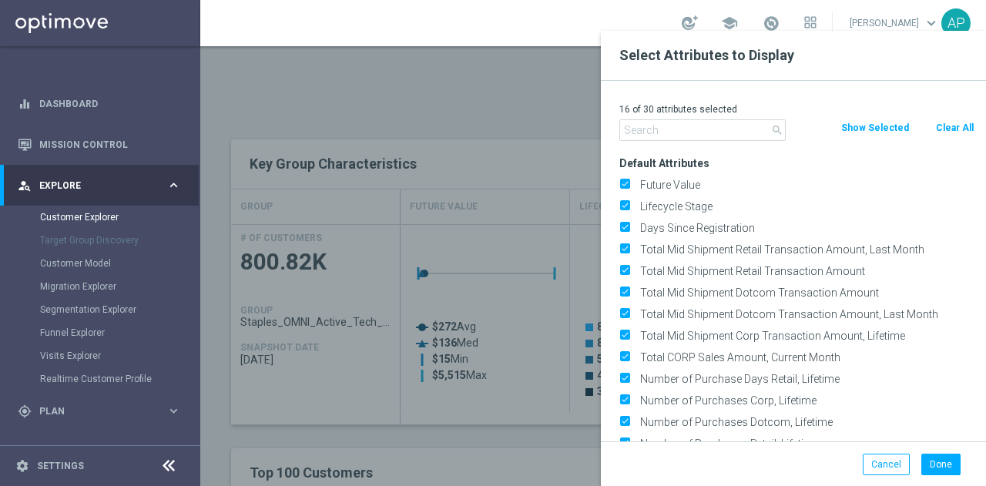
click at [955, 124] on button "Clear All" at bounding box center [954, 127] width 41 height 17
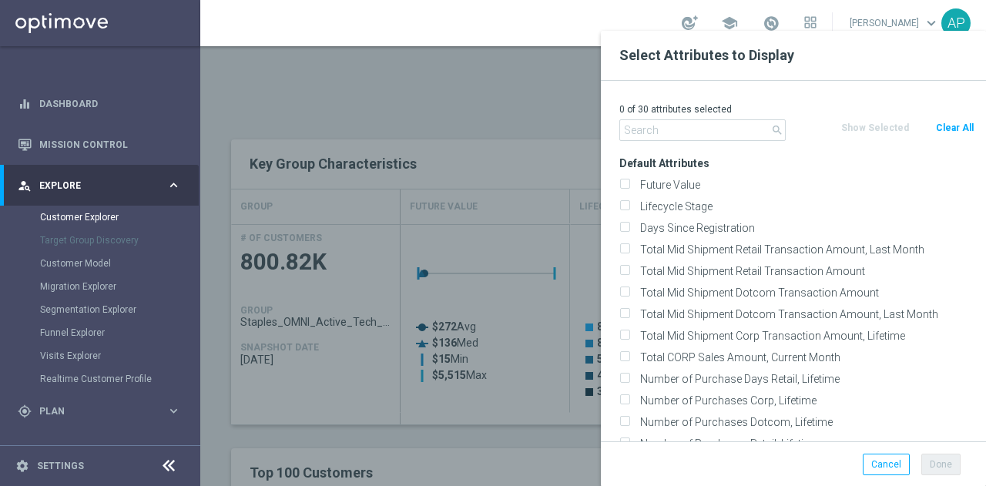
checkbox input "false"
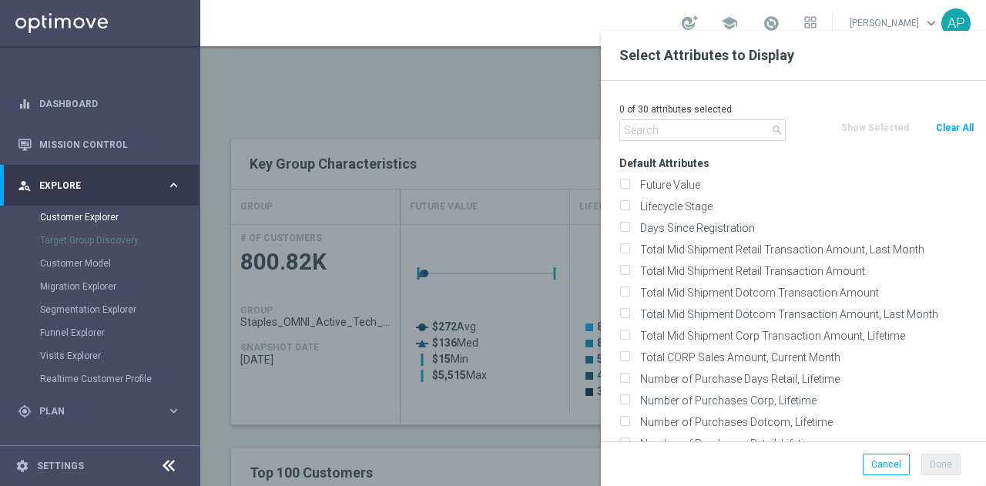
checkbox input "false"
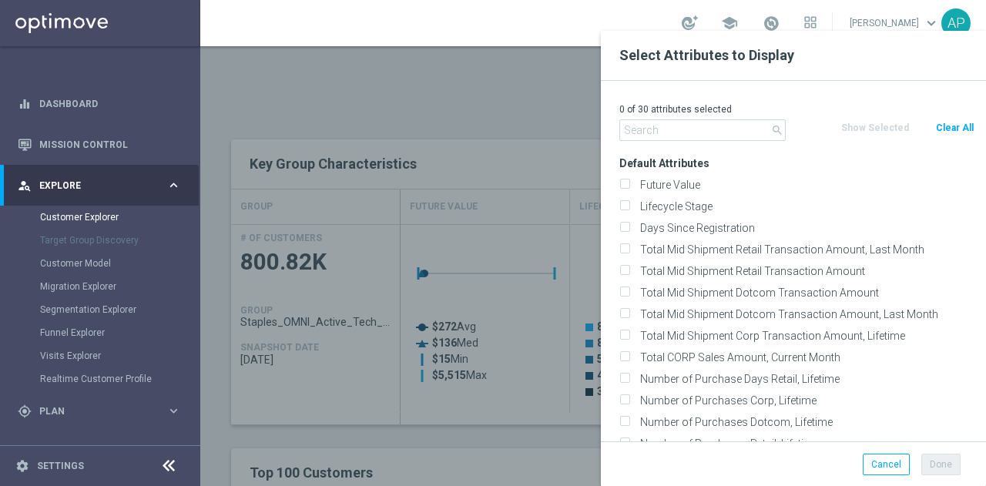
checkbox input "false"
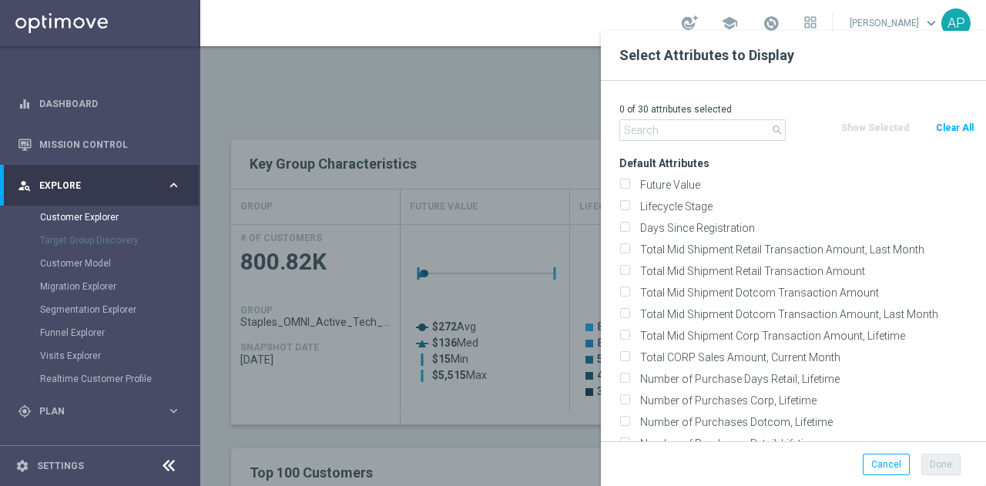
checkbox input "false"
click at [698, 127] on input "text" at bounding box center [702, 130] width 166 height 22
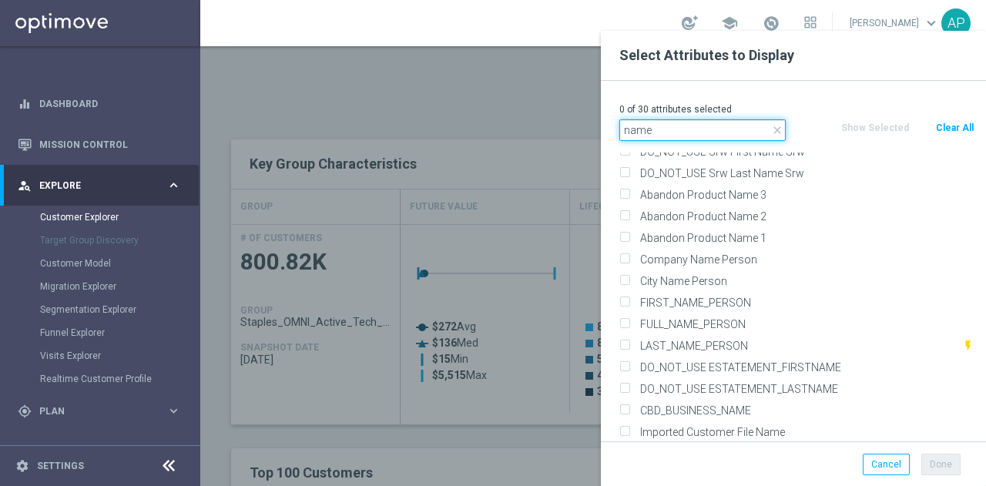
scroll to position [89, 0]
type input "name"
click at [625, 303] on input "FIRST_NAME_PERSON" at bounding box center [624, 304] width 10 height 10
checkbox input "true"
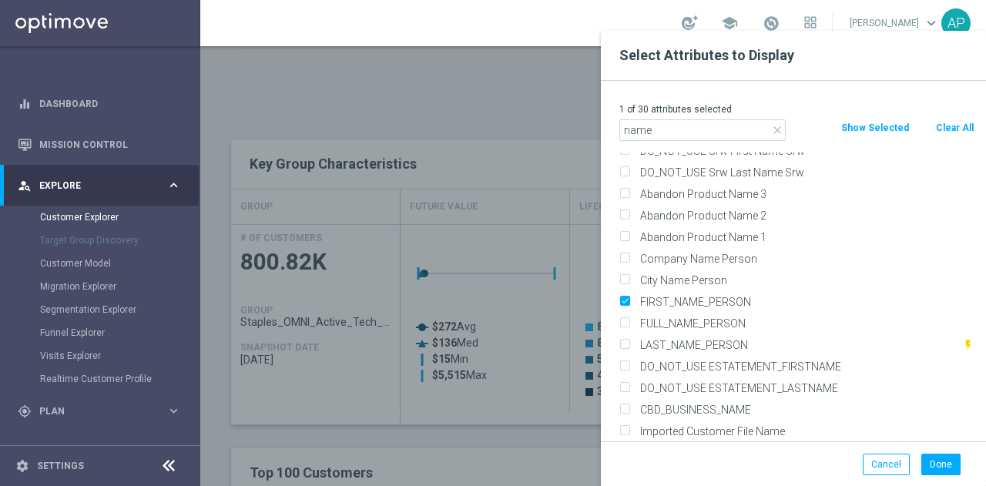
click at [623, 342] on input "LAST_NAME_PERSON" at bounding box center [624, 347] width 10 height 10
checkbox input "true"
drag, startPoint x: 672, startPoint y: 133, endPoint x: 570, endPoint y: 130, distance: 102.5
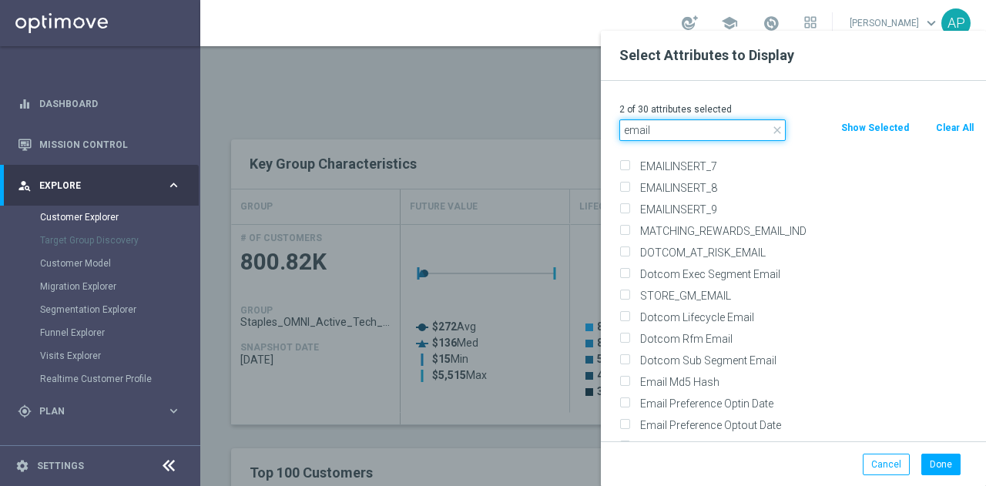
scroll to position [531, 0]
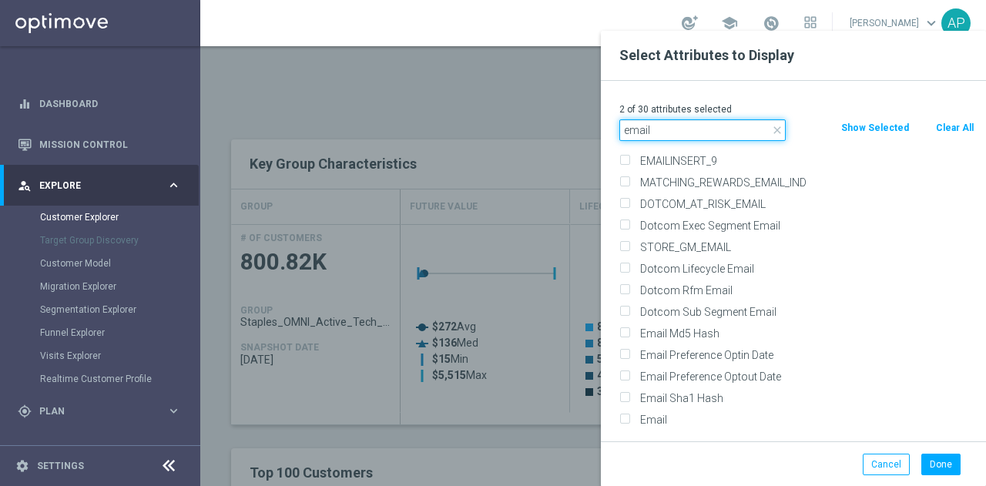
type input "email"
click at [625, 417] on input "Email" at bounding box center [624, 422] width 10 height 10
checkbox input "true"
drag, startPoint x: 682, startPoint y: 123, endPoint x: 531, endPoint y: 111, distance: 150.7
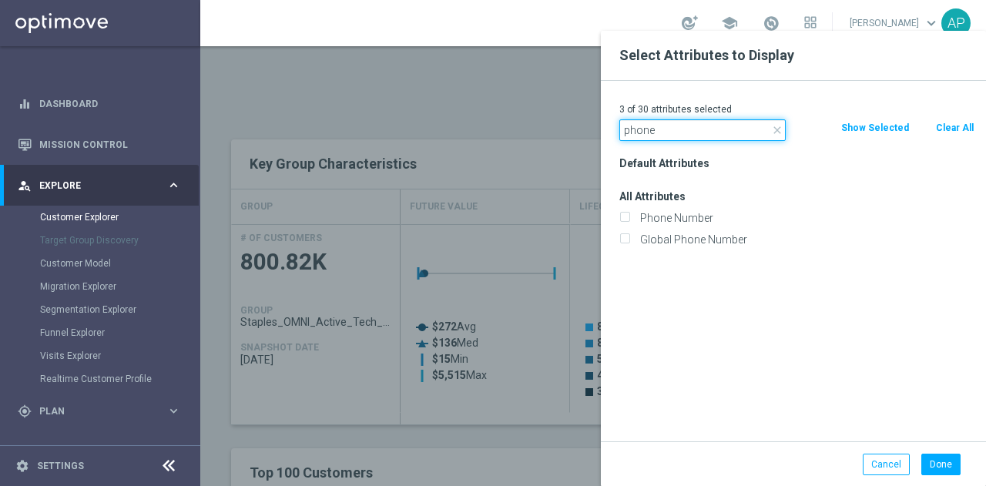
scroll to position [0, 0]
type input "phone"
click at [628, 217] on input "Phone Number" at bounding box center [624, 220] width 10 height 10
checkbox input "true"
click at [934, 469] on button "Done" at bounding box center [940, 465] width 39 height 22
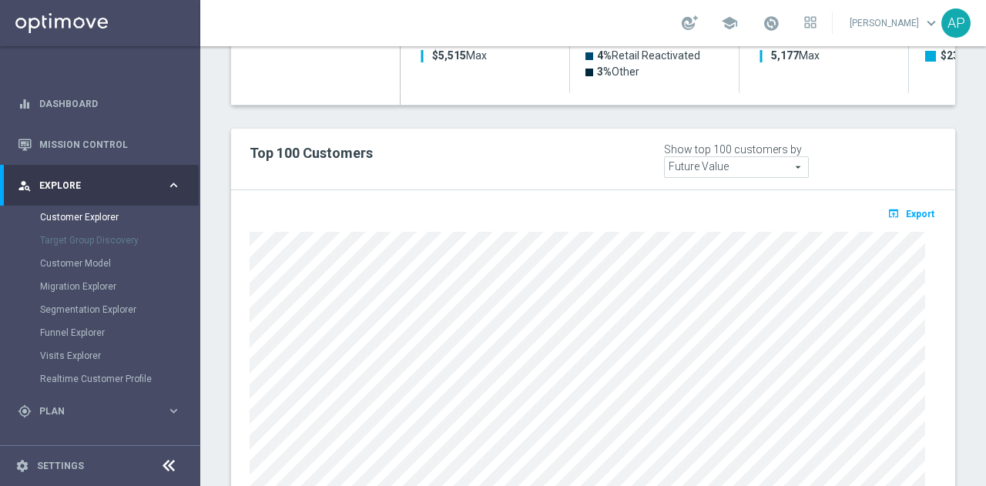
type input "Search"
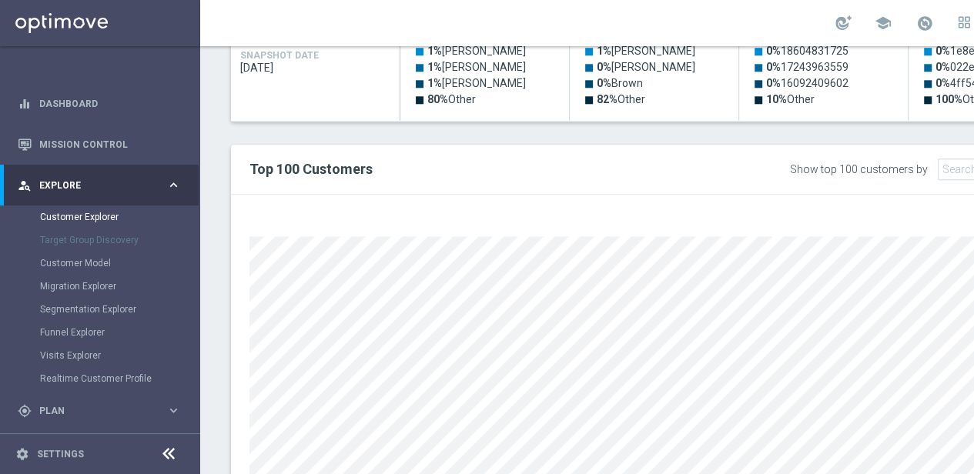
scroll to position [0, 177]
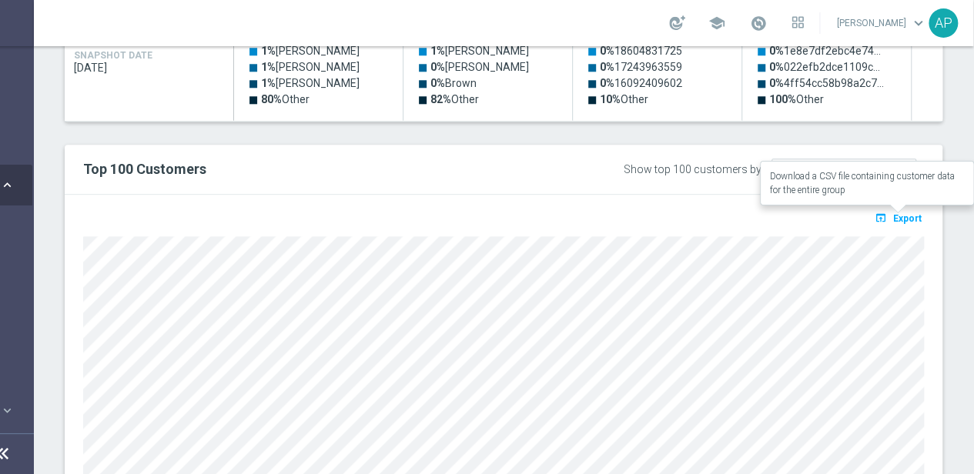
click at [909, 217] on span "Export" at bounding box center [907, 218] width 28 height 11
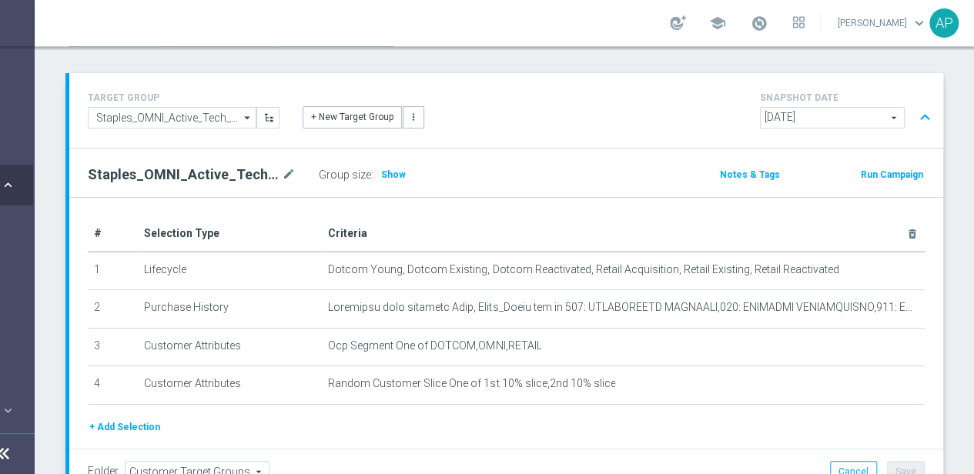
scroll to position [0, 0]
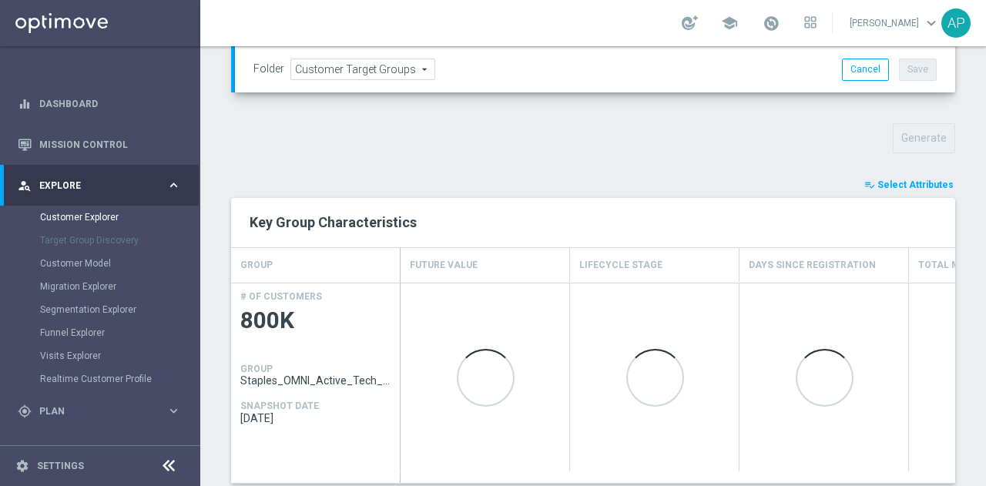
scroll to position [521, 0]
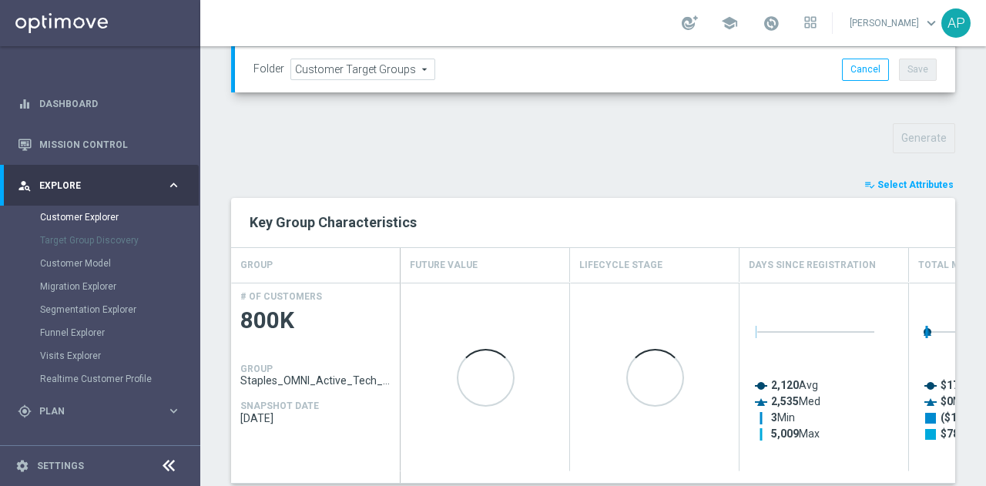
click at [900, 179] on span "Select Attributes" at bounding box center [915, 184] width 76 height 11
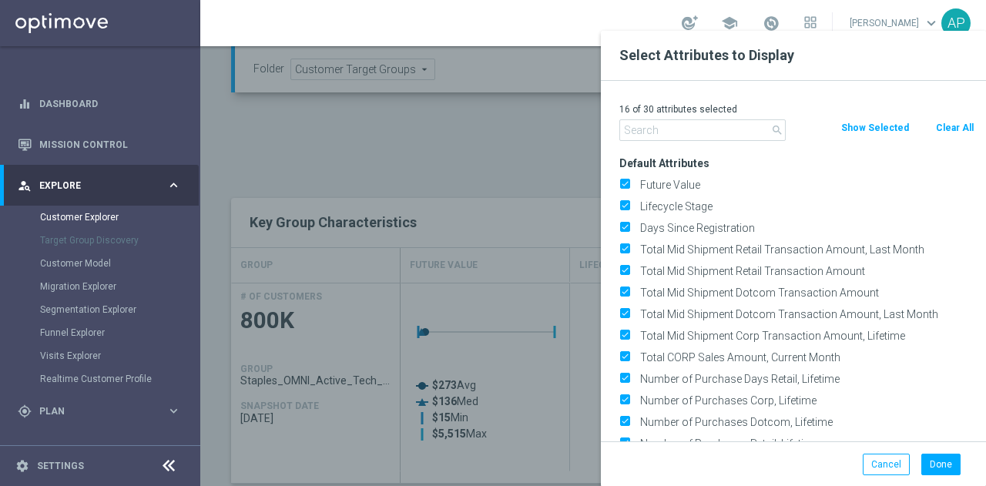
click at [946, 126] on button "Clear All" at bounding box center [954, 127] width 41 height 17
checkbox input "false"
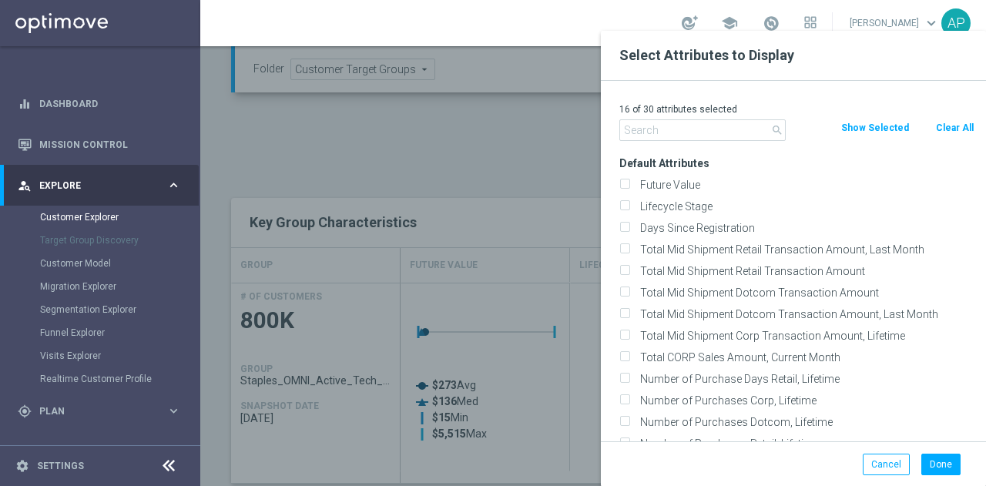
checkbox input "false"
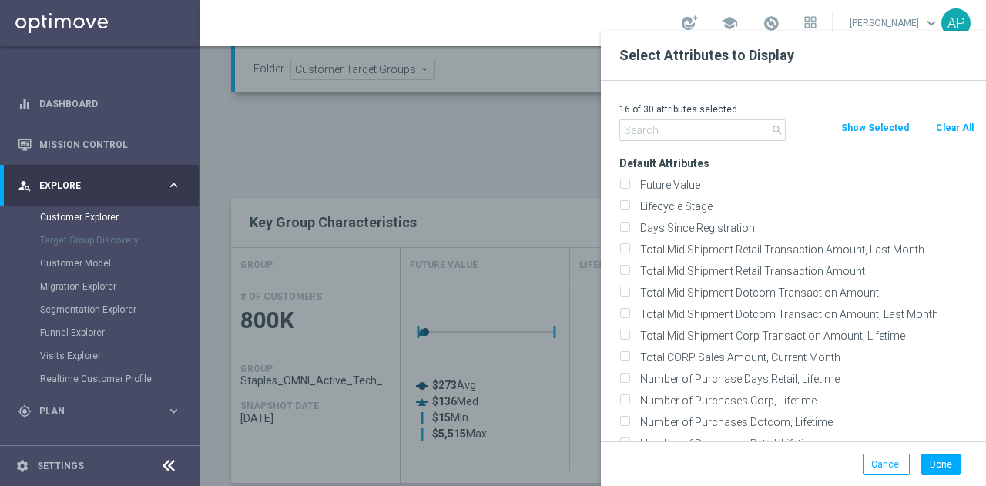
checkbox input "false"
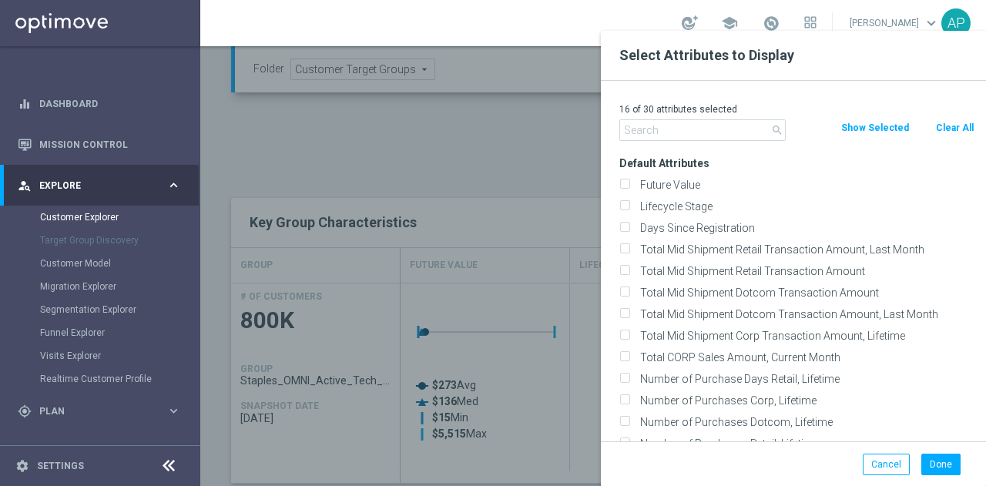
checkbox input "false"
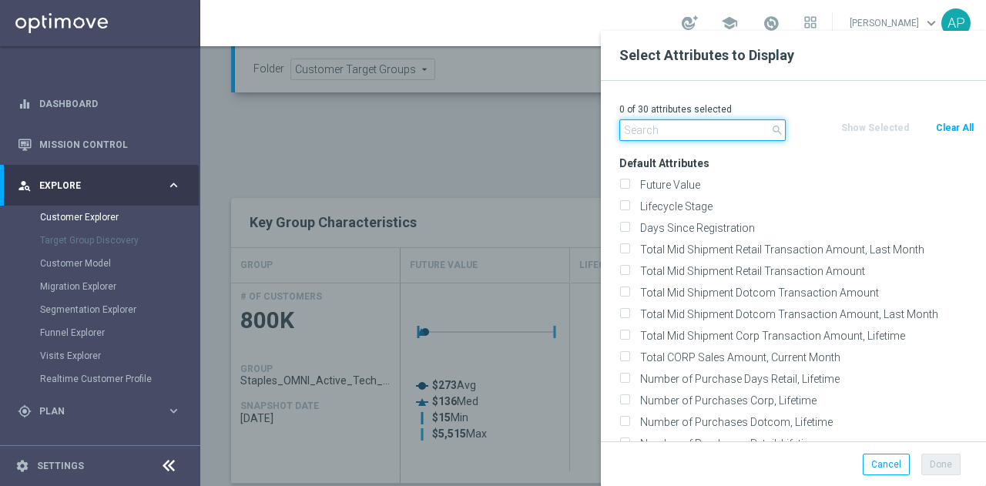
click at [719, 127] on input "text" at bounding box center [702, 130] width 166 height 22
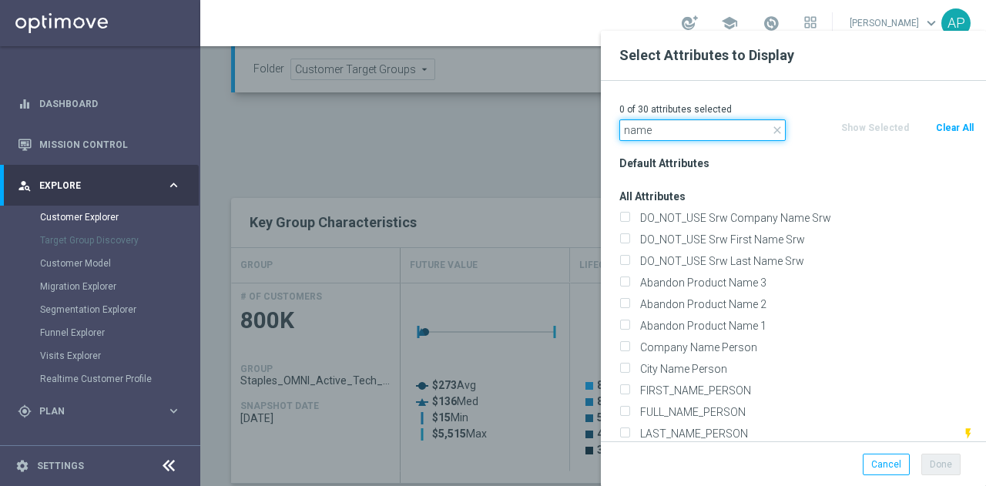
type input "name"
click at [665, 392] on label "FIRST_NAME_PERSON" at bounding box center [805, 391] width 340 height 14
click at [629, 392] on input "FIRST_NAME_PERSON" at bounding box center [624, 392] width 10 height 10
checkbox input "true"
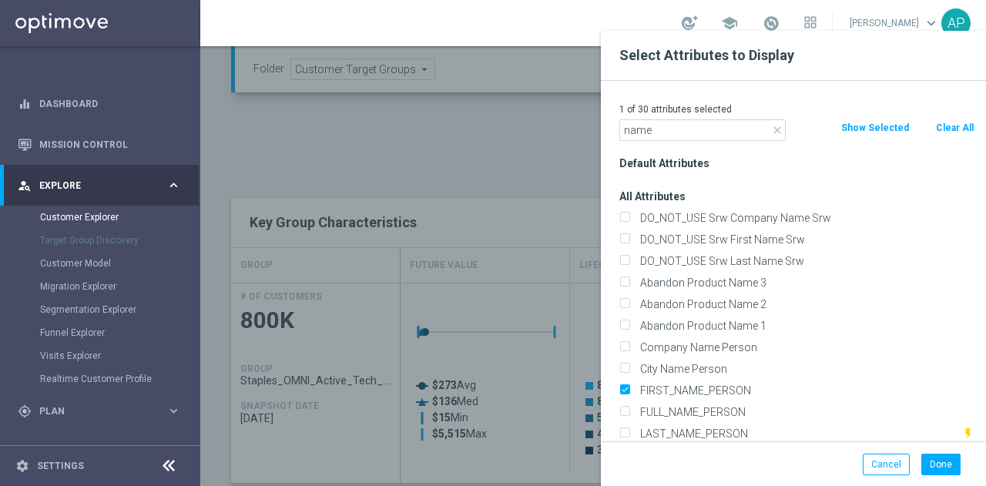
click at [652, 427] on label "LAST_NAME_PERSON" at bounding box center [798, 434] width 327 height 14
click at [629, 431] on input "LAST_NAME_PERSON" at bounding box center [624, 436] width 10 height 10
checkbox input "true"
drag, startPoint x: 676, startPoint y: 127, endPoint x: 599, endPoint y: 129, distance: 77.0
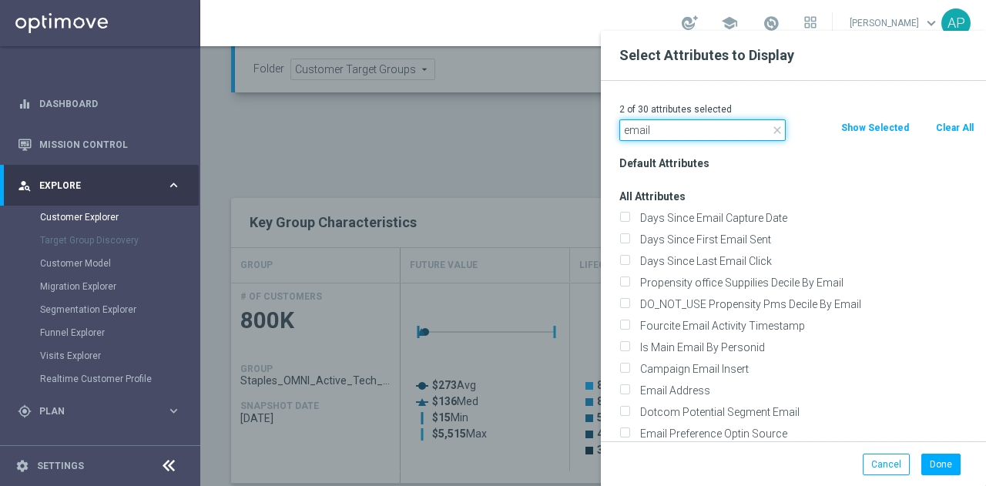
type input "email"
click at [689, 306] on label "DO_NOT_USE Propensity Pms Decile By Email" at bounding box center [805, 304] width 340 height 14
click at [629, 306] on input "DO_NOT_USE Propensity Pms Decile By Email" at bounding box center [624, 306] width 10 height 10
checkbox input "true"
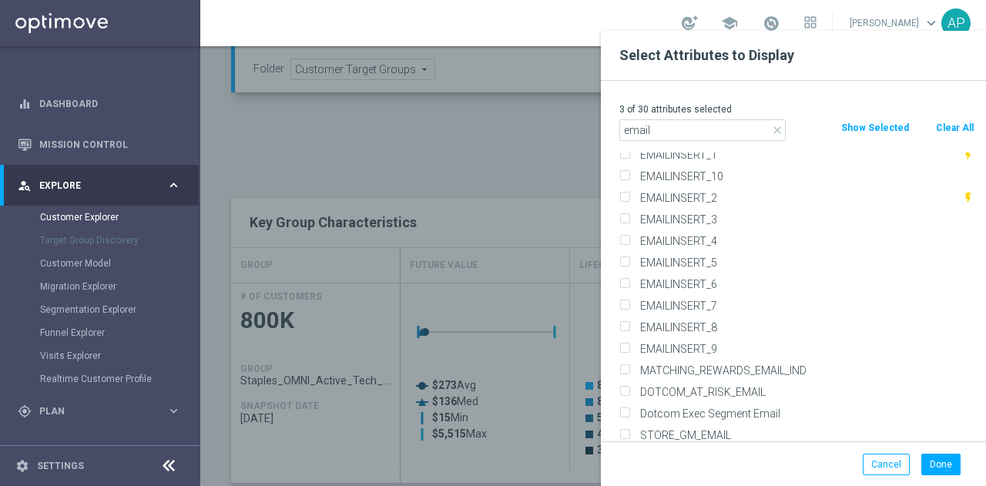
scroll to position [531, 0]
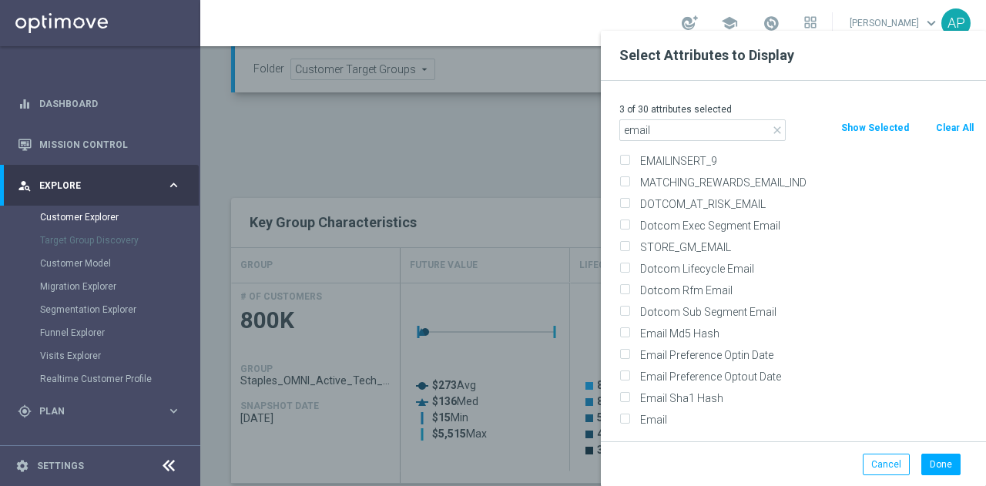
click at [649, 423] on label "Email" at bounding box center [805, 420] width 340 height 14
click at [629, 423] on input "Email" at bounding box center [624, 422] width 10 height 10
checkbox input "true"
drag, startPoint x: 664, startPoint y: 131, endPoint x: 558, endPoint y: 127, distance: 105.6
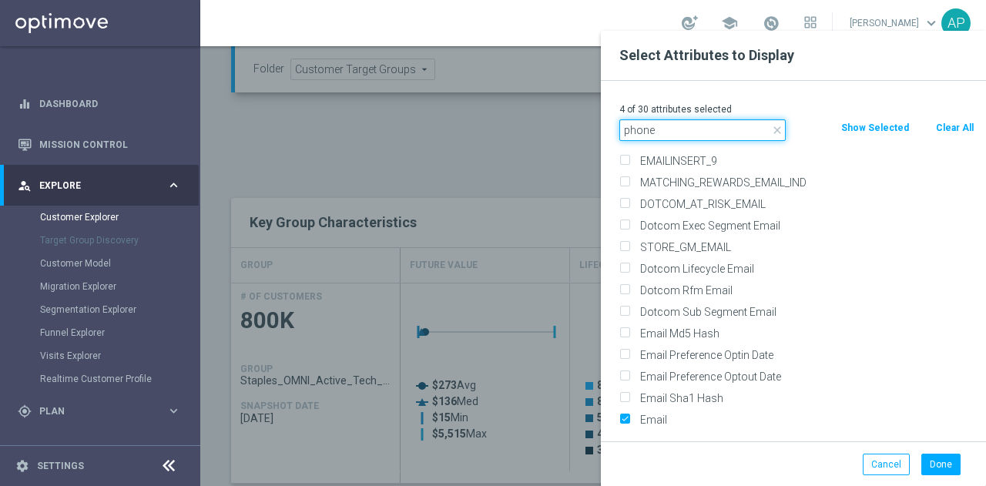
scroll to position [0, 0]
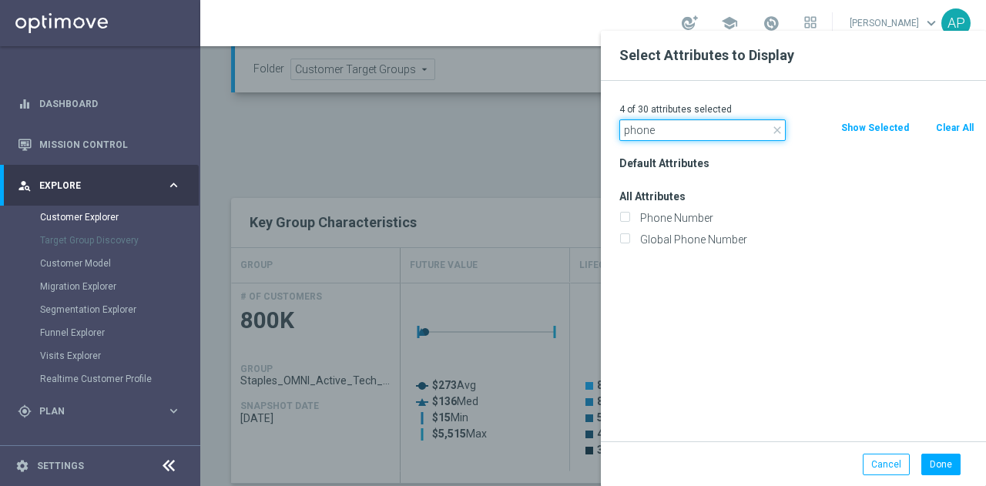
type input "phone"
click at [644, 213] on label "Phone Number" at bounding box center [805, 218] width 340 height 14
click at [629, 215] on input "Phone Number" at bounding box center [624, 220] width 10 height 10
checkbox input "true"
click at [943, 463] on button "Done" at bounding box center [940, 465] width 39 height 22
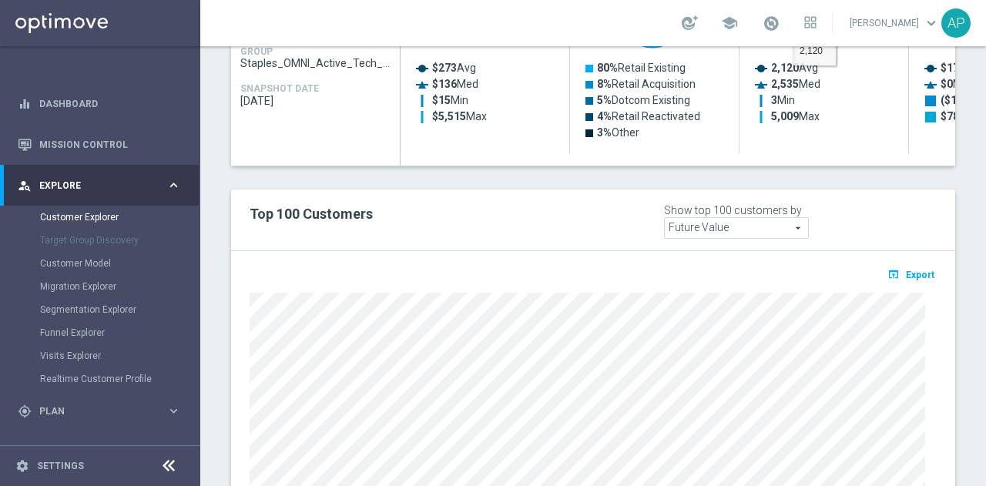
type input "Search"
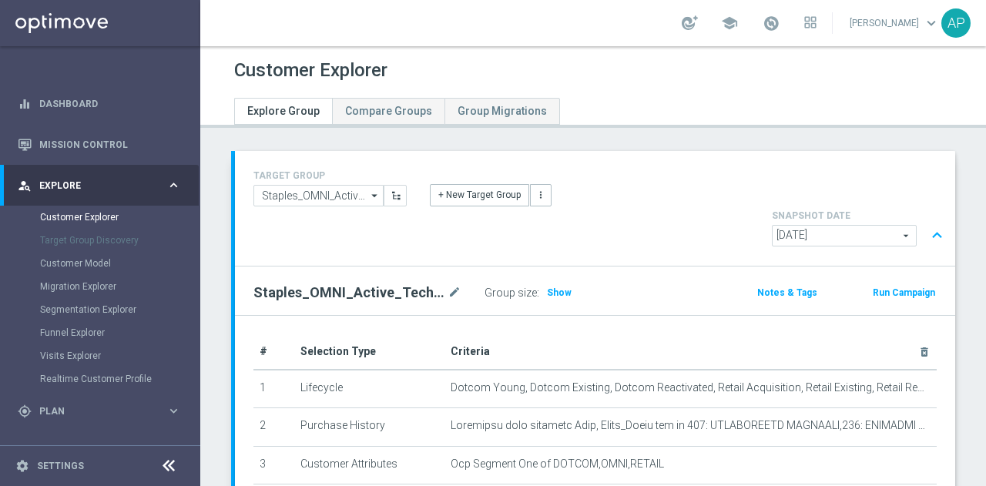
scroll to position [2, 0]
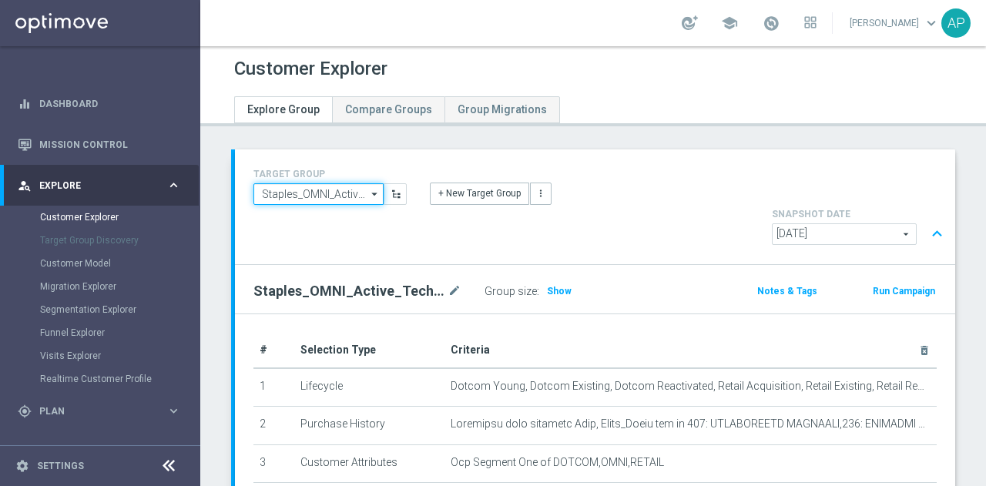
click at [319, 193] on input "Staples_OMNI_Active_Tech_2of5" at bounding box center [318, 194] width 130 height 22
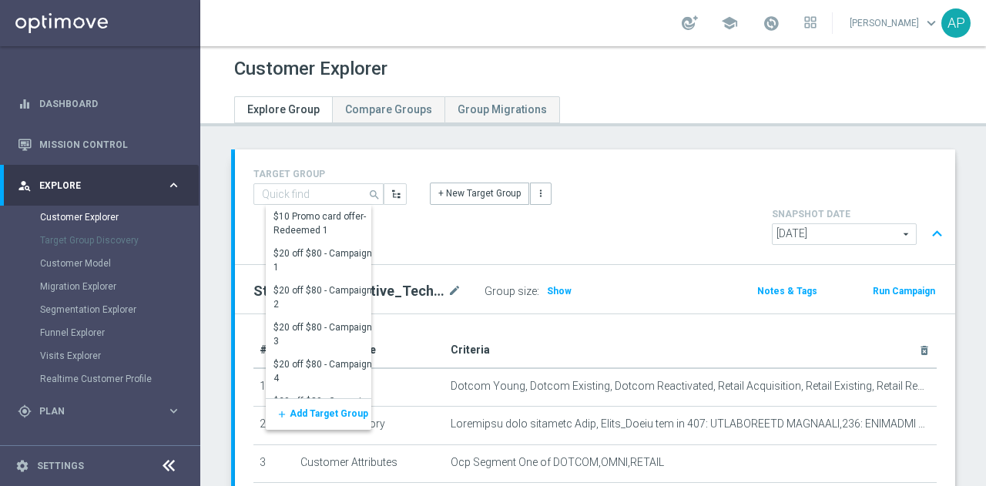
click at [428, 265] on div "Staples_OMNI_Active_Tech_2of5 mode_edit Group size : Show Notes & Tags Run Camp…" at bounding box center [595, 289] width 720 height 49
type input "Staples_OMNI_Active_Tech_2of5"
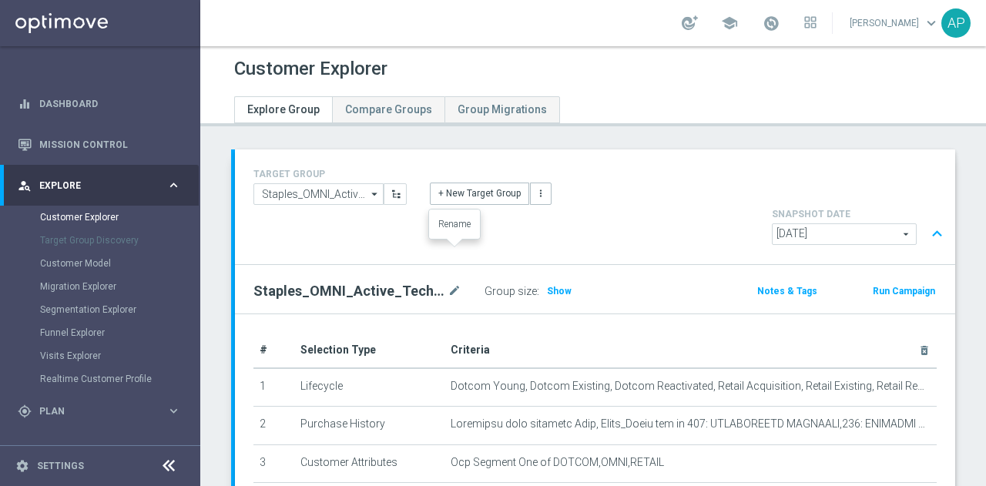
click at [451, 282] on icon "mode_edit" at bounding box center [454, 291] width 14 height 18
click at [428, 273] on div "Staples_OMNI_Active_Tech_2of5 Group size : Show Notes & Tags Run Campaign # Sel…" at bounding box center [595, 438] width 720 height 347
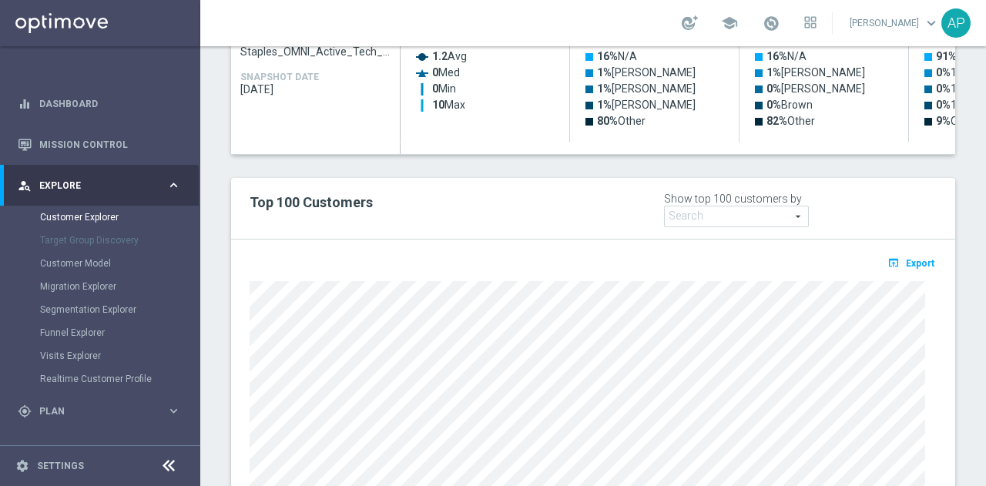
scroll to position [849, 0]
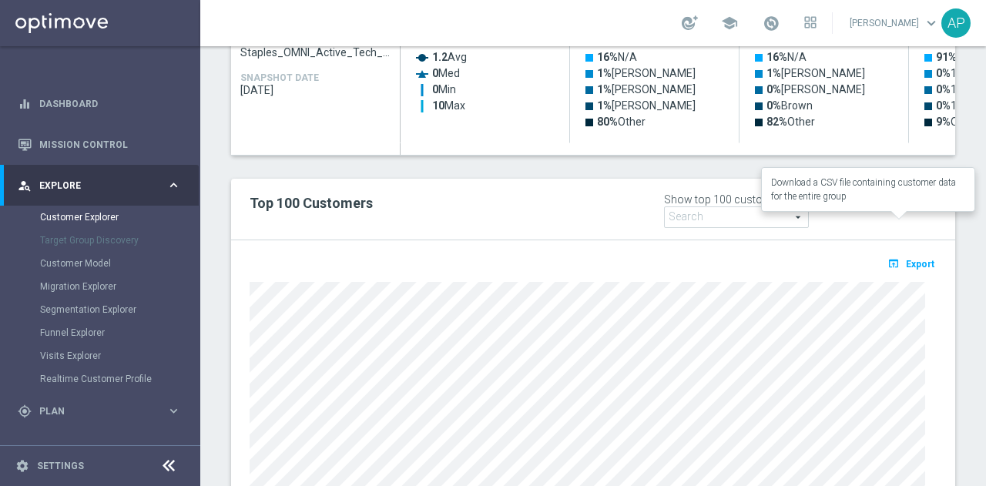
click at [917, 259] on span "Export" at bounding box center [920, 264] width 28 height 11
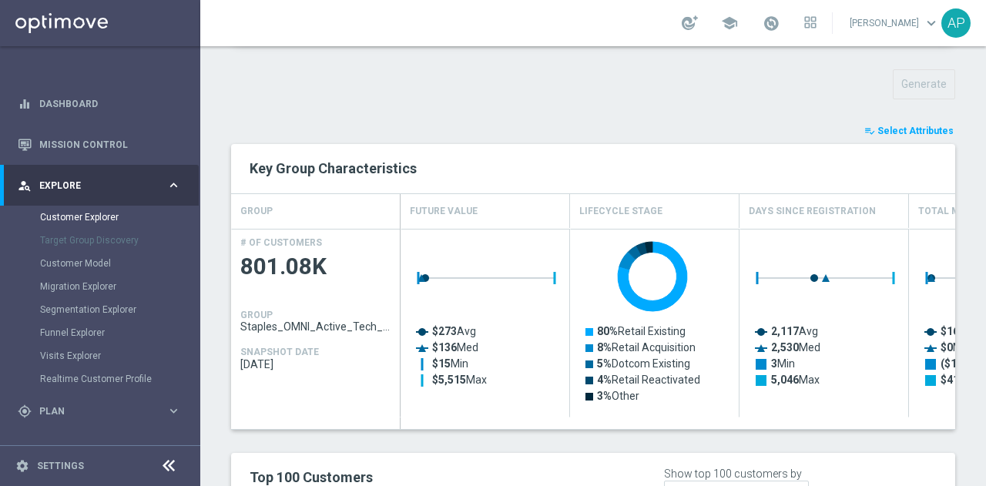
scroll to position [574, 0]
click at [890, 123] on button "playlist_add_check Select Attributes" at bounding box center [909, 131] width 92 height 17
